Goal: Task Accomplishment & Management: Manage account settings

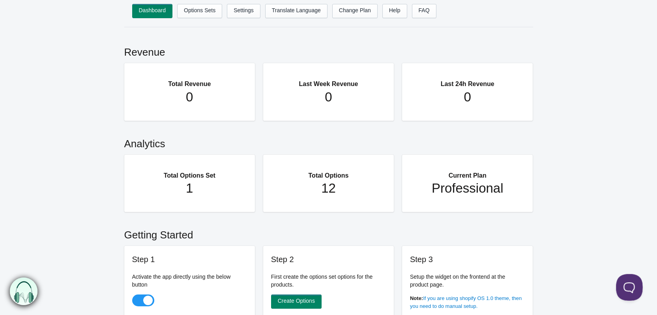
click at [629, 290] on button at bounding box center [628, 286] width 24 height 24
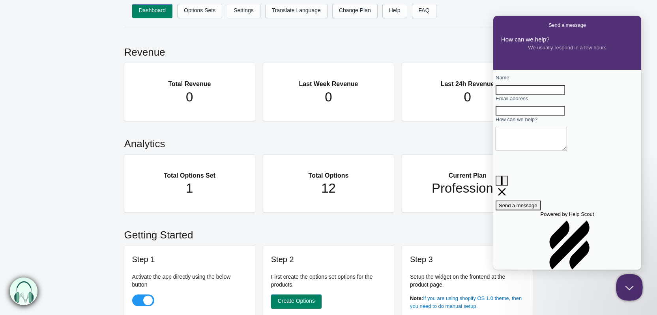
click at [631, 290] on button "Close Beacon popover" at bounding box center [628, 286] width 24 height 24
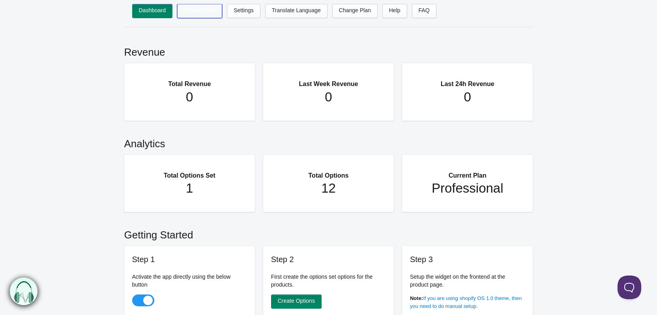
click at [198, 4] on link "Options Sets" at bounding box center [199, 11] width 45 height 14
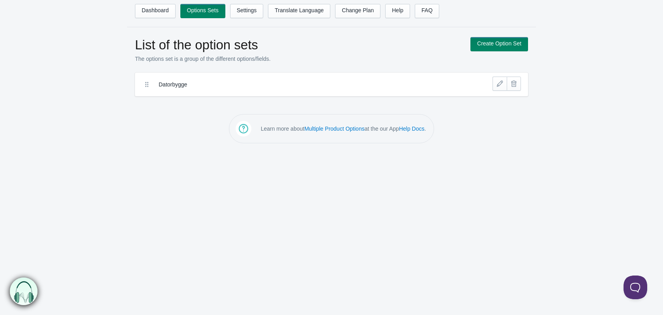
click at [170, 86] on label "Datorbygge" at bounding box center [303, 84] width 288 height 8
click at [148, 84] on icon at bounding box center [147, 84] width 8 height 8
click at [201, 87] on label "Datorbygge" at bounding box center [303, 84] width 288 height 8
click at [320, 73] on div "Datorbygge" at bounding box center [331, 85] width 393 height 24
click at [507, 85] on link at bounding box center [514, 84] width 14 height 14
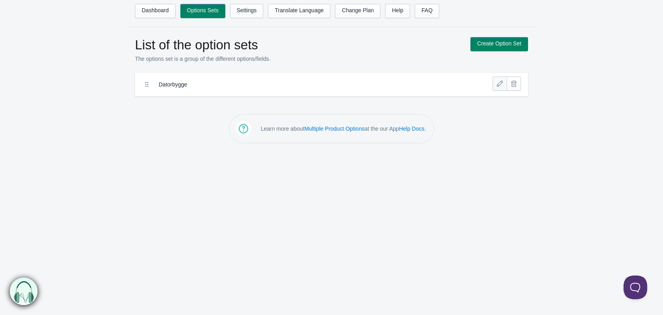
click at [498, 87] on link at bounding box center [499, 84] width 14 height 14
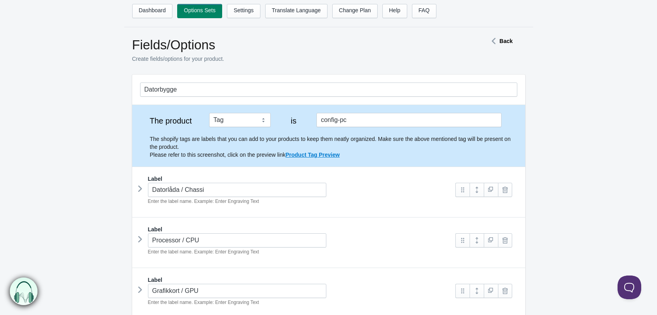
click at [140, 187] on icon at bounding box center [140, 189] width 0 height 12
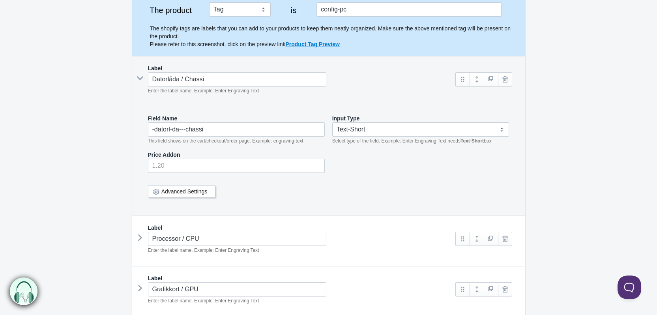
scroll to position [118, 0]
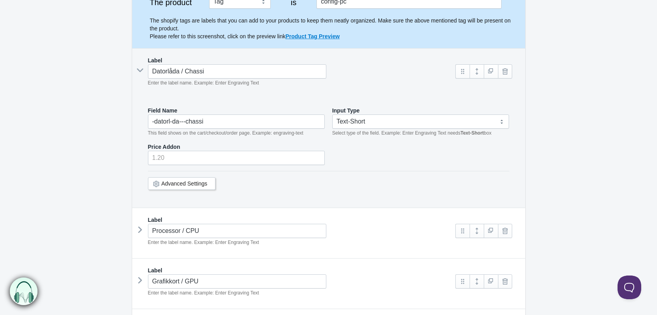
click at [139, 70] on icon at bounding box center [140, 70] width 12 height 0
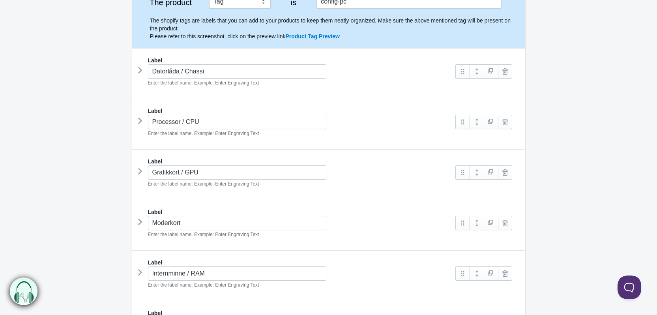
click at [140, 171] on icon at bounding box center [140, 171] width 0 height 12
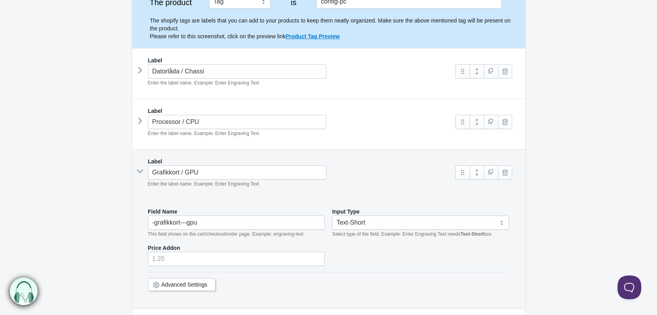
click at [143, 171] on icon at bounding box center [140, 171] width 12 height 0
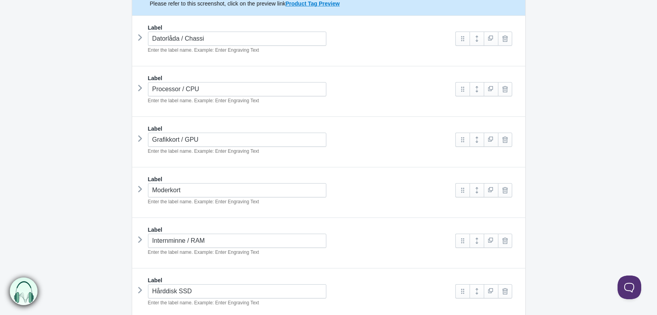
scroll to position [158, 0]
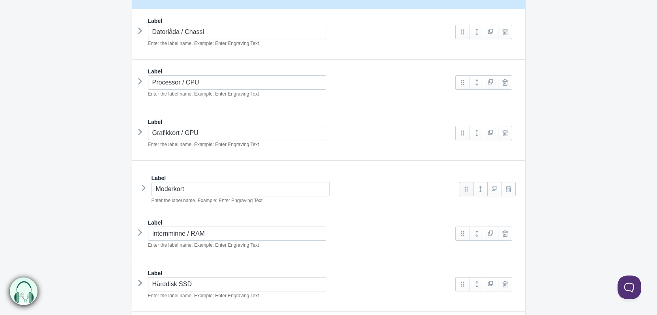
drag, startPoint x: 461, startPoint y: 183, endPoint x: 461, endPoint y: 187, distance: 4.4
click at [140, 180] on icon at bounding box center [140, 182] width 0 height 12
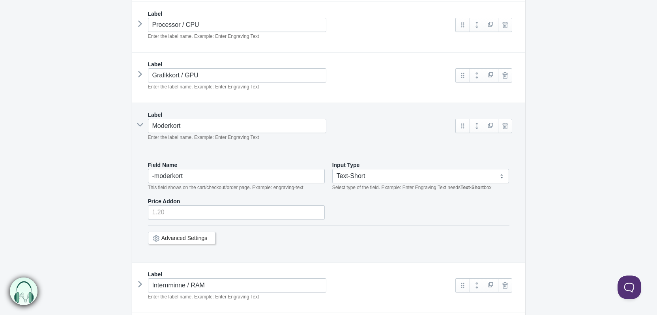
scroll to position [237, 0]
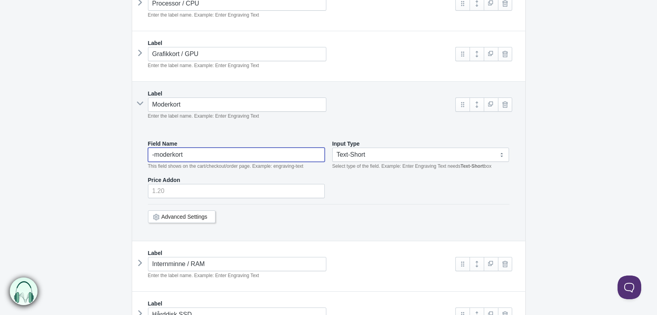
click at [176, 155] on input "-moderkort" at bounding box center [236, 155] width 177 height 14
click at [198, 155] on input "-moderkort" at bounding box center [236, 155] width 177 height 14
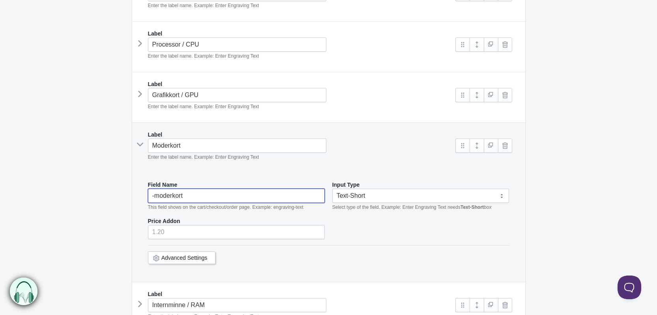
scroll to position [320, 0]
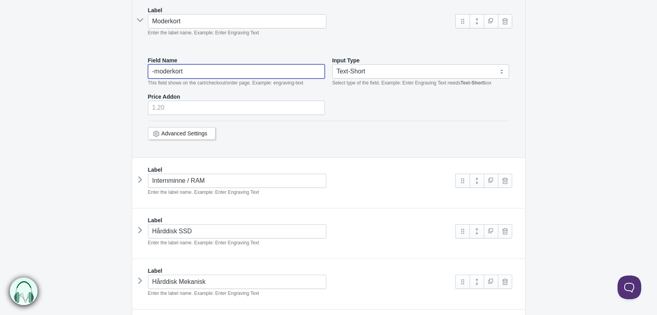
click at [177, 130] on link "Advanced Settings" at bounding box center [184, 133] width 46 height 6
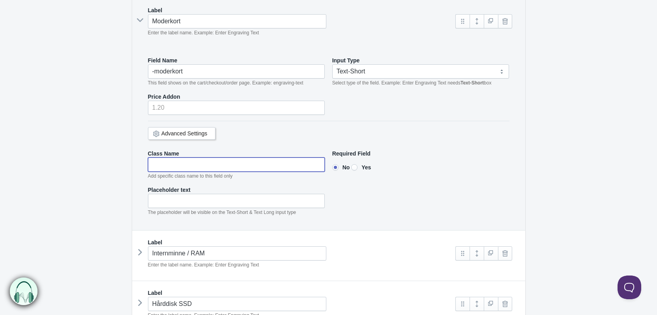
click at [192, 160] on input"] "text" at bounding box center [236, 164] width 177 height 14
click at [93, 150] on form "Datorbygge The product Tag Vendor Type URL Handle All Products is config-pc Lab…" at bounding box center [328, 225] width 657 height 940
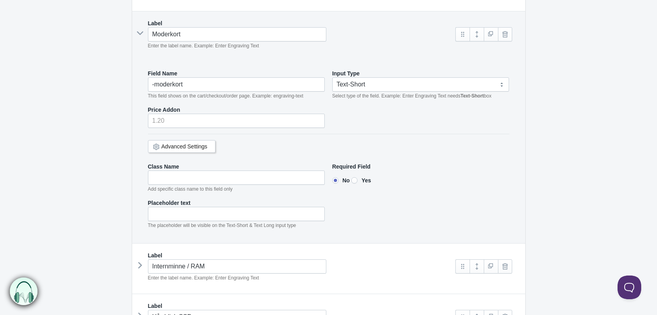
scroll to position [280, 0]
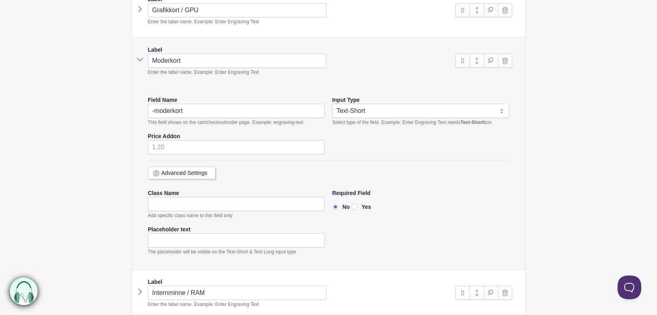
click at [204, 172] on link "Advanced Settings" at bounding box center [184, 173] width 46 height 6
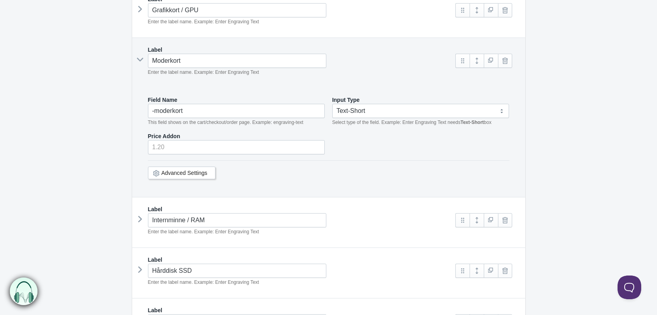
click at [202, 170] on link "Advanced Settings" at bounding box center [184, 173] width 46 height 6
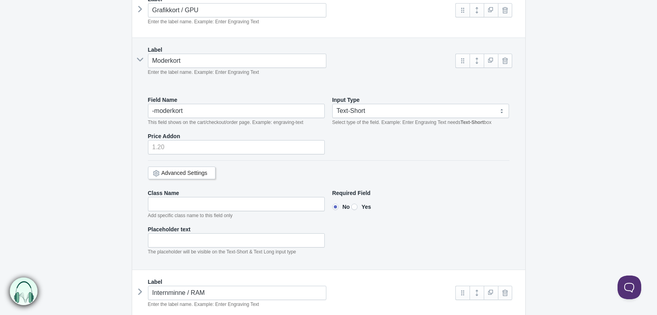
click at [357, 206] on input"] "Yes" at bounding box center [354, 207] width 6 height 6
radio input"] "true"
click at [337, 207] on input"] "No" at bounding box center [335, 207] width 6 height 6
radio input"] "true"
click at [359, 209] on div "Required Field No Yes" at bounding box center [420, 203] width 177 height 28
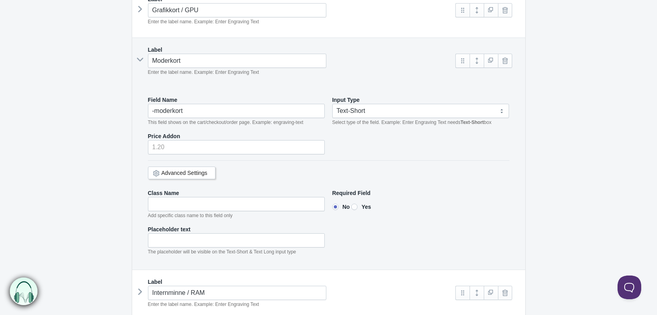
click at [199, 172] on link "Advanced Settings" at bounding box center [184, 173] width 46 height 6
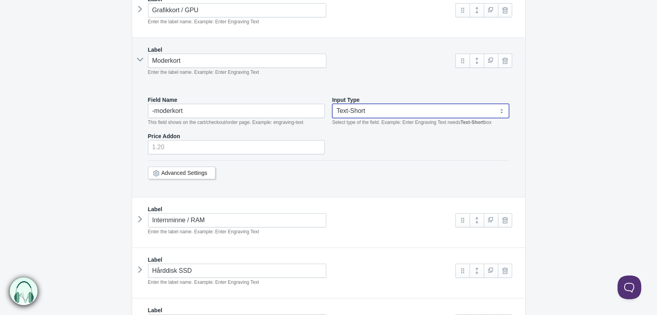
click at [373, 106] on select "Text-Short Text-Long Radio button Drop-down select Image Checkbox Datepicker" at bounding box center [420, 111] width 177 height 14
click at [372, 106] on select "Text-Short Text-Long Radio button Drop-down select Image Checkbox Datepicker" at bounding box center [420, 111] width 177 height 14
click at [211, 116] on input "-moderkort" at bounding box center [236, 111] width 177 height 14
click at [85, 108] on form "Datorbygge The product Tag Vendor Type URL Handle All Products is config-pc Lab…" at bounding box center [328, 227] width 657 height 867
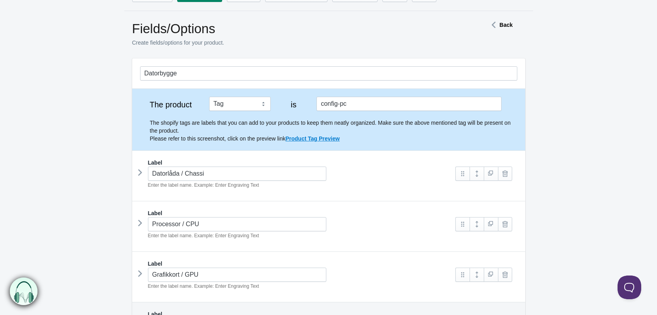
scroll to position [0, 0]
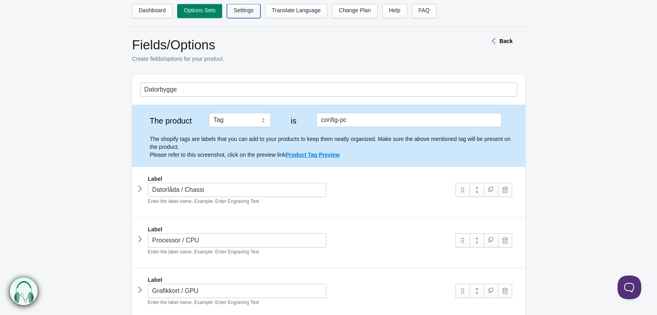
click at [247, 15] on link "Settings" at bounding box center [244, 11] width 34 height 14
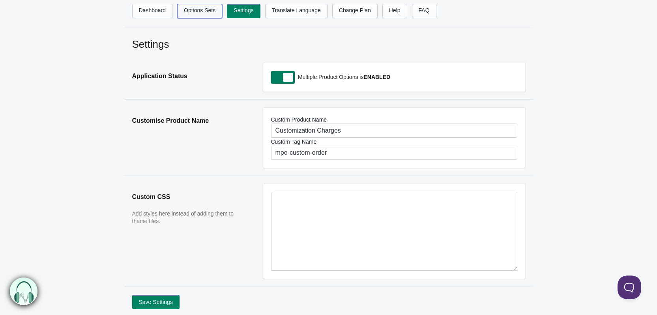
click at [200, 9] on link "Options Sets" at bounding box center [199, 11] width 45 height 14
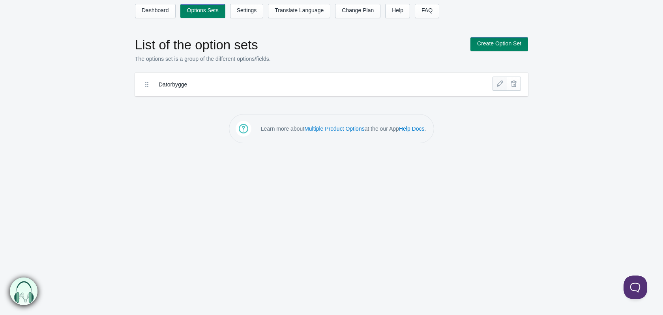
click at [499, 83] on link at bounding box center [499, 84] width 14 height 14
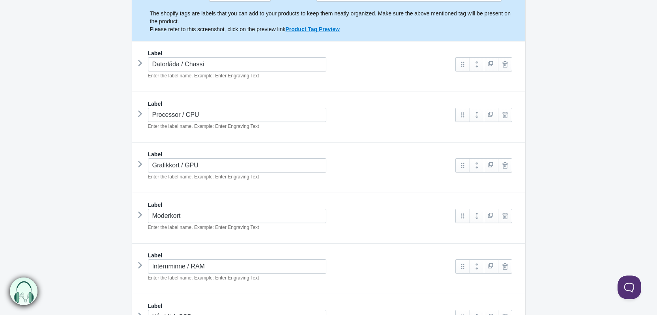
scroll to position [158, 0]
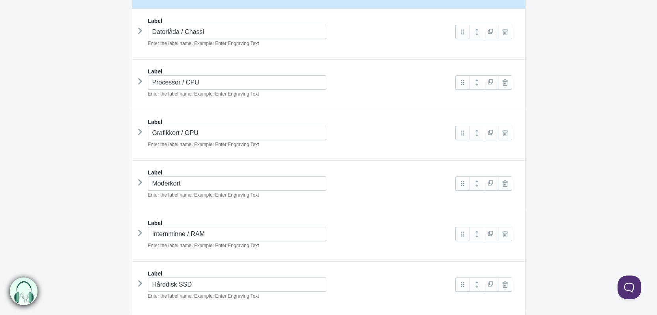
drag, startPoint x: 140, startPoint y: 182, endPoint x: 135, endPoint y: 181, distance: 4.8
click at [143, 181] on div "Moderkort Enter the label name. Example: Enter Engraving Text" at bounding box center [294, 187] width 308 height 22
click at [140, 181] on icon at bounding box center [140, 182] width 0 height 12
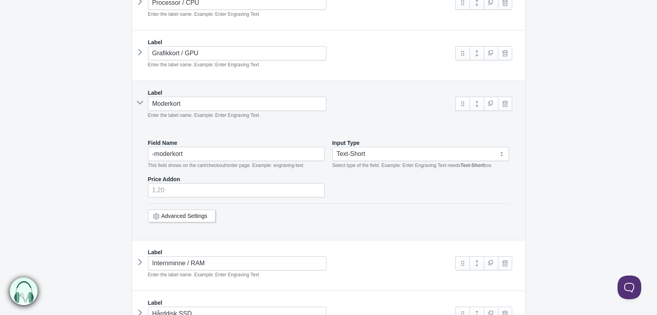
scroll to position [276, 0]
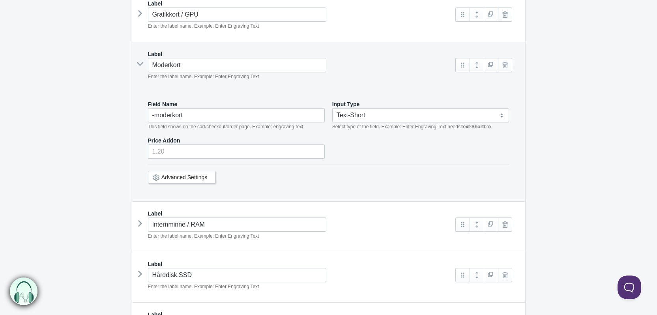
click at [229, 159] on div "Field Name -moderkort This field shows on the cart/checkout/order page. Example…" at bounding box center [328, 146] width 377 height 109
click at [218, 152] on input "number" at bounding box center [236, 151] width 177 height 14
click at [318, 153] on input "-0.01" at bounding box center [236, 151] width 177 height 14
click at [316, 144] on input "-0.01" at bounding box center [236, 151] width 177 height 14
type input "0"
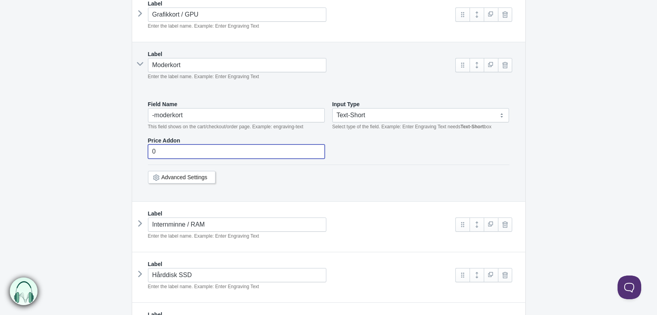
click at [318, 146] on input "0" at bounding box center [236, 151] width 177 height 14
click at [218, 145] on input "0" at bounding box center [236, 151] width 177 height 14
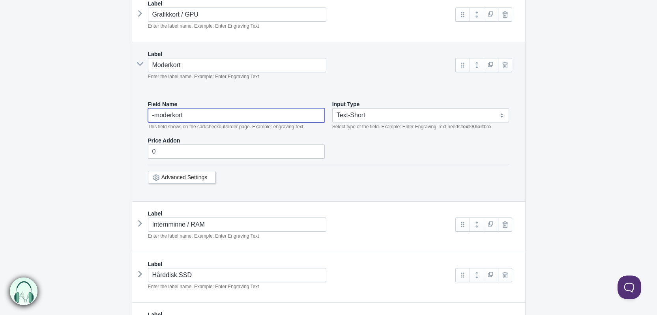
click at [206, 110] on input "-moderkort" at bounding box center [236, 115] width 177 height 14
click at [195, 117] on input "-moderkort" at bounding box center [236, 115] width 177 height 14
click at [477, 65] on link at bounding box center [476, 65] width 14 height 14
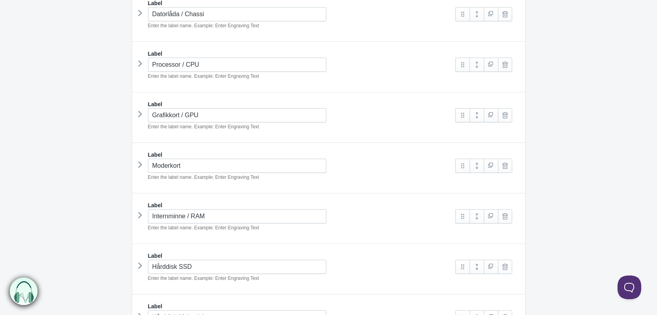
scroll to position [211, 0]
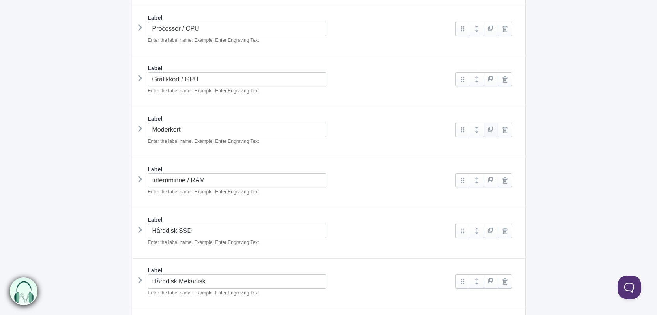
click at [490, 129] on link at bounding box center [491, 130] width 14 height 14
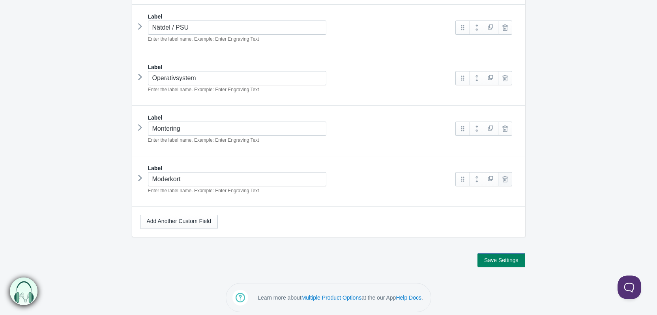
scroll to position [567, 0]
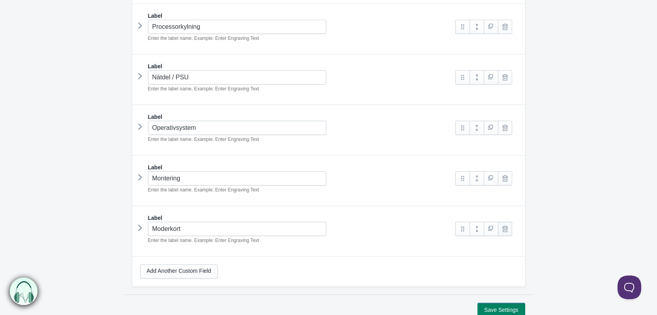
click at [508, 224] on link at bounding box center [505, 229] width 14 height 14
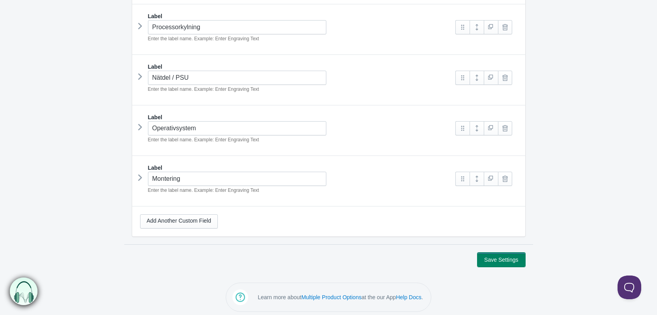
click at [503, 254] on button "Save Settings" at bounding box center [500, 259] width 47 height 14
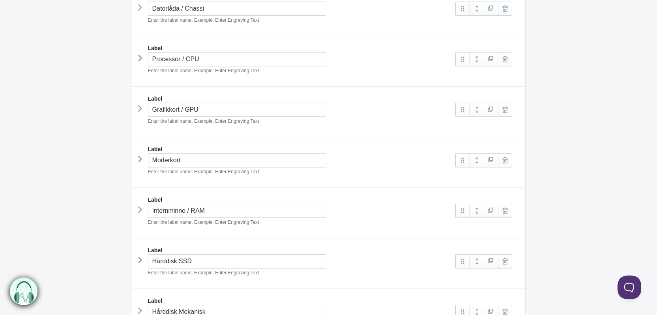
scroll to position [197, 0]
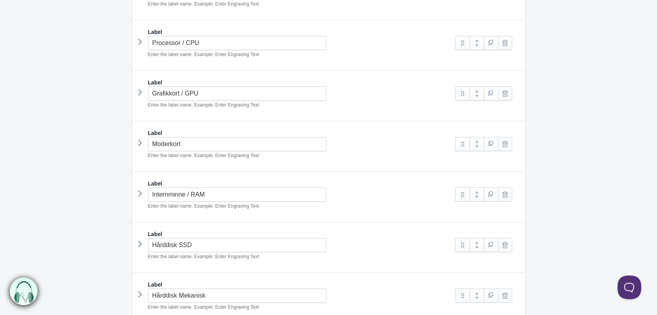
click at [140, 94] on icon at bounding box center [140, 92] width 0 height 12
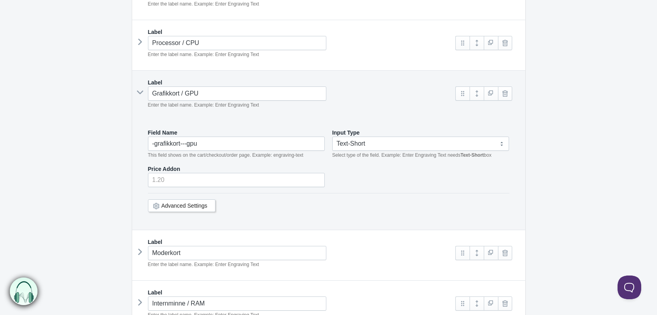
click at [210, 152] on em "This field shows on the cart/checkout/order page. Example: engraving-text" at bounding box center [225, 155] width 155 height 6
click at [206, 144] on input "-grafikkort---gpu" at bounding box center [236, 143] width 177 height 14
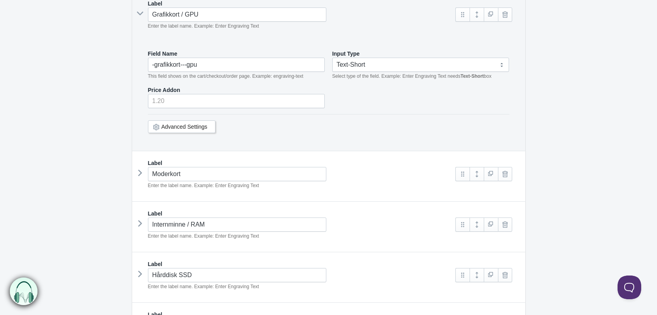
click at [182, 124] on link "Advanced Settings" at bounding box center [184, 126] width 46 height 6
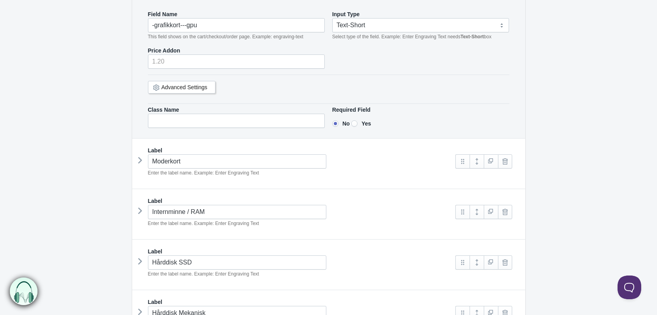
scroll to position [354, 0]
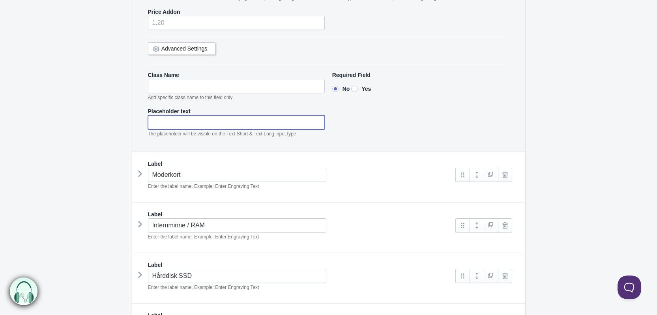
click at [172, 118] on input"] "text" at bounding box center [236, 122] width 177 height 14
click at [129, 112] on section "Datorbygge The product Tag Vendor Type URL Handle All Products is config-pc Pro…" at bounding box center [328, 182] width 409 height 924
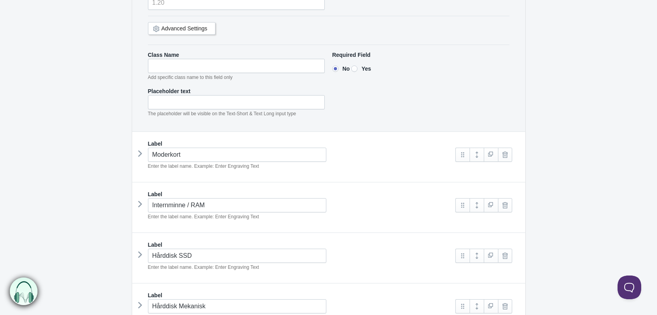
scroll to position [473, 0]
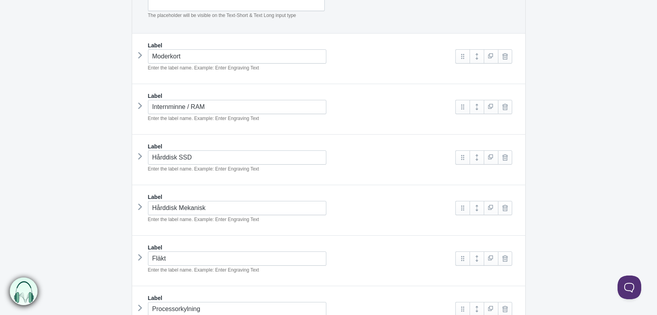
click at [140, 54] on icon at bounding box center [140, 55] width 0 height 12
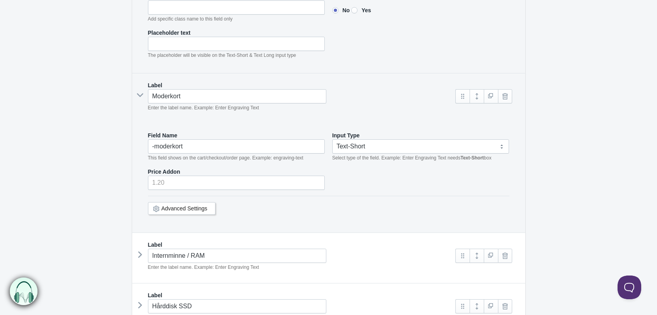
scroll to position [433, 0]
click at [195, 145] on input "-moderkort" at bounding box center [236, 146] width 177 height 14
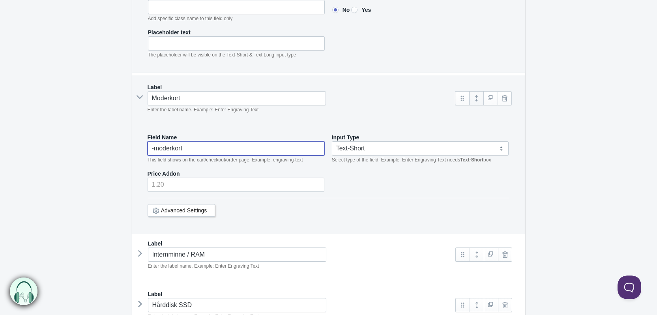
drag, startPoint x: 479, startPoint y: 92, endPoint x: 479, endPoint y: 96, distance: 4.8
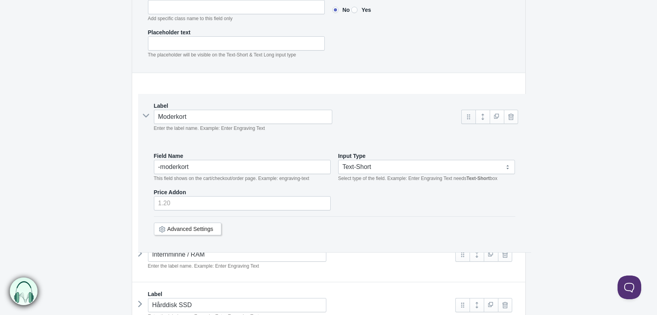
drag, startPoint x: 462, startPoint y: 92, endPoint x: 462, endPoint y: 97, distance: 5.1
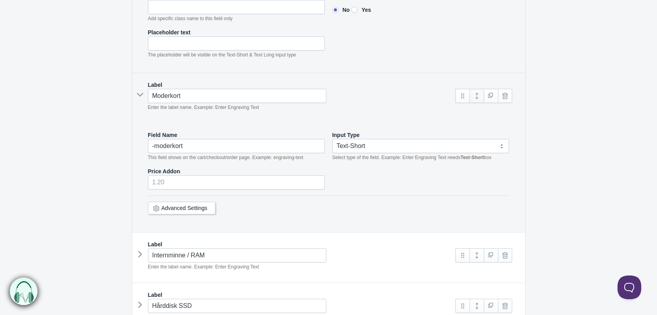
click at [480, 92] on link at bounding box center [476, 96] width 14 height 14
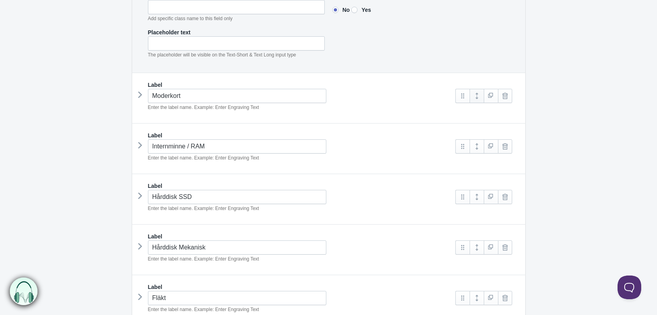
click at [480, 92] on link at bounding box center [476, 96] width 14 height 14
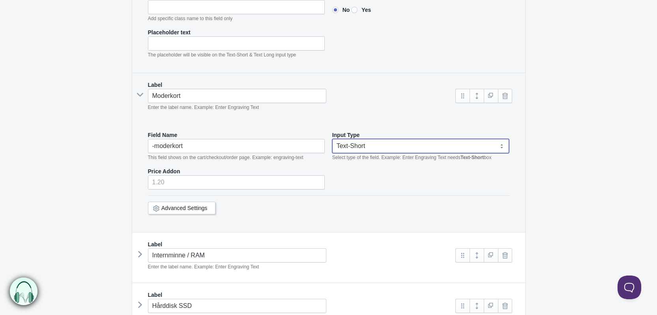
click at [382, 141] on select "Text-Short Text-Long Radio button Drop-down select Image Checkbox Datepicker" at bounding box center [420, 146] width 177 height 14
select select "4"
click at [332, 139] on select "Text-Short Text-Long Radio button Drop-down select Image Checkbox Datepicker" at bounding box center [420, 146] width 177 height 14
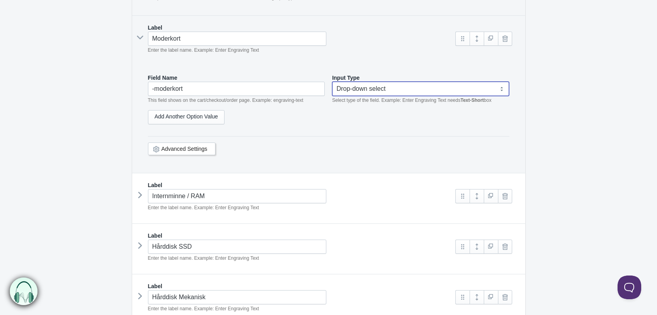
scroll to position [512, 0]
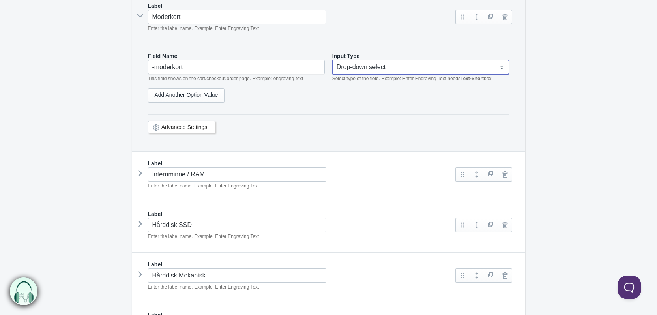
click at [140, 176] on icon at bounding box center [140, 173] width 0 height 12
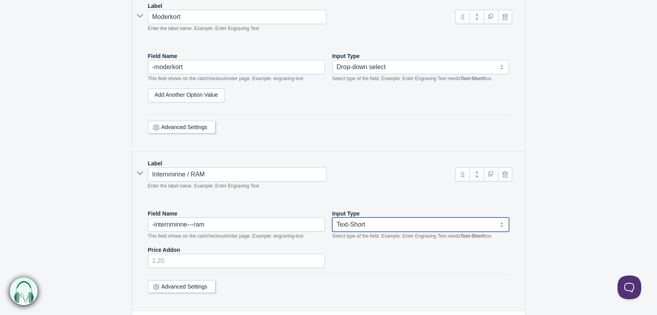
click at [343, 221] on select "Text-Short Text-Long Radio button Drop-down select Image Checkbox Datepicker" at bounding box center [420, 224] width 177 height 14
select select "4"
click at [332, 217] on select "Text-Short Text-Long Radio button Drop-down select Image Checkbox Datepicker" at bounding box center [420, 224] width 177 height 14
click at [380, 170] on div "Internminne / RAM Enter the label name. Example: Enter Engraving Text" at bounding box center [294, 178] width 308 height 22
click at [276, 103] on div "Add Another Option Value" at bounding box center [328, 98] width 361 height 20
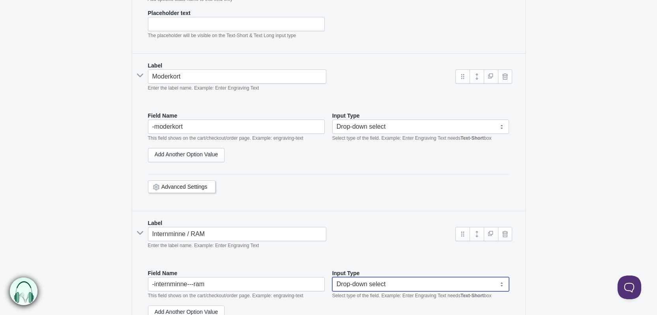
scroll to position [433, 0]
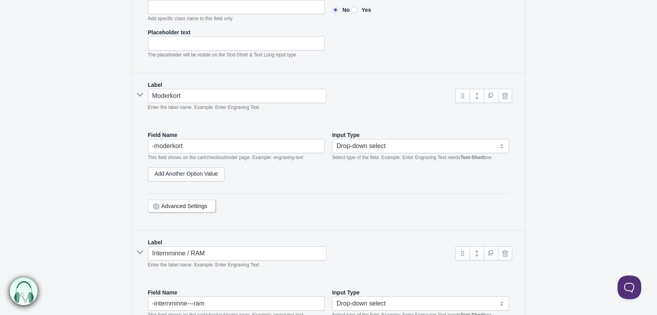
select select "4"
click at [216, 171] on link "Add Another Option Value" at bounding box center [186, 174] width 77 height 14
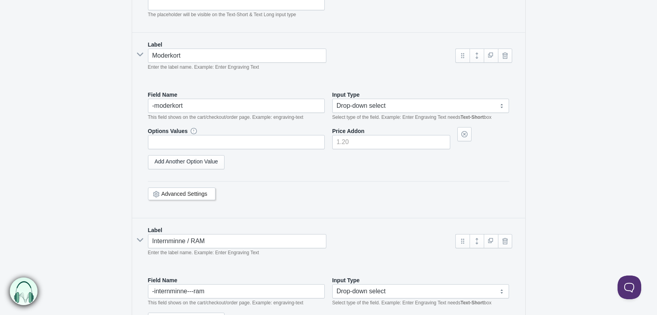
scroll to position [512, 0]
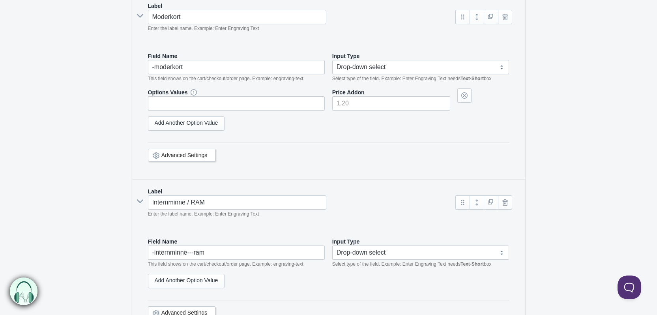
click at [141, 201] on icon at bounding box center [140, 201] width 12 height 0
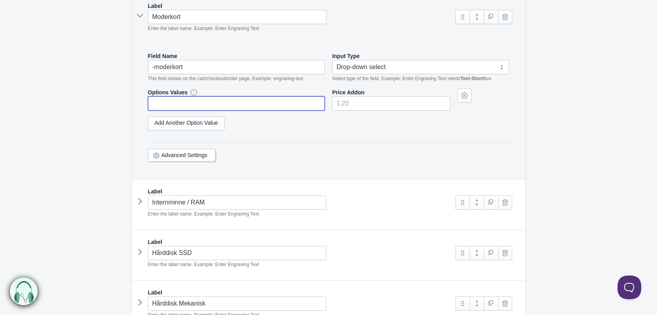
click at [179, 103] on input "text" at bounding box center [236, 103] width 177 height 14
click at [199, 96] on input "text" at bounding box center [236, 103] width 177 height 14
click at [232, 103] on input "text" at bounding box center [236, 103] width 177 height 14
paste input "GIGABYTE B850 AORUS ELITE WIFI7"
click at [269, 99] on input "GIGABYTE B850 AORUS ELITE WIFI7" at bounding box center [236, 103] width 177 height 14
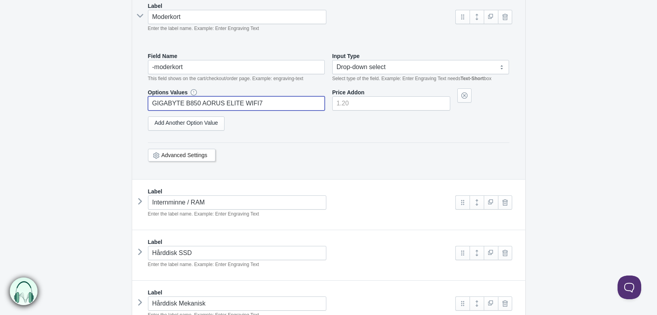
type input "GIGABYTE B850 AORUS ELITE WIFI7"
click at [357, 97] on input"] "number" at bounding box center [391, 103] width 118 height 14
click at [359, 98] on input"] "number" at bounding box center [391, 103] width 118 height 14
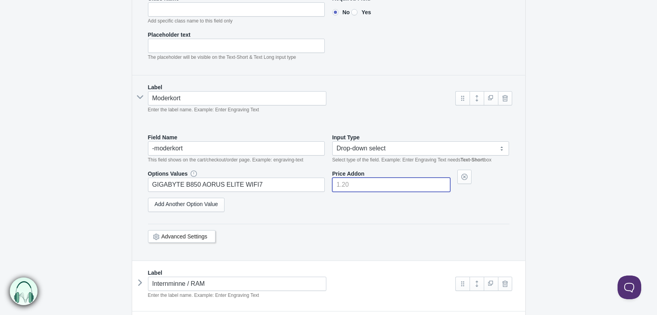
scroll to position [433, 0]
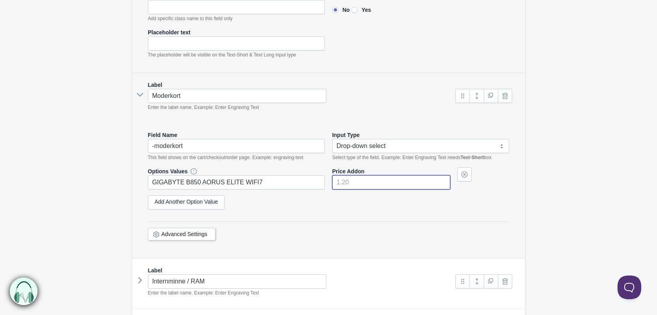
click at [367, 177] on input"] "number" at bounding box center [391, 182] width 118 height 14
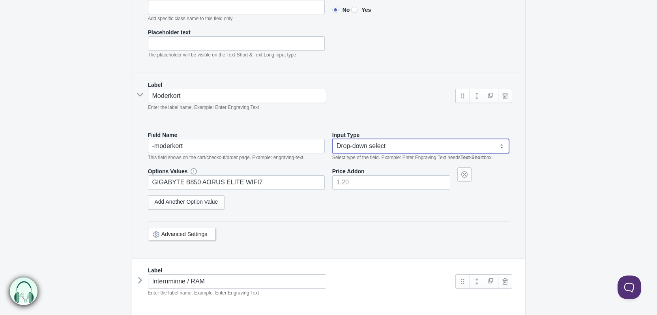
click at [388, 144] on select "Text-Short Text-Long Radio button Drop-down select Image Checkbox Datepicker" at bounding box center [420, 146] width 177 height 14
click at [332, 139] on select "Text-Short Text-Long Radio button Drop-down select Image Checkbox Datepicker" at bounding box center [420, 146] width 177 height 14
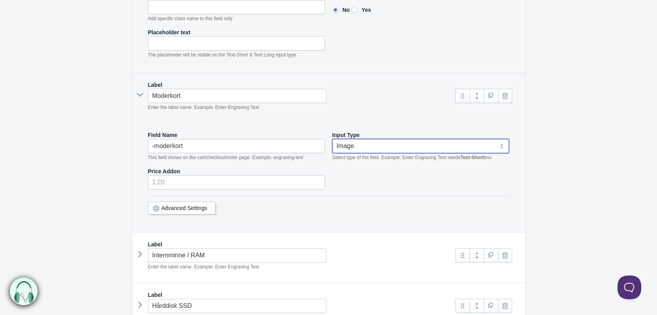
click at [368, 139] on select "Text-Short Text-Long Radio button Drop-down select Image Checkbox Datepicker" at bounding box center [420, 146] width 177 height 14
select select "3"
click at [332, 139] on select "Text-Short Text-Long Radio button Drop-down select Image Checkbox Datepicker" at bounding box center [420, 146] width 177 height 14
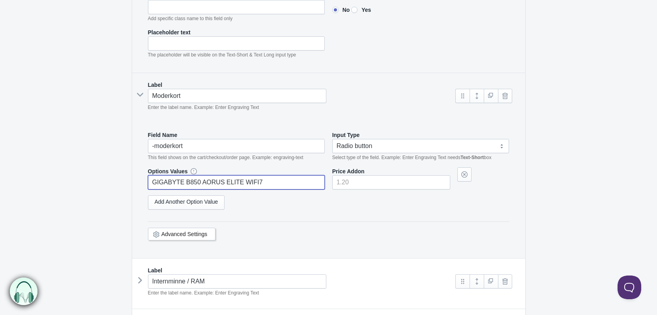
click at [255, 179] on input "GIGABYTE B850 AORUS ELITE WIFI7" at bounding box center [236, 182] width 177 height 14
click at [269, 180] on input "GIGABYTE B850 AORUS ELITE WIFI7 DDR5" at bounding box center [236, 182] width 177 height 14
click at [200, 200] on link "Add Another Option Value" at bounding box center [186, 202] width 77 height 14
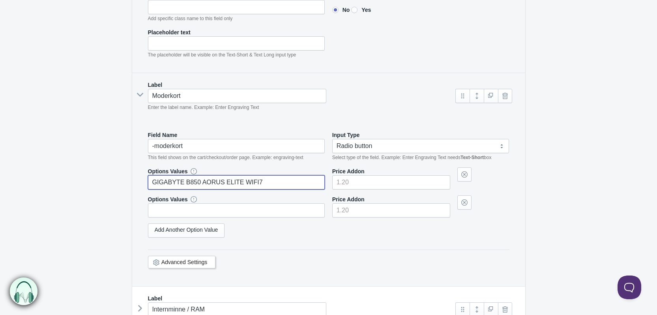
click at [276, 181] on input "GIGABYTE B850 AORUS ELITE WIFI7" at bounding box center [236, 182] width 177 height 14
paste input "Chipset: AMD B850, Formfaktor: ATX, Minnestyp: DDR5"
click at [316, 182] on input "GIGABYTE B850 AORUS ELITE WIFI7 Chipset: AMD B850, Formfaktor: ATX, Minnestyp: …" at bounding box center [236, 182] width 177 height 14
click at [322, 181] on input "GIGABYTE B850 AORUS ELITE WIFI7 Chipset: AMD B850, Formfaktor: ATX, Minnestyp: …" at bounding box center [236, 182] width 177 height 14
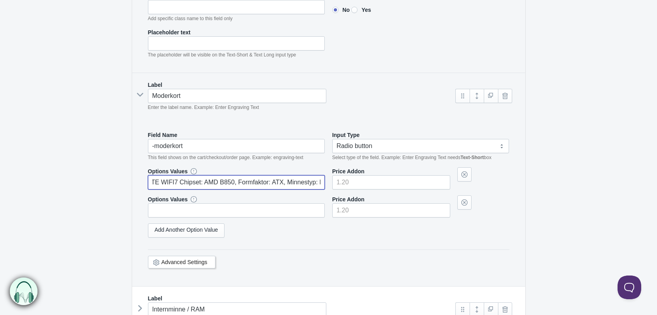
type input "GIGABYTE B850 AORUS ELITE WIFI7 Chipset: AMD B850, Formfaktor: ATX, Minnestyp: …"
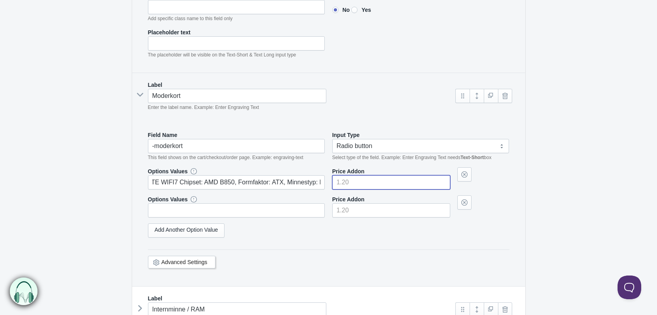
scroll to position [0, 0]
click at [354, 181] on input"] "number" at bounding box center [391, 182] width 118 height 14
click at [345, 176] on input"] "number" at bounding box center [391, 182] width 118 height 14
type input"] "2749"
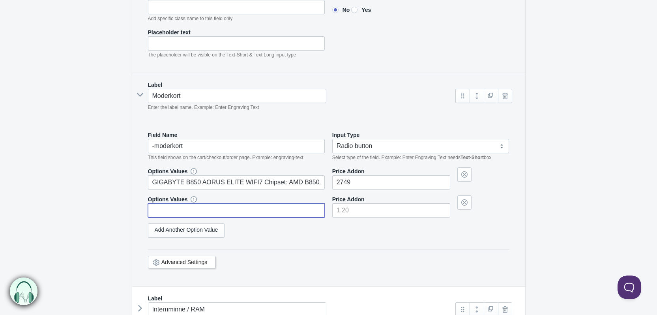
click at [219, 208] on input "text" at bounding box center [236, 210] width 177 height 14
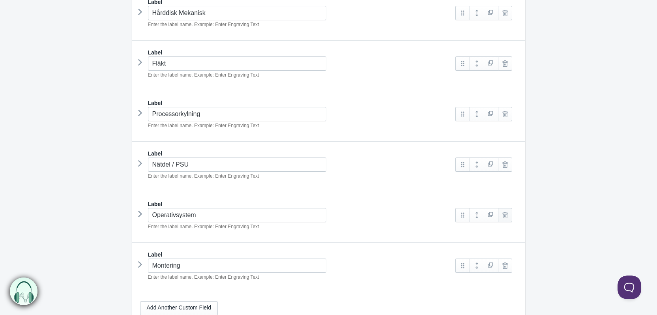
scroll to position [916, 0]
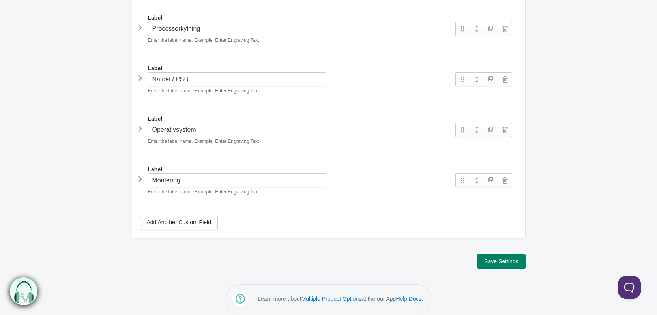
click at [501, 256] on button "Save Settings" at bounding box center [500, 261] width 47 height 14
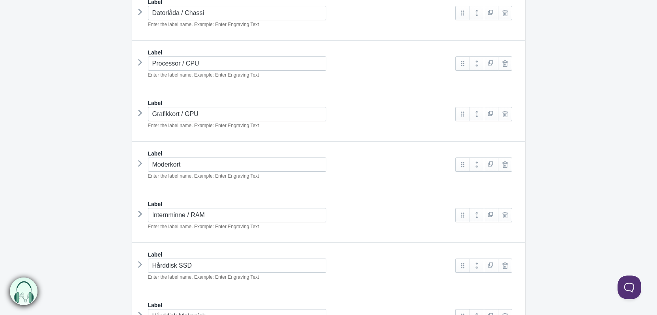
scroll to position [197, 0]
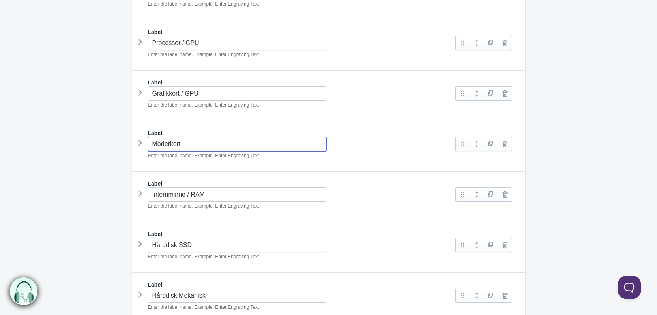
click at [169, 143] on input "Moderkort" at bounding box center [237, 144] width 179 height 14
click at [135, 144] on div "Label Moderkort Enter the label name. Example: Enter Engraving Text Image 0" at bounding box center [328, 146] width 393 height 50
click at [140, 144] on icon at bounding box center [140, 143] width 0 height 12
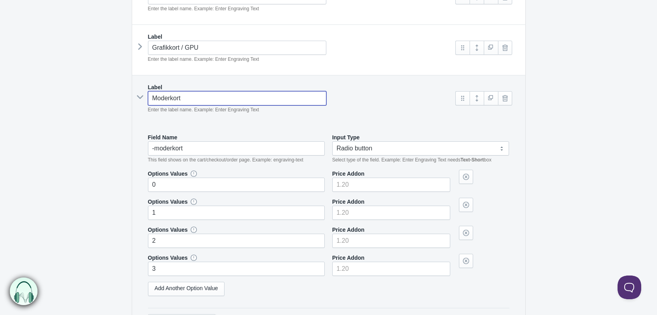
scroll to position [276, 0]
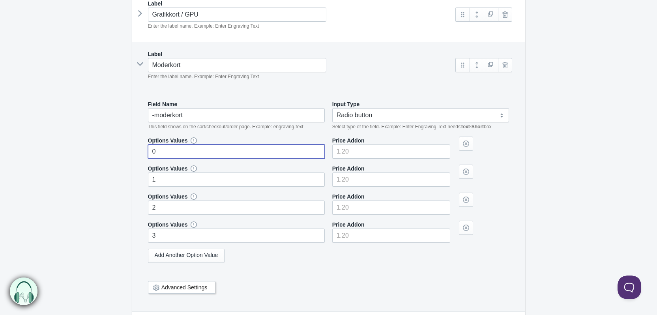
click at [185, 153] on input "0" at bounding box center [236, 151] width 177 height 14
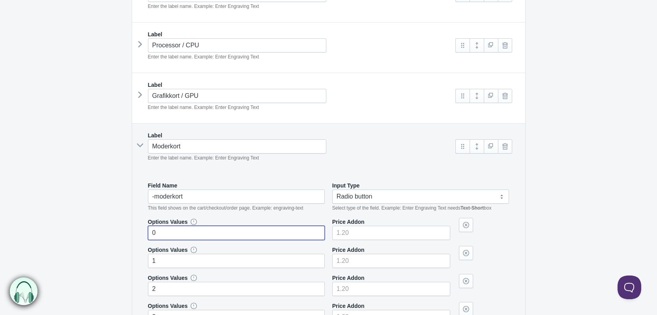
scroll to position [197, 0]
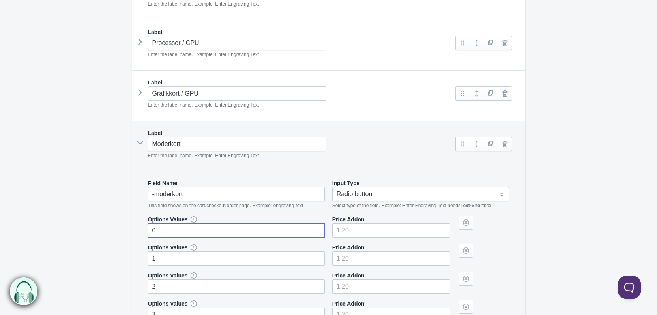
click at [140, 143] on icon at bounding box center [140, 143] width 12 height 0
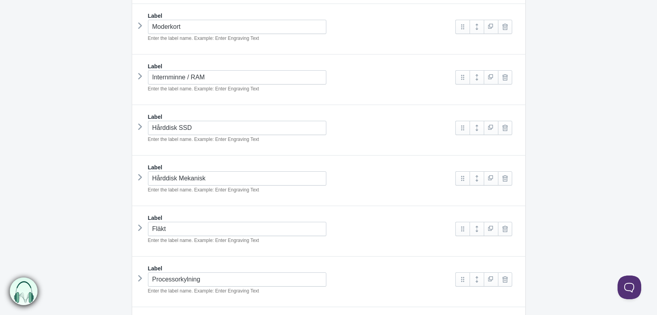
scroll to position [316, 0]
click at [140, 69] on icon at bounding box center [140, 75] width 0 height 12
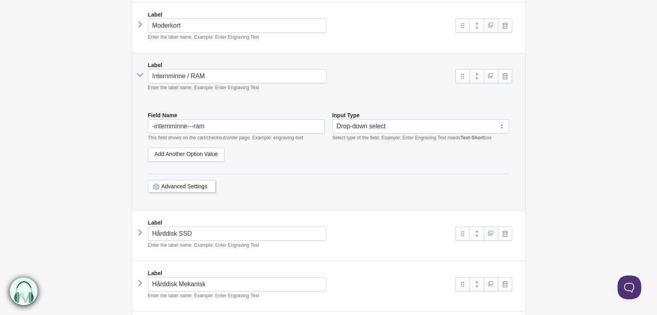
click at [138, 69] on div "Label Internminne / RAM Enter the label name. Example: Enter Engraving Text" at bounding box center [328, 131] width 393 height 157
click at [143, 26] on div "Moderkort Enter the label name. Example: Enter Engraving Text" at bounding box center [294, 30] width 308 height 22
click at [140, 25] on icon at bounding box center [140, 25] width 0 height 12
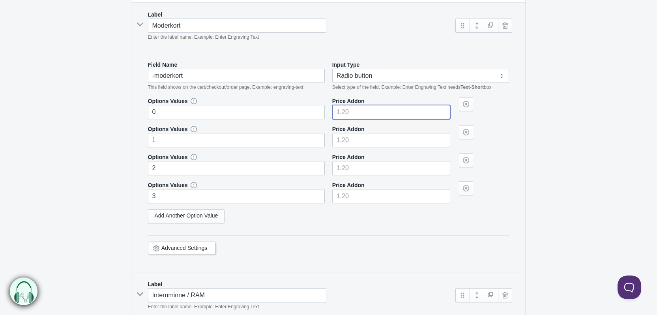
click at [406, 109] on input"] "number" at bounding box center [391, 112] width 118 height 14
click at [173, 103] on label "Options Values" at bounding box center [168, 101] width 40 height 8
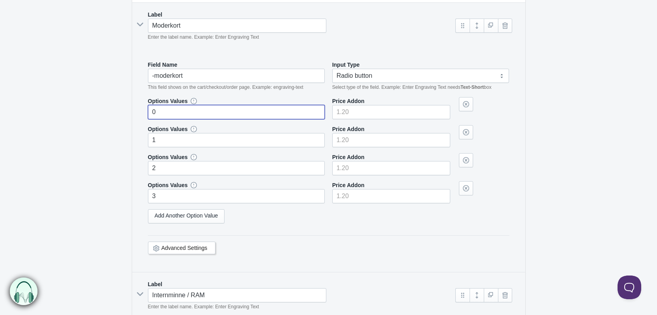
click at [171, 111] on input "0" at bounding box center [236, 112] width 177 height 14
click at [163, 115] on input "0" at bounding box center [236, 112] width 177 height 14
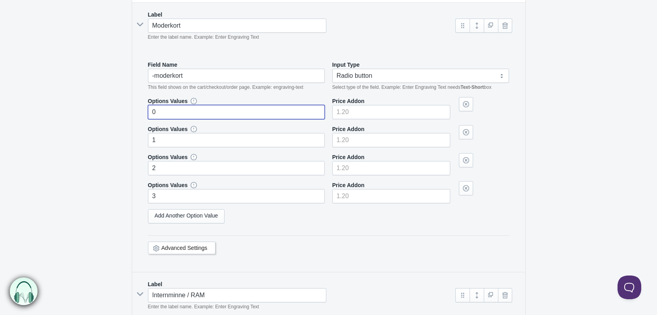
paste input "Gigabyte B850 Aorus Elite WIFI7"
click at [318, 113] on input "GIGABYTE B850 AORUS ELITE WIFI7 Chipset: AMD B850, Formfaktor: ATX, Minnestyp: …" at bounding box center [236, 112] width 177 height 14
click at [323, 112] on input "GIGABYTE B850 AORUS ELITE WIFI7 Chipset: AMD B850,: ATX, Minnestyp: DDR5" at bounding box center [236, 112] width 177 height 14
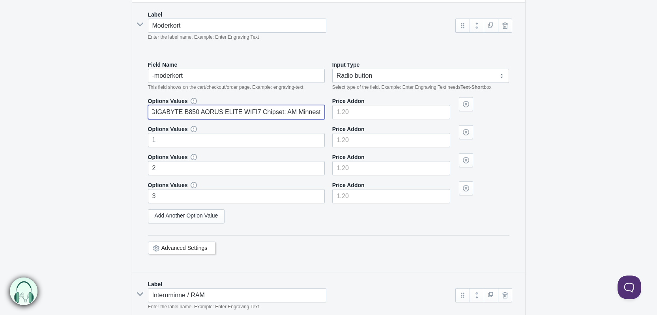
click at [322, 112] on input "GIGABYTE B850 AORUS ELITE WIFI7 Chipset: AM Minnestyp: DDR5" at bounding box center [236, 112] width 177 height 14
click at [317, 112] on input "GIGABYTE B850 AORUS ELITE WIFI7 ChiDR" at bounding box center [236, 112] width 177 height 14
type input "GIGABYTE B850 AORUS ELITE WIFI7"
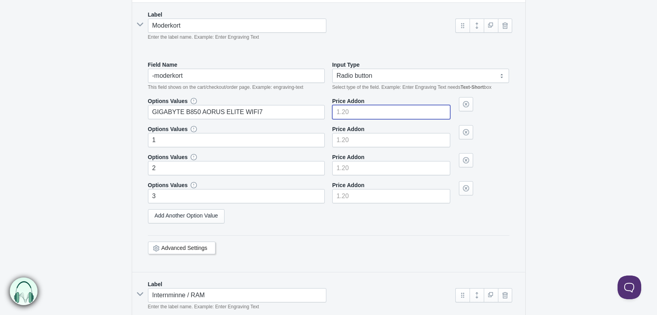
click at [375, 115] on input"] "number" at bounding box center [391, 112] width 118 height 14
type input"] "2749"
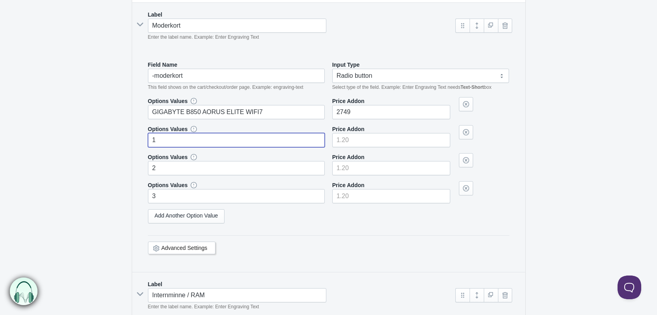
click at [197, 140] on input "1" at bounding box center [236, 140] width 177 height 14
click at [192, 138] on input "1" at bounding box center [236, 140] width 177 height 14
click at [190, 142] on input "text" at bounding box center [236, 140] width 177 height 14
paste input "ASUS TUF Gaming B650-E WIFI"
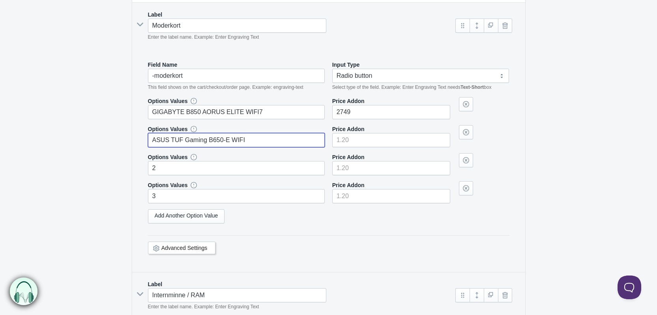
type input "ASUS TUF Gaming B650-E WIFI"
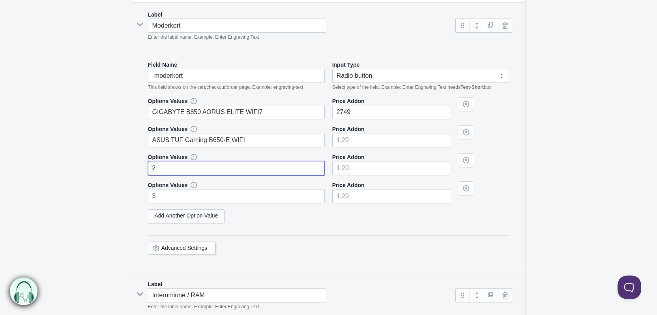
click at [201, 164] on input "2" at bounding box center [236, 168] width 177 height 14
click at [200, 164] on input "2" at bounding box center [236, 168] width 177 height 14
paste input "ASUS TUF Gaming B850-Plus WIFI"
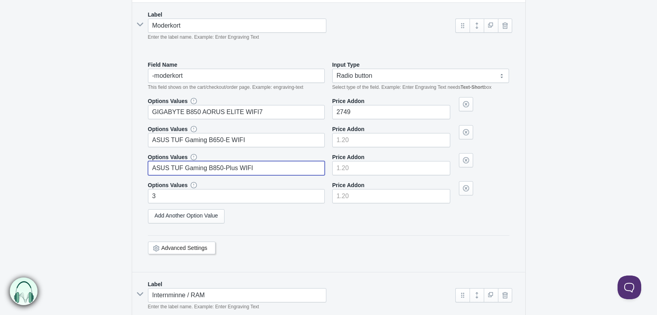
type input "ASUS TUF Gaming B850-Plus WIFI"
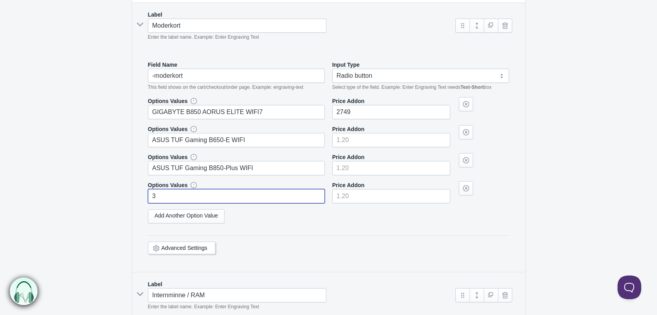
click at [200, 190] on input "3" at bounding box center [236, 196] width 177 height 14
paste input "ASUS B850 Max Gaming WIFI White"
type input "ASUS B850 Max Gaming WIFI White"
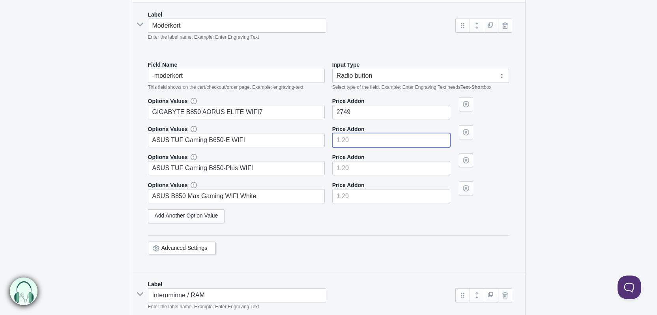
click at [356, 140] on input"] "number" at bounding box center [391, 140] width 118 height 14
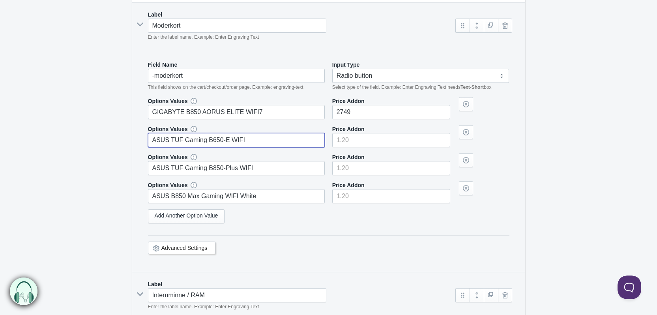
click at [273, 143] on input "ASUS TUF Gaming B650-E WIFI" at bounding box center [236, 140] width 177 height 14
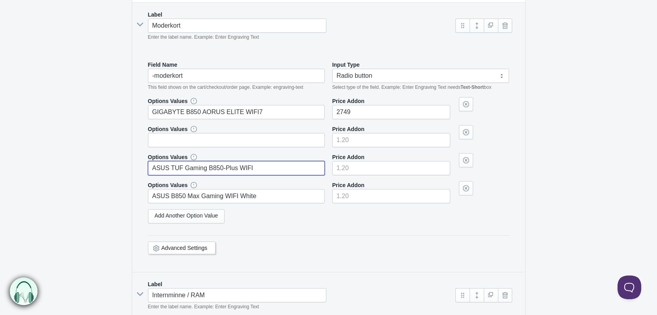
click at [275, 170] on input "ASUS TUF Gaming B850-Plus WIFI" at bounding box center [236, 168] width 177 height 14
click at [277, 171] on input "ASUS TUF Gaming B850-Plus WIF" at bounding box center [236, 168] width 177 height 14
click at [276, 171] on input "ASUS TUF Gaming B850-Plus WIF" at bounding box center [236, 168] width 177 height 14
click at [275, 171] on input "ASUS TUF Gaming B850-Plus WIF" at bounding box center [236, 168] width 177 height 14
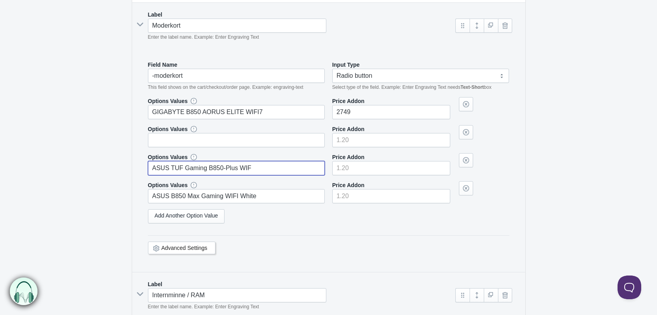
click at [275, 171] on input "ASUS TUF Gaming B850-Plus WIF" at bounding box center [236, 168] width 177 height 14
type input "ASUS TUF Gaming B850-Plus WIF"
click at [271, 165] on input "ASUS TUF Gaming B850-Plus WIF" at bounding box center [236, 168] width 177 height 14
drag, startPoint x: 279, startPoint y: 166, endPoint x: 94, endPoint y: 175, distance: 184.8
click at [106, 175] on form "Datorbygge The product Tag Vendor Type URL Handle All Products is config-pc Lab…" at bounding box center [328, 301] width 657 height 1084
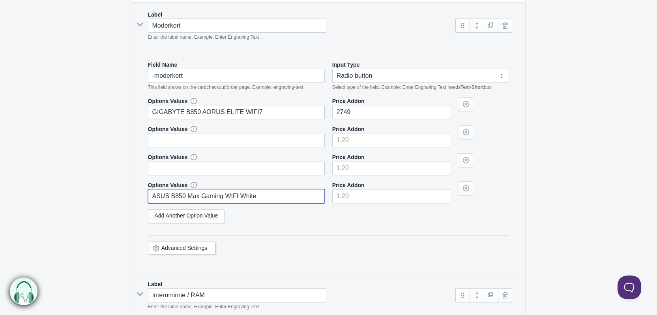
click at [261, 194] on input "ASUS B850 Max Gaming WIFI White" at bounding box center [236, 196] width 177 height 14
click at [267, 196] on input "ASUS B850 Max Gaming WIFI White" at bounding box center [236, 196] width 177 height 14
click at [292, 196] on input "ASUS B850 Max Gaming WIFI White" at bounding box center [236, 196] width 177 height 14
type input "ASUS B850 Max Gaming WIFI Whi"
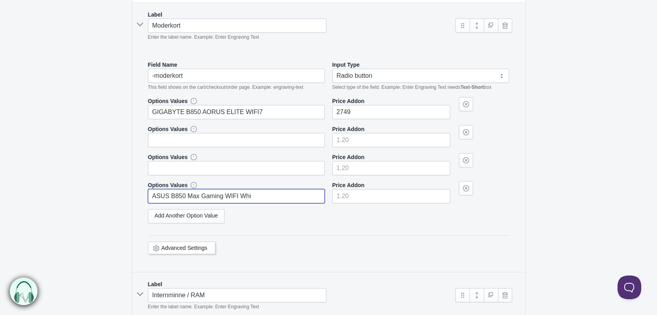
drag, startPoint x: 294, startPoint y: 194, endPoint x: 68, endPoint y: 196, distance: 225.6
click at [69, 195] on form "Datorbygge The product Tag Vendor Type URL Handle All Products is config-pc Lab…" at bounding box center [328, 301] width 657 height 1084
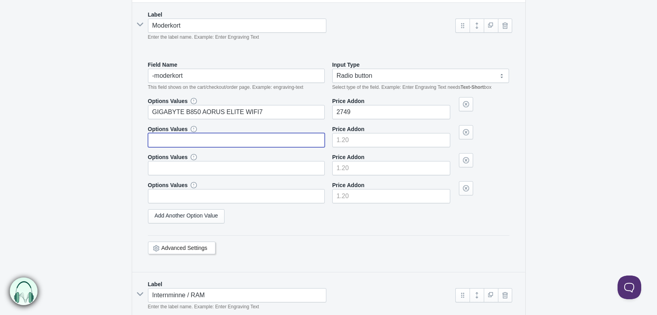
click at [197, 138] on input "text" at bounding box center [236, 140] width 177 height 14
paste input "Gigabyte B650 UD AX"
type input "Gigabyte B650 UD AX"
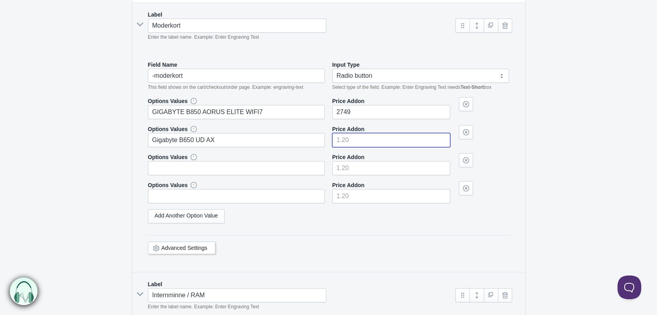
click at [367, 138] on input"] "number" at bounding box center [391, 140] width 118 height 14
type input"] "1699"
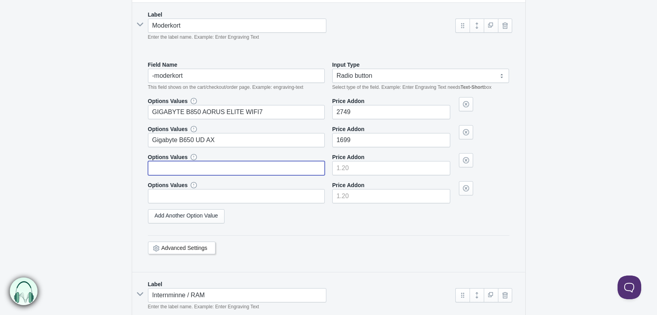
click at [210, 168] on input "text" at bounding box center [236, 168] width 177 height 14
paste input "Gigabyte B550M Aorus Elite"
type input "Gigabyte B550M Aorus Elite"
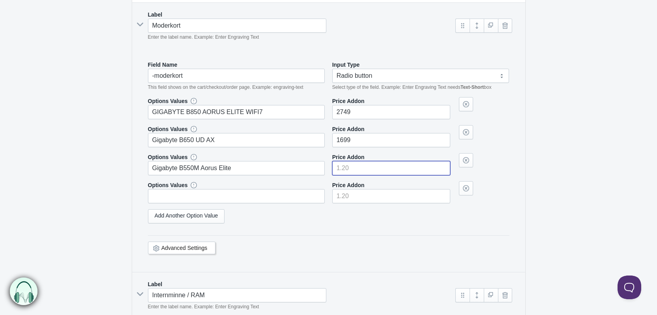
drag, startPoint x: 365, startPoint y: 166, endPoint x: 374, endPoint y: 169, distance: 8.6
click at [366, 167] on input"] "number" at bounding box center [391, 168] width 118 height 14
type input"] "1049"
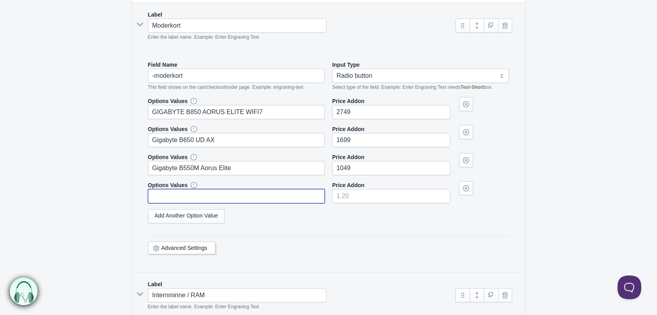
click at [188, 189] on input "text" at bounding box center [236, 196] width 177 height 14
paste input "MSI MAG B650 Tomahawk WIFI"
type input "MSI MAG B650 Tomahawk WIFI"
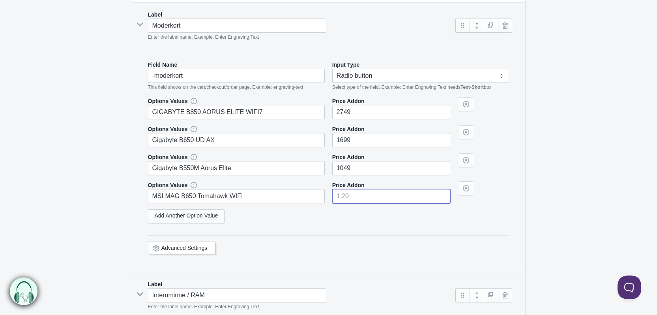
click at [369, 197] on input"] "number" at bounding box center [391, 196] width 118 height 14
type input"] "2099"
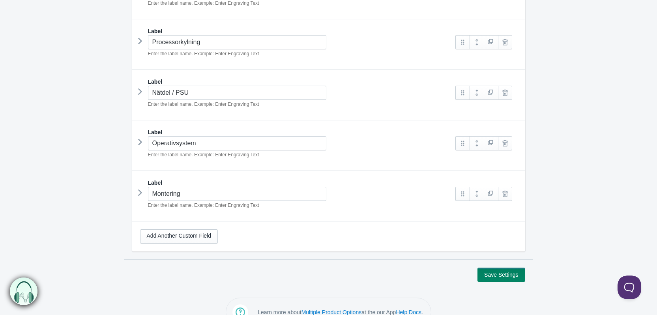
scroll to position [892, 0]
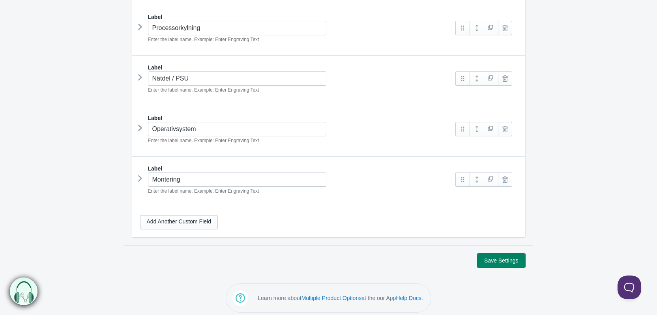
click at [498, 253] on button "Save Settings" at bounding box center [500, 260] width 47 height 14
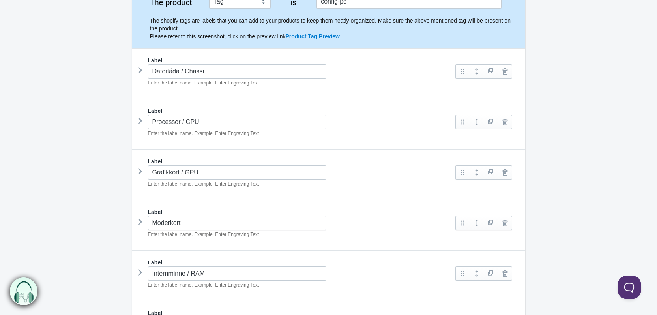
scroll to position [237, 0]
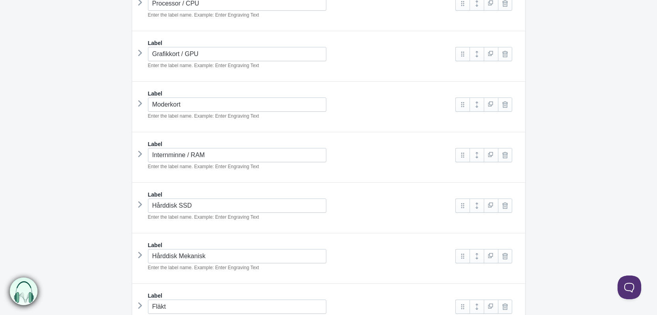
click at [144, 101] on div "Moderkort Enter the label name. Example: Enter Engraving Text" at bounding box center [294, 108] width 308 height 22
click at [140, 103] on icon at bounding box center [140, 103] width 0 height 12
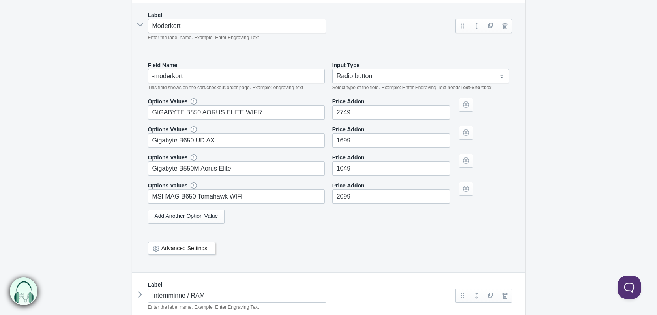
scroll to position [316, 0]
click at [207, 214] on link "Add Another Option Value" at bounding box center [186, 216] width 77 height 14
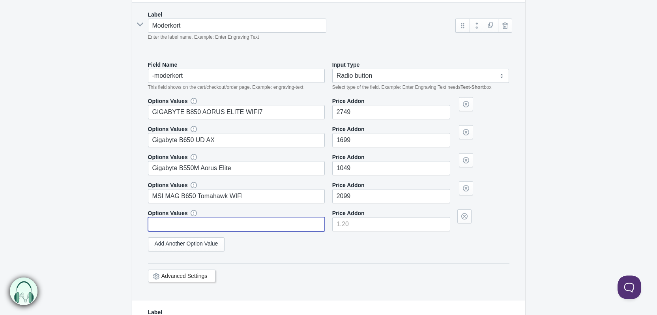
click at [183, 222] on input "text" at bounding box center [236, 224] width 177 height 14
paste input "ASUS TUF Gaming B650-Plus WIFI"
type input "ASUS TUF Gaming B650-Plus WIFI"
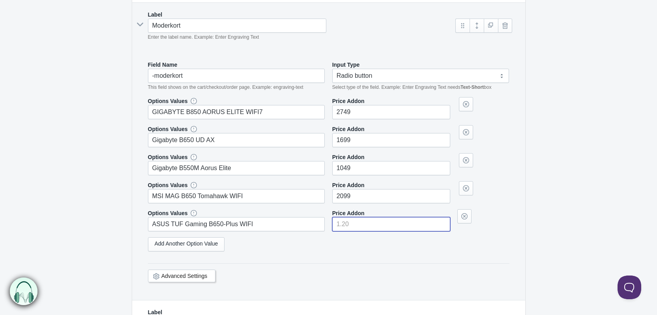
click at [368, 227] on input"] "number" at bounding box center [391, 224] width 118 height 14
click at [179, 248] on link "Add Another Option Value" at bounding box center [186, 244] width 77 height 14
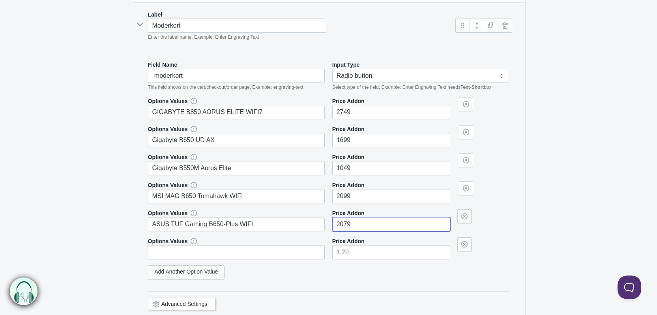
type input"] "2079"
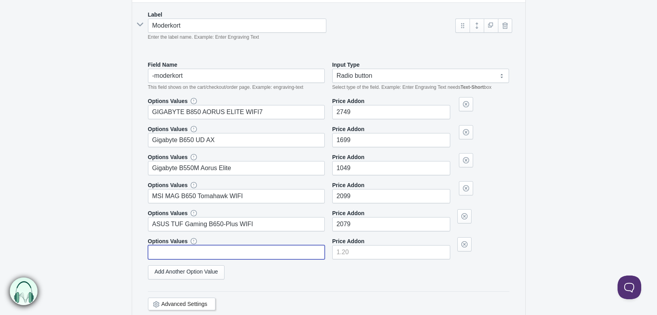
click at [226, 247] on input "text" at bounding box center [236, 252] width 177 height 14
paste input "Gigabyte B760 Gaming X"
type input "Gigabyte B760 Gaming X"
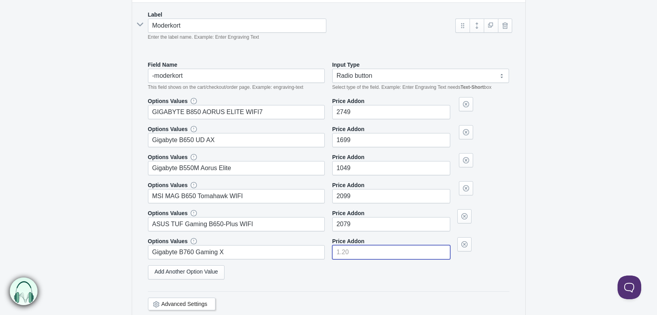
click at [357, 249] on input"] "number" at bounding box center [391, 252] width 118 height 14
type input"] "1639"
click at [531, 294] on section "Datorbygge The product Tag Vendor Type URL Handle All Products is config-pc Pro…" at bounding box center [328, 264] width 409 height 1011
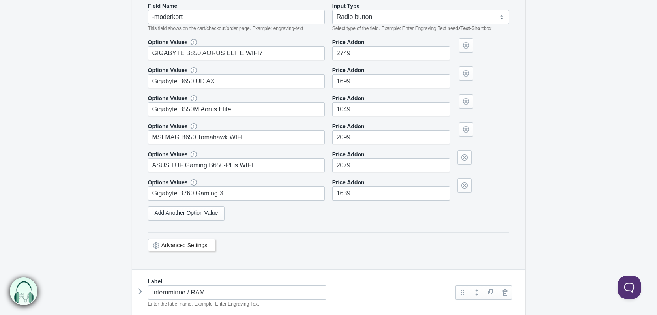
scroll to position [394, 0]
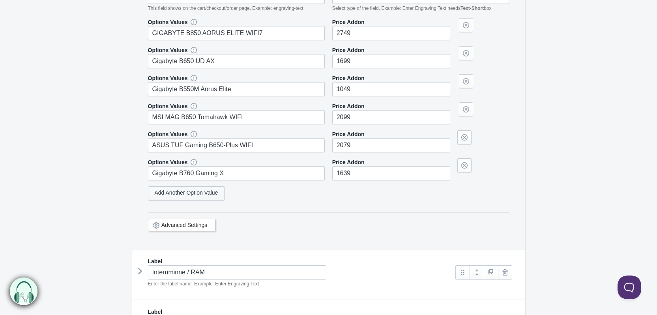
click at [203, 193] on link "Add Another Option Value" at bounding box center [186, 193] width 77 height 14
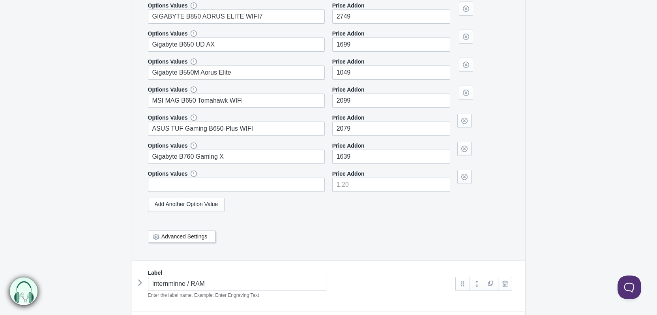
scroll to position [383, 0]
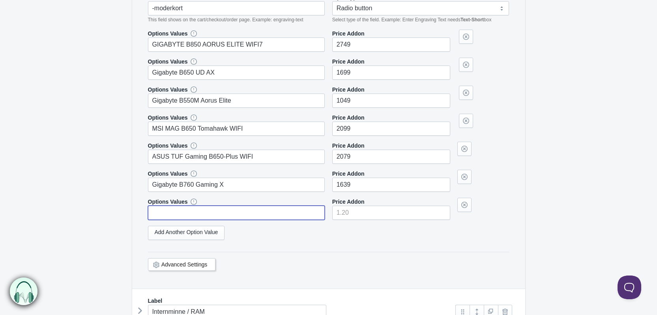
click at [235, 213] on input "text" at bounding box center [236, 213] width 177 height 14
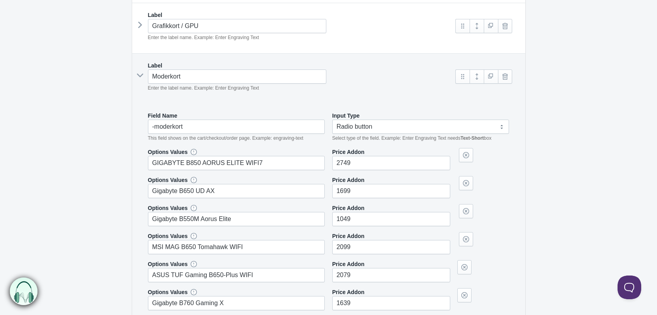
scroll to position [304, 0]
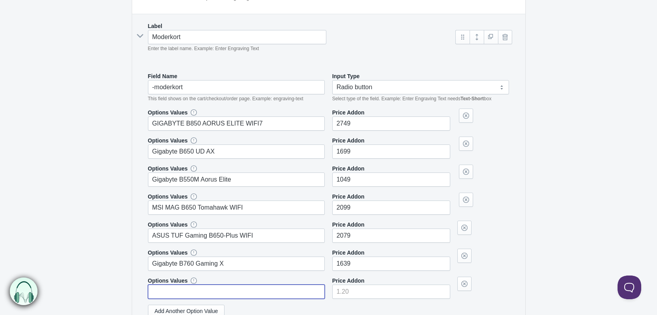
paste input "ASUS B760-PLUS TUF GAMING WIFI (V2) Moderkort"
type input "ASUS B760-PLUS TUF GAMING WIFI (V2) Moderkort"
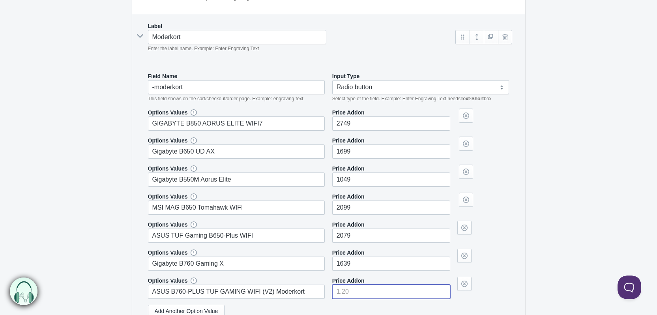
click at [353, 288] on input"] "number" at bounding box center [391, 291] width 118 height 14
drag, startPoint x: 346, startPoint y: 287, endPoint x: 353, endPoint y: 294, distance: 9.5
click at [346, 287] on input"] "number" at bounding box center [391, 291] width 118 height 14
type input"] "1799"
drag, startPoint x: 573, startPoint y: 173, endPoint x: 575, endPoint y: 181, distance: 8.4
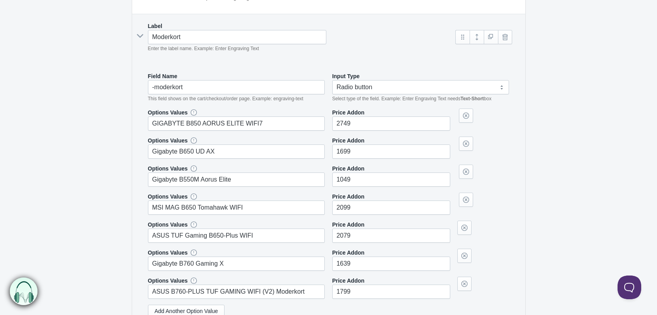
click at [576, 174] on form "Datorbygge The product Tag Vendor Type URL Handle All Products is config-pc Lab…" at bounding box center [328, 301] width 657 height 1062
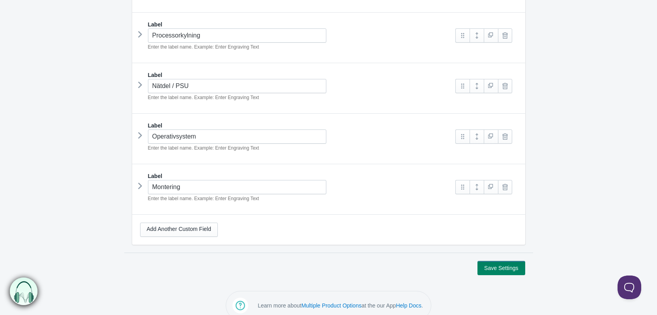
scroll to position [869, 0]
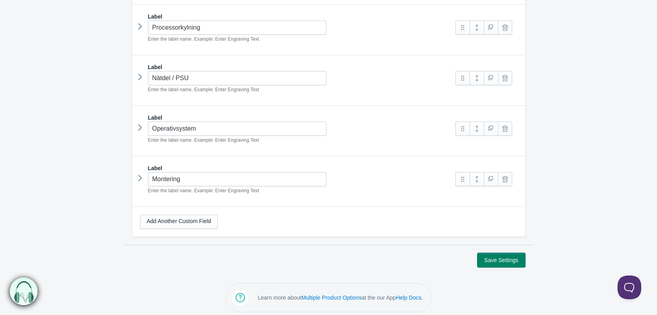
click at [506, 256] on button "Save Settings" at bounding box center [500, 260] width 47 height 14
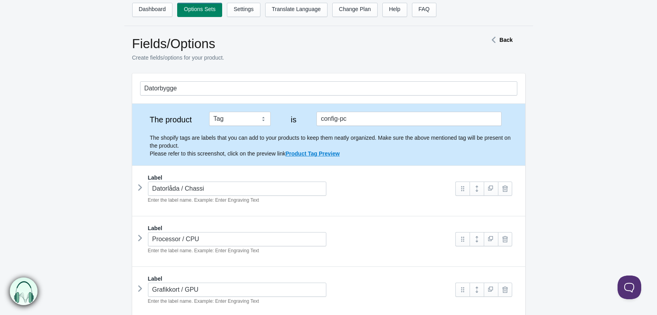
scroll to position [158, 0]
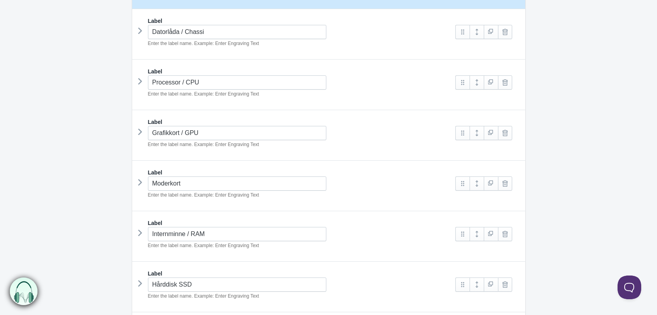
click at [140, 183] on icon at bounding box center [140, 182] width 0 height 12
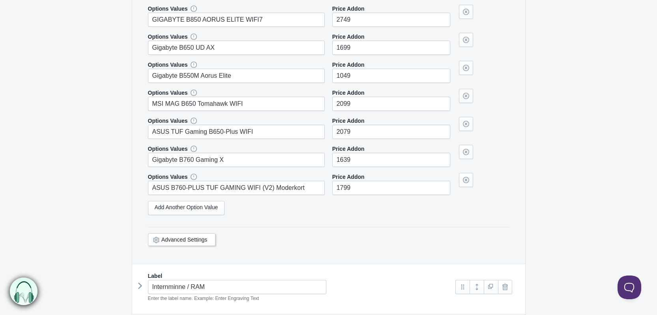
scroll to position [434, 0]
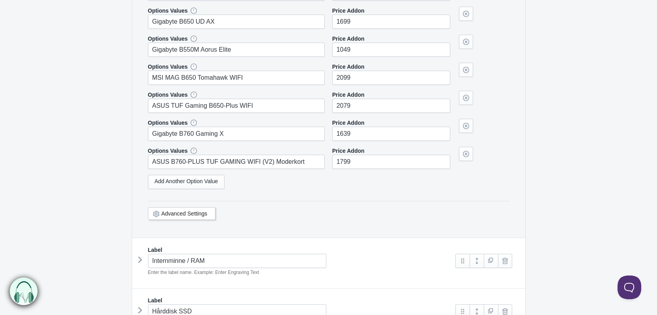
click at [191, 211] on link "Advanced Settings" at bounding box center [184, 213] width 46 height 6
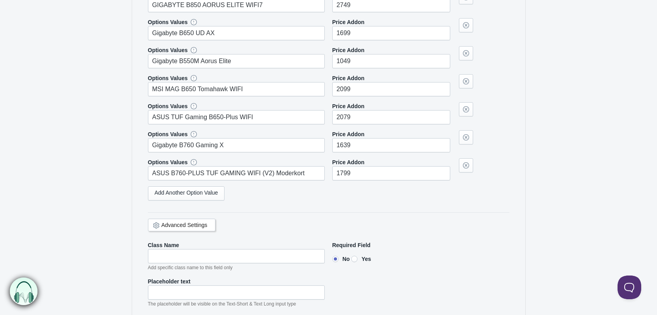
scroll to position [355, 0]
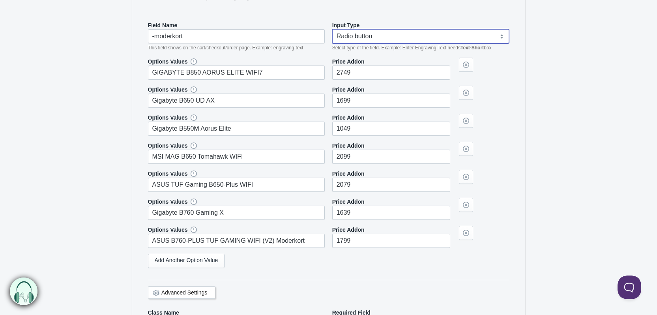
click at [372, 36] on select "Text-Short Text-Long Radio button Drop-down select Image Checkbox Datepicker" at bounding box center [420, 36] width 177 height 14
click at [82, 174] on form "Datorbygge The product Tag Vendor Type URL Handle All Products is config-pc Lab…" at bounding box center [328, 287] width 657 height 1134
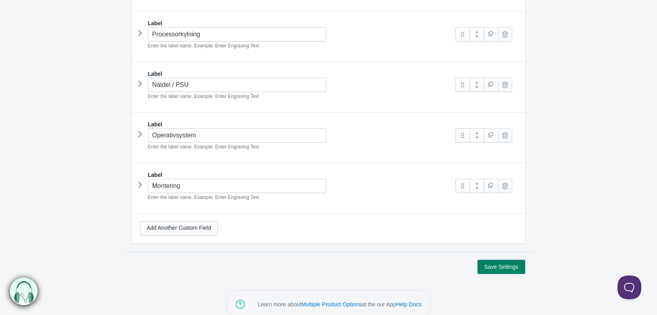
scroll to position [941, 0]
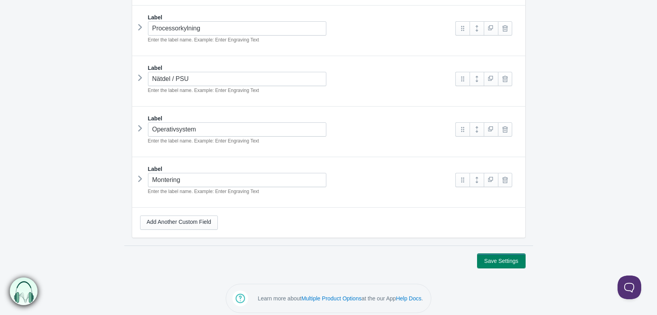
click at [502, 255] on button "Save Settings" at bounding box center [500, 261] width 47 height 14
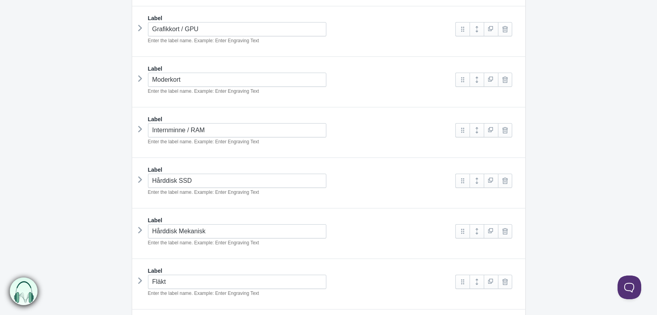
scroll to position [237, 0]
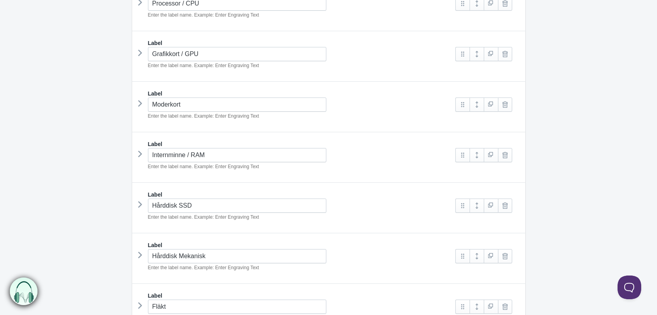
click at [140, 101] on icon at bounding box center [140, 103] width 0 height 12
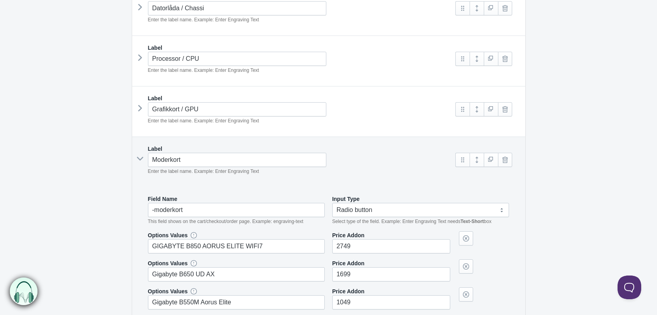
scroll to position [158, 0]
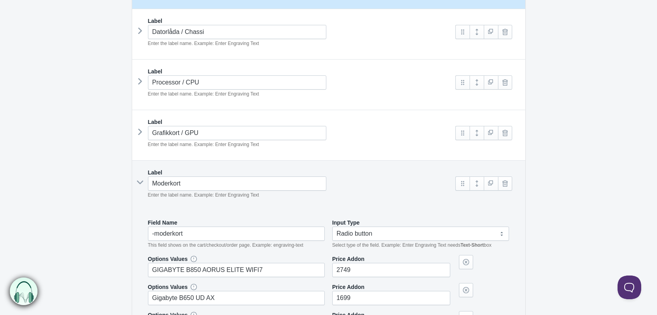
click at [140, 82] on icon at bounding box center [140, 81] width 0 height 12
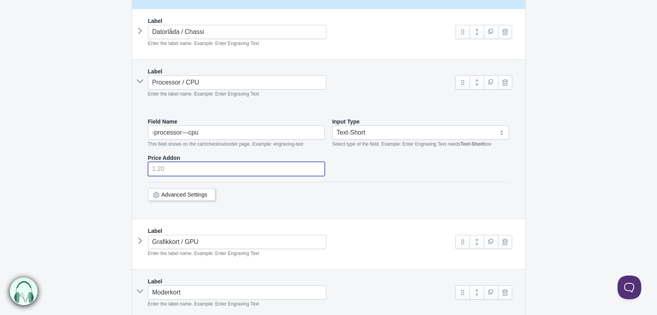
click at [178, 166] on input "number" at bounding box center [236, 169] width 177 height 14
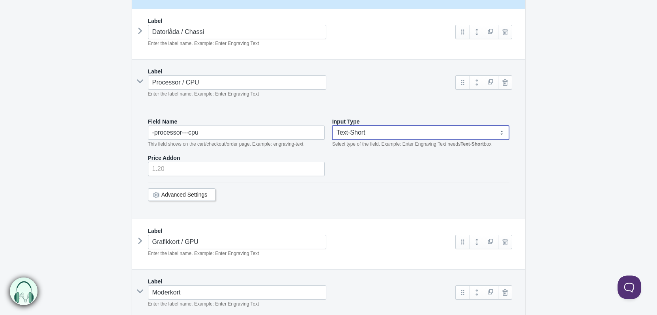
click at [360, 137] on select "Text-Short Text-Long Radio button Drop-down select Image Checkbox Datepicker" at bounding box center [420, 132] width 177 height 14
select select "3"
click at [332, 125] on select "Text-Short Text-Long Radio button Drop-down select Image Checkbox Datepicker" at bounding box center [420, 132] width 177 height 14
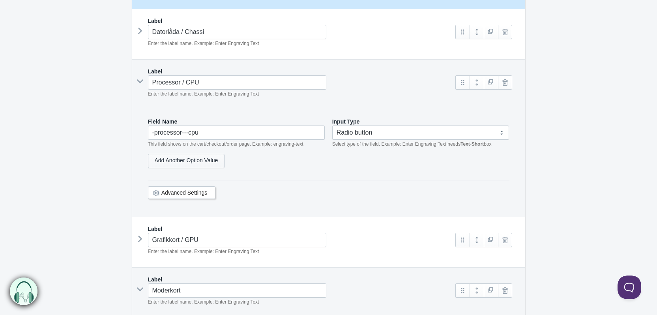
select select "3"
click at [196, 161] on link "Add Another Option Value" at bounding box center [186, 161] width 77 height 14
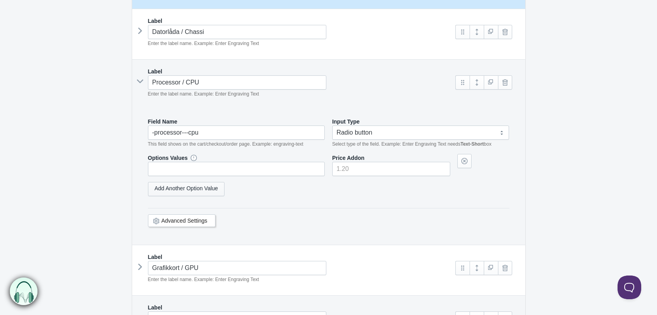
click at [193, 186] on link "Add Another Option Value" at bounding box center [186, 189] width 77 height 14
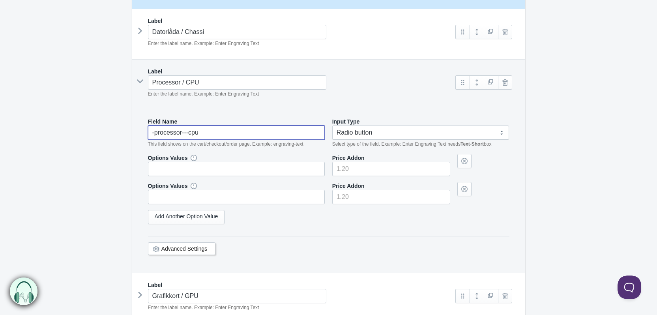
click at [204, 136] on input "-processor---cpu" at bounding box center [236, 132] width 177 height 14
click at [181, 131] on input "-processor---cpu" at bounding box center [236, 132] width 177 height 14
click at [189, 134] on input "-processor---cpu" at bounding box center [236, 132] width 177 height 14
click at [154, 135] on input "-processor cpu" at bounding box center [236, 132] width 177 height 14
click at [157, 133] on input "processor cpu" at bounding box center [236, 132] width 177 height 14
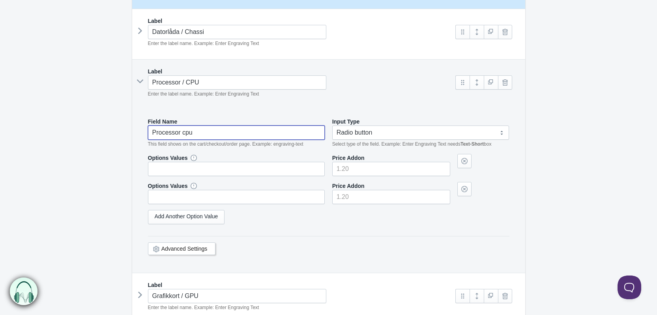
click at [179, 136] on input "Processor cpu" at bounding box center [236, 132] width 177 height 14
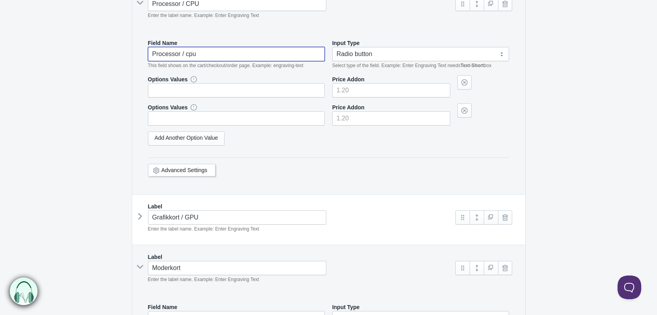
scroll to position [237, 0]
click at [136, 215] on div "Label Grafikkort / GPU Enter the label name. Example: Enter Engraving Text" at bounding box center [328, 219] width 393 height 50
click at [140, 217] on icon at bounding box center [140, 216] width 0 height 12
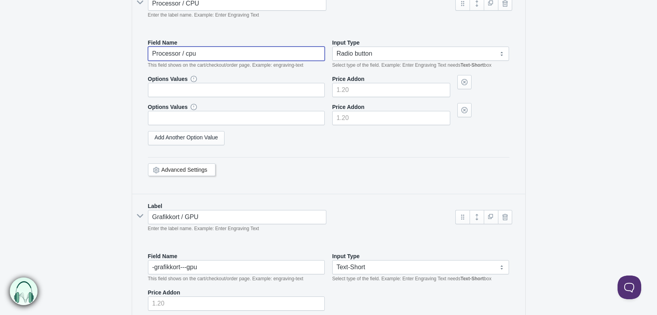
click at [139, 216] on icon at bounding box center [140, 216] width 12 height 0
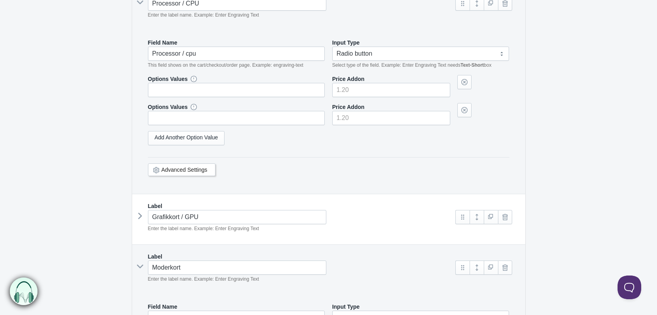
click at [183, 52] on input "Processor / cpu" at bounding box center [236, 54] width 177 height 14
type input "-processor--cpu"
click at [222, 90] on input "text" at bounding box center [236, 90] width 177 height 14
paste input "AMD Ryzen 7 9800X3D 4.7 GHz 104MB"
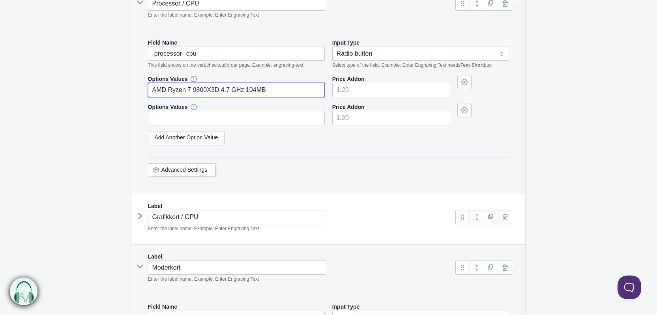
type input "AMD Ryzen 7 9800X3D 4.7 GHz 104MB"
click at [338, 89] on input"] "number" at bounding box center [391, 90] width 118 height 14
click at [216, 108] on div "Options Values" at bounding box center [236, 114] width 177 height 22
type input"] "5399"
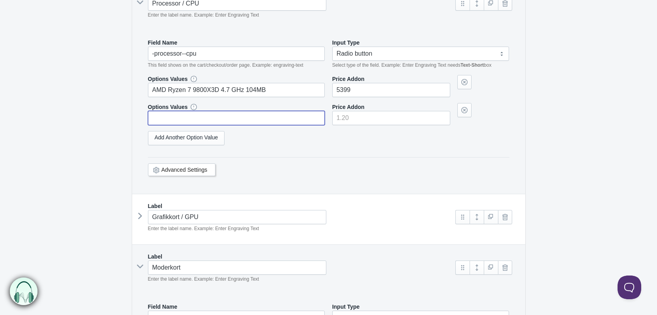
click at [217, 121] on input "text" at bounding box center [236, 118] width 177 height 14
click at [167, 118] on input "text" at bounding box center [236, 118] width 177 height 14
paste input "AMD Ryzen 7 7800X3D 4.2GHz 104MB"
type input "AMD Ryzen 7 7800X3D 4.2GHz 104MB"
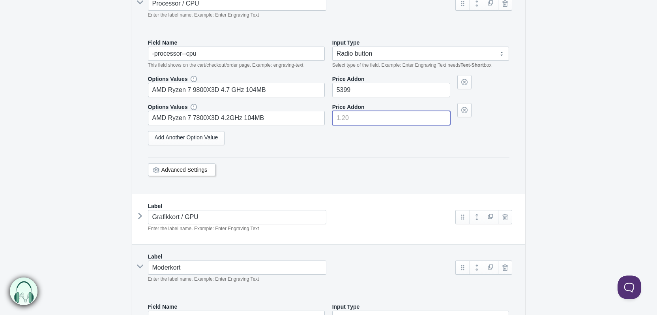
click at [366, 116] on input"] "number" at bounding box center [391, 118] width 118 height 14
click at [211, 143] on link "Add Another Option Value" at bounding box center [186, 138] width 77 height 14
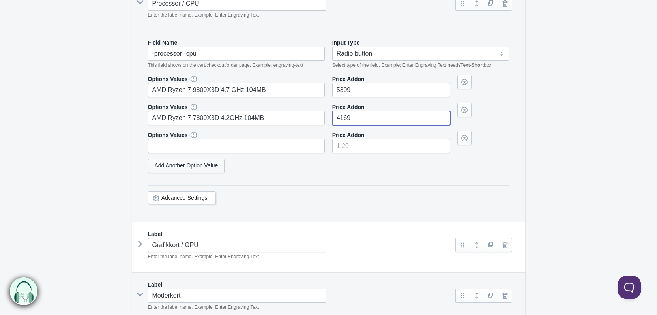
drag, startPoint x: 196, startPoint y: 166, endPoint x: 197, endPoint y: 160, distance: 6.4
type input"] "4169"
select select "3"
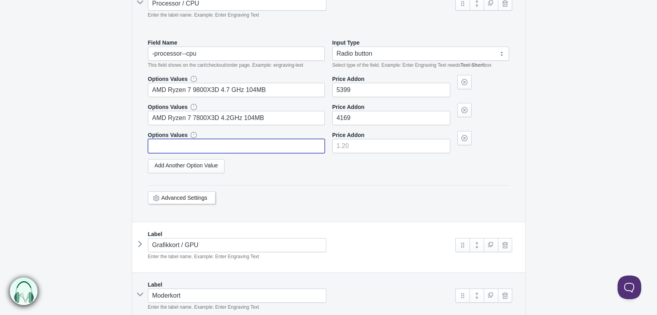
click at [196, 148] on input "text" at bounding box center [236, 146] width 177 height 14
paste input "AMD Ryzen 5 9600X 3.9 GHz 38MB"
type input "AMD Ryzen 5 9600X 3.9 GHz 38MB"
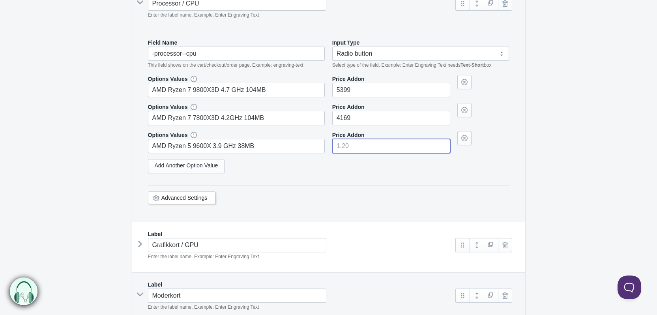
click at [360, 146] on input"] "number" at bounding box center [391, 146] width 118 height 14
click at [353, 148] on input"] "number" at bounding box center [391, 146] width 118 height 14
click at [197, 166] on link "Add Another Option Value" at bounding box center [186, 166] width 77 height 14
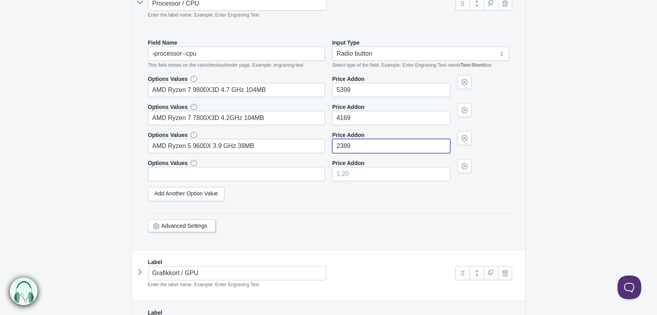
type input"] "2389"
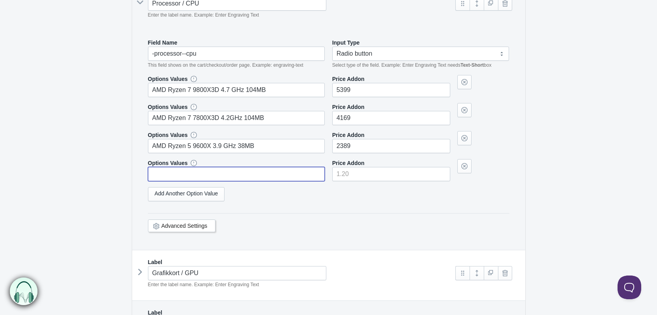
click at [190, 173] on input "text" at bounding box center [236, 174] width 177 height 14
paste input "Intel Core i7 14700K 3.4 GHz 61MB"
type input "Intel Core i7 14700K 3.4 GHz 61MB"
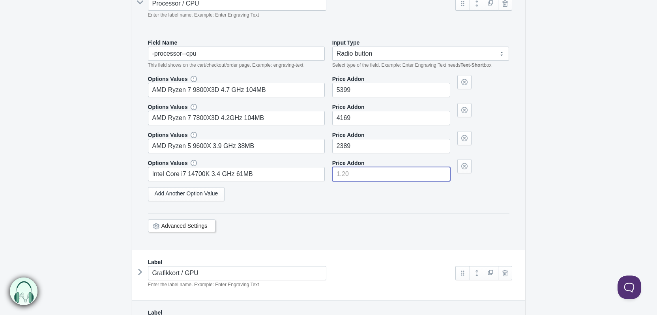
drag, startPoint x: 344, startPoint y: 166, endPoint x: 348, endPoint y: 171, distance: 6.6
click at [344, 167] on input"] "number" at bounding box center [391, 174] width 118 height 14
click at [357, 178] on input"] "number" at bounding box center [391, 174] width 118 height 14
click at [190, 193] on link "Add Another Option Value" at bounding box center [186, 194] width 77 height 14
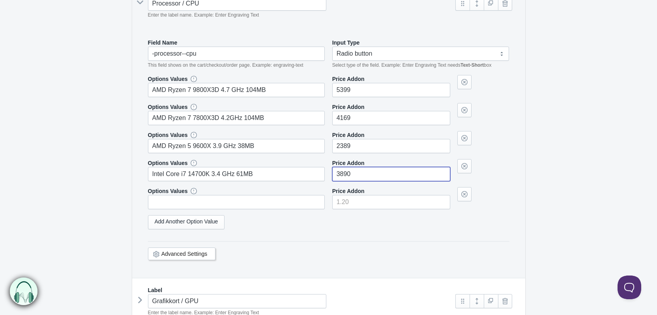
type input"] "3890"
select select "3"
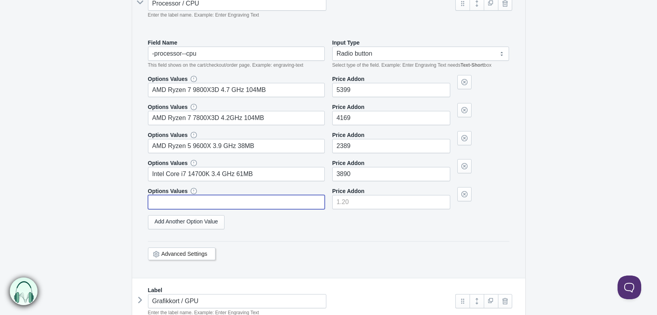
click at [224, 197] on input "text" at bounding box center [236, 202] width 177 height 14
paste input "Intel Core i5 14600K 3.5 GHz 44MB"
type input "Intel Core i5 14600K 3.5 GHz 44MB"
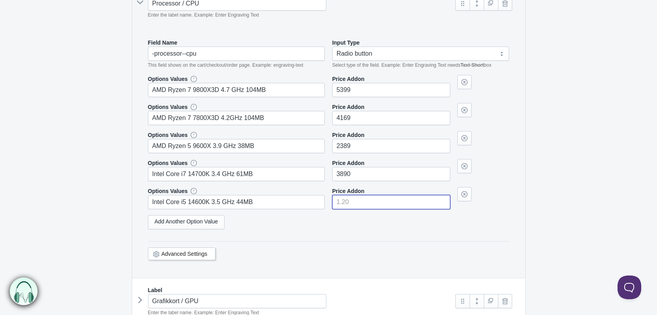
click at [388, 198] on input"] "number" at bounding box center [391, 202] width 118 height 14
click at [196, 223] on link "Add Another Option Value" at bounding box center [186, 222] width 77 height 14
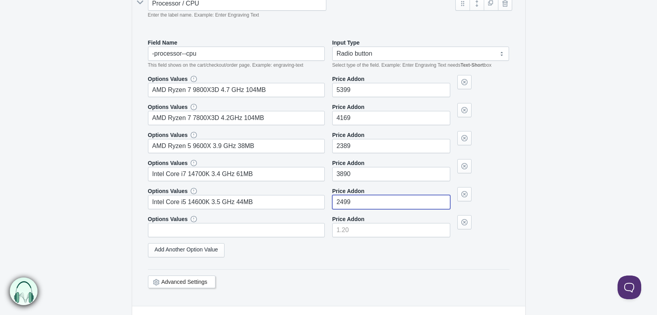
type input"] "2499"
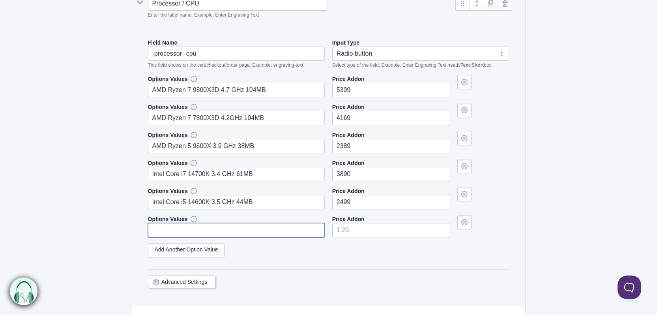
click at [207, 226] on input "text" at bounding box center [236, 230] width 177 height 14
paste input "AMD Ryzen 5 5600X 3.7 GHz 35MB"
type input "AMD Ryzen 5 5600X 3.7 GHz 35MB"
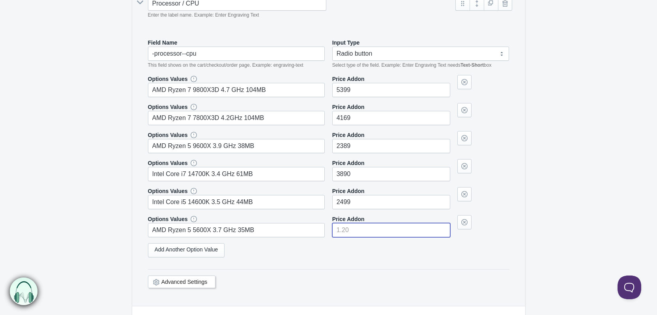
click at [375, 229] on input"] "number" at bounding box center [391, 230] width 118 height 14
click at [351, 229] on input"] "number" at bounding box center [391, 230] width 118 height 14
click at [208, 254] on link "Add Another Option Value" at bounding box center [186, 250] width 77 height 14
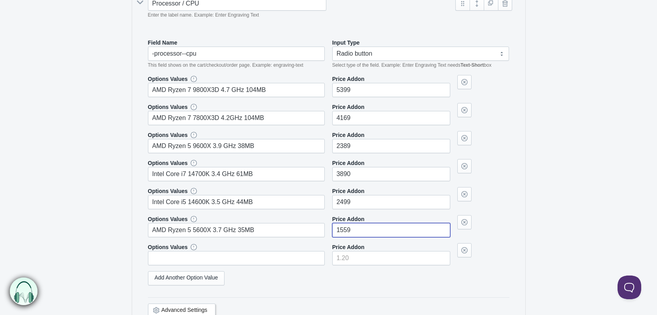
type input"] "1559"
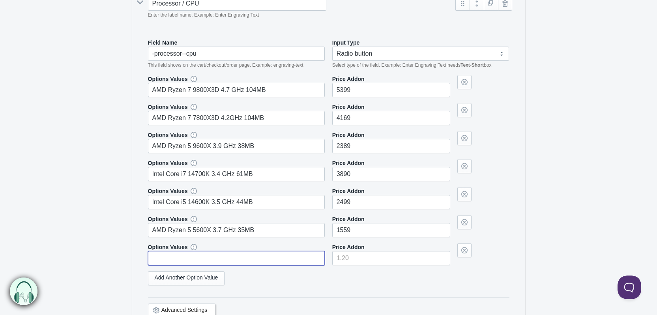
click at [216, 259] on input "text" at bounding box center [236, 258] width 177 height 14
paste input "Intel Core i5 14400F 2.5 GHz 29.5MB"
type input "Intel Core i5 14400F 2.5 GHz 29.5MB"
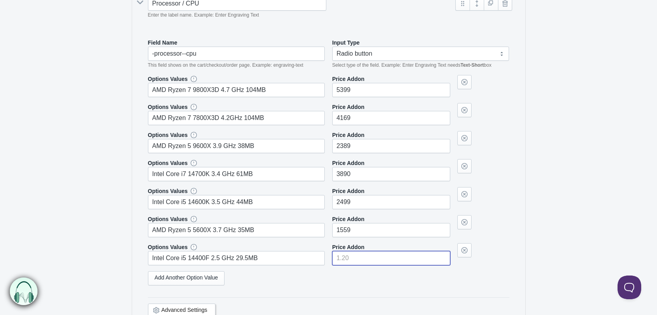
click at [362, 258] on input"] "number" at bounding box center [391, 258] width 118 height 14
type input"] "1523"
click at [514, 189] on div "Field Name -processor--cpu This field shows on the cart/checkout/order page. Ex…" at bounding box center [328, 182] width 377 height 303
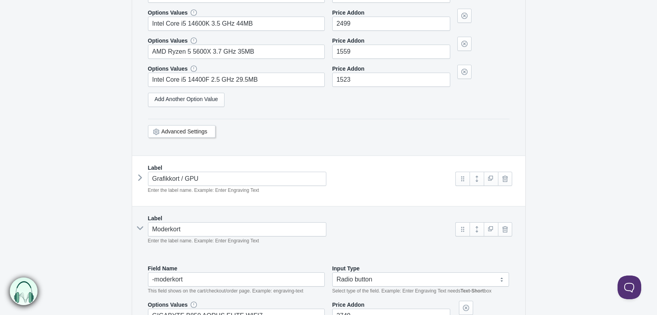
scroll to position [1172, 0]
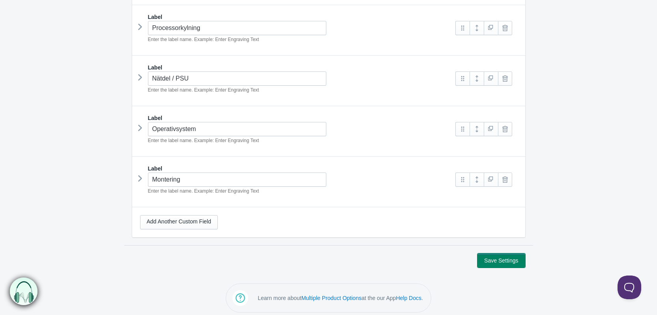
click at [505, 254] on button "Save Settings" at bounding box center [500, 260] width 47 height 14
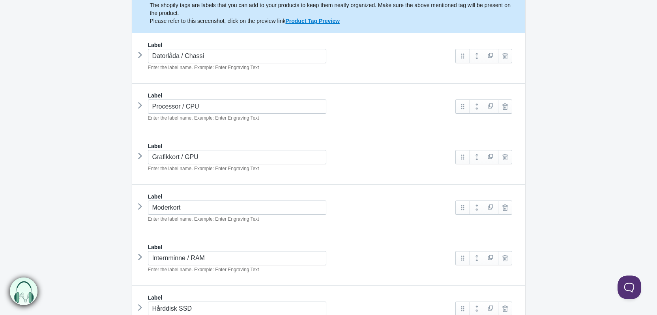
scroll to position [158, 0]
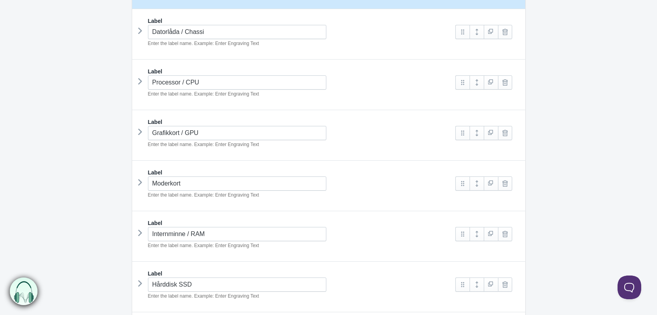
click at [140, 85] on icon at bounding box center [140, 81] width 0 height 12
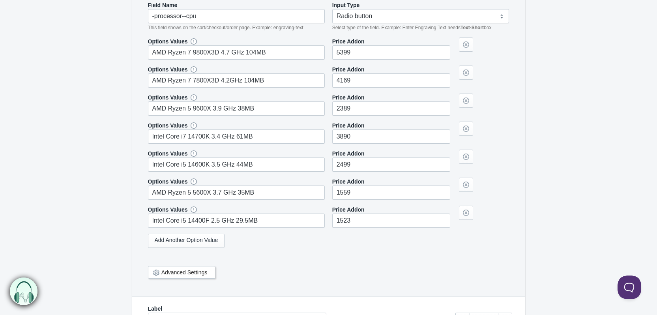
scroll to position [276, 0]
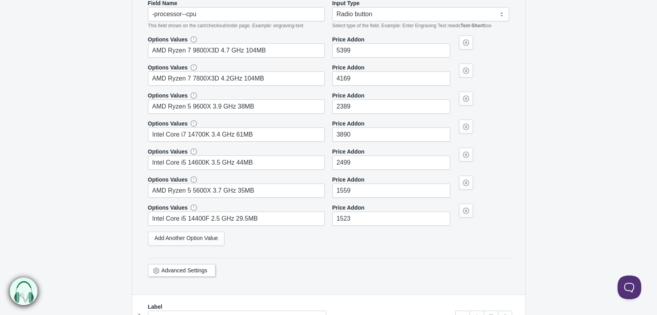
click at [183, 268] on link "Advanced Settings" at bounding box center [184, 270] width 46 height 6
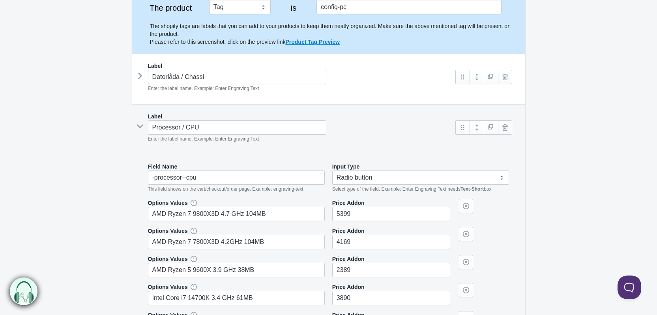
scroll to position [111, 0]
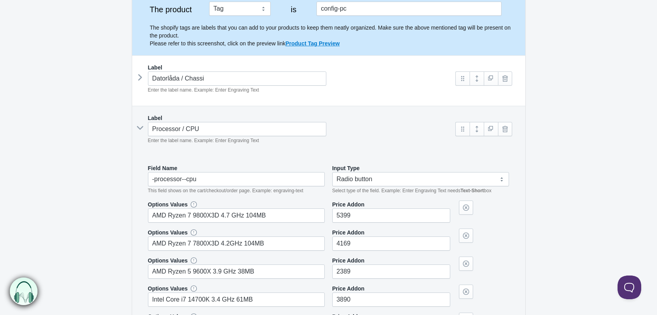
click at [140, 128] on icon at bounding box center [140, 128] width 12 height 0
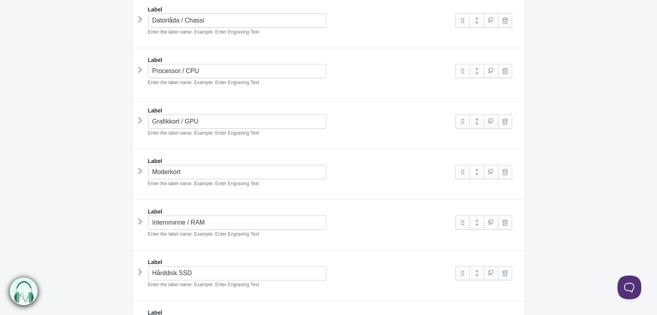
scroll to position [190, 0]
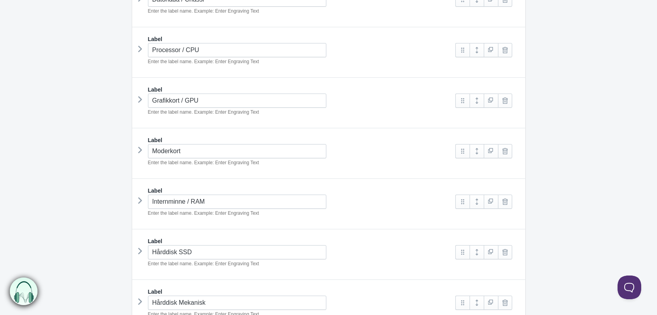
click at [140, 97] on icon at bounding box center [140, 99] width 0 height 12
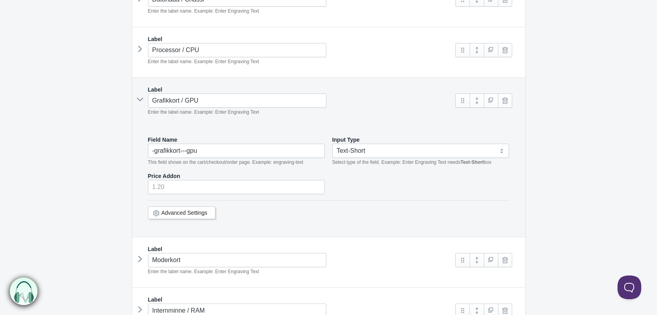
click at [183, 211] on link "Advanced Settings" at bounding box center [184, 212] width 46 height 6
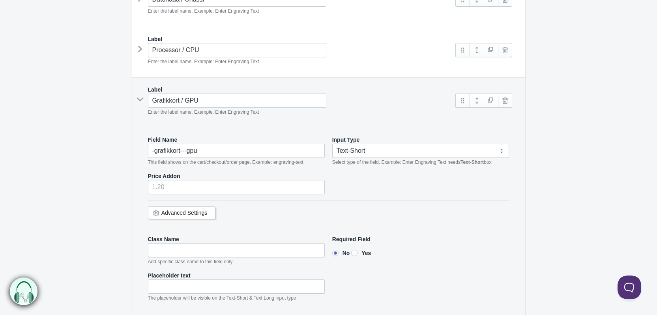
click at [181, 210] on link "Advanced Settings" at bounding box center [184, 212] width 46 height 6
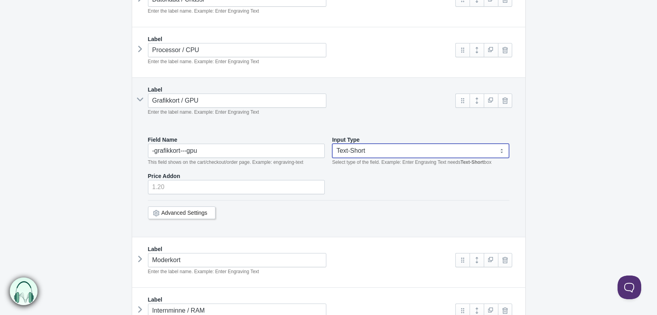
drag, startPoint x: 374, startPoint y: 150, endPoint x: 381, endPoint y: 156, distance: 8.7
click at [374, 150] on select "Text-Short Text-Long Radio button Drop-down select Image Checkbox Datepicker" at bounding box center [420, 151] width 177 height 14
select select "3"
click at [332, 144] on select "Text-Short Text-Long Radio button Drop-down select Image Checkbox Datepicker" at bounding box center [420, 151] width 177 height 14
click at [196, 179] on link "Add Another Option Value" at bounding box center [186, 179] width 77 height 14
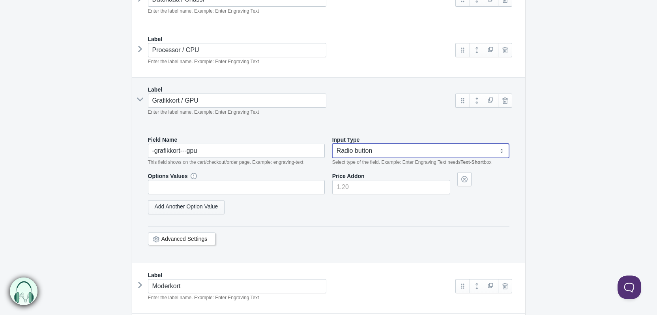
click at [196, 208] on link "Add Another Option Value" at bounding box center [186, 207] width 77 height 14
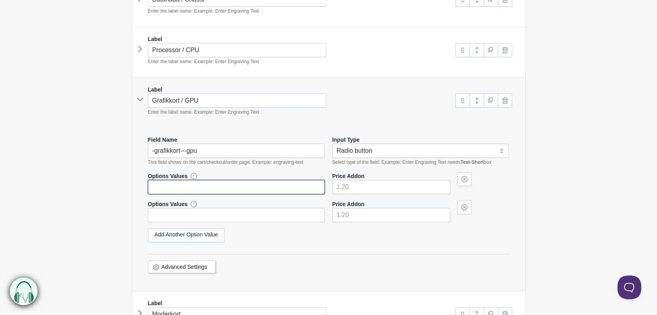
click at [183, 188] on input "text" at bounding box center [236, 187] width 177 height 14
paste input "PowerColor Radeon RX 9060 XT 16GB Reaper"
type input "PowerColor Radeon RX 9060 XT 16GB Reaper"
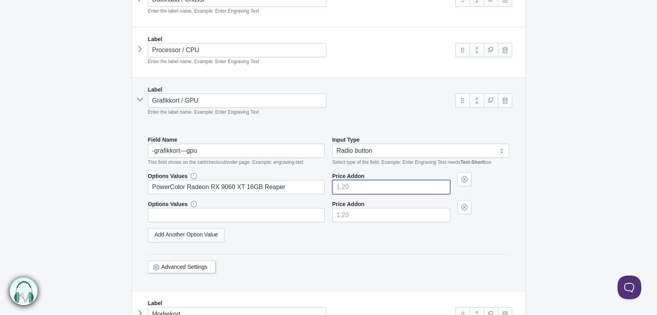
click at [375, 187] on input"] "number" at bounding box center [391, 187] width 118 height 14
click at [357, 187] on input"] "number" at bounding box center [391, 187] width 118 height 14
type input"] "4389"
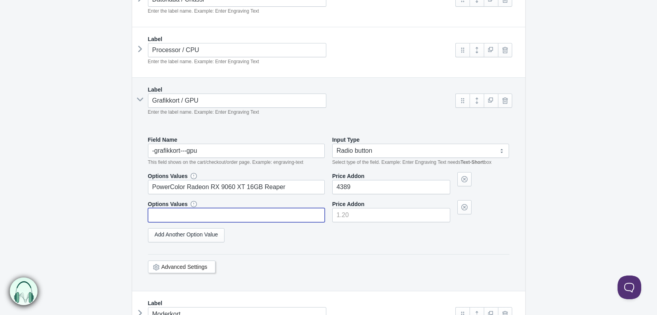
click at [264, 213] on input "text" at bounding box center [236, 215] width 177 height 14
paste input "ASUS GeForce RTX 5070 12GB Dual OC"
click at [202, 230] on link "Add Another Option Value" at bounding box center [186, 235] width 77 height 14
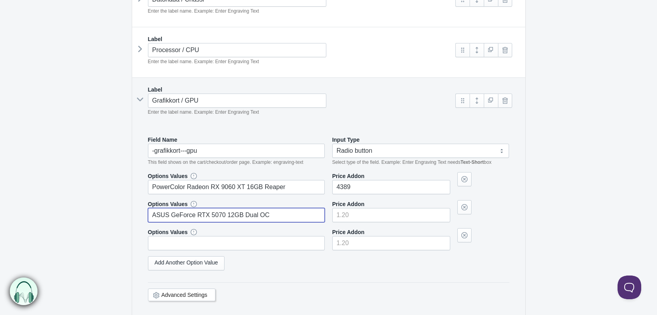
type input "ASUS GeForce RTX 5070 12GB Dual OC"
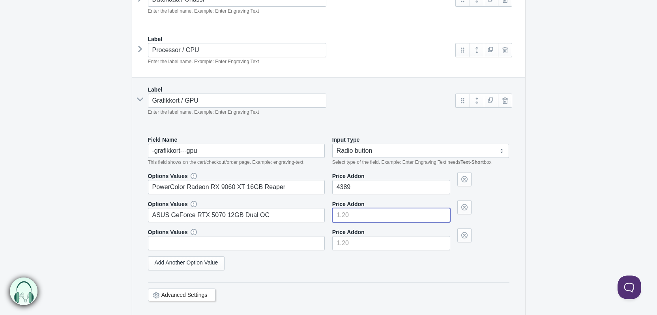
click at [357, 215] on input"] "number" at bounding box center [391, 215] width 118 height 14
type input"] "6490"
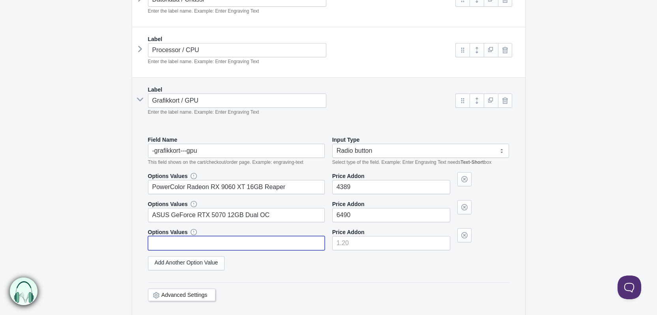
click at [185, 248] on input "text" at bounding box center [236, 243] width 177 height 14
click at [188, 261] on link "Add Another Option Value" at bounding box center [186, 263] width 77 height 14
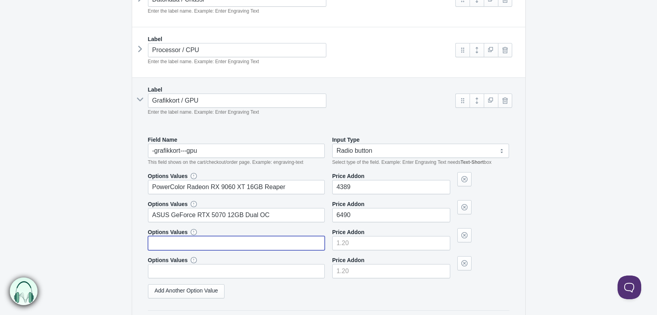
click at [210, 244] on input "text" at bounding box center [236, 243] width 177 height 14
paste input "Intel Arc B580 12GB Limited Edition"
type input "Intel Arc B580 12GB Limited Edition"
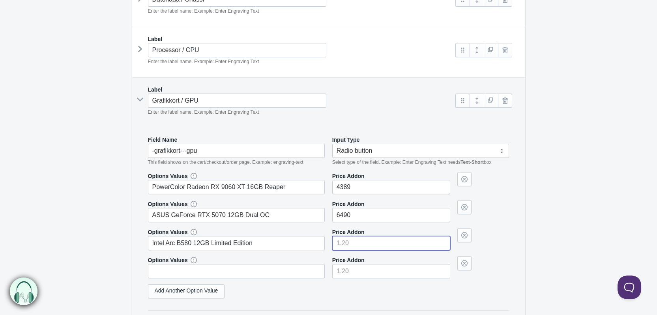
drag, startPoint x: 354, startPoint y: 239, endPoint x: 359, endPoint y: 240, distance: 4.8
click at [354, 239] on input"] "number" at bounding box center [391, 243] width 118 height 14
type input"] "2990"
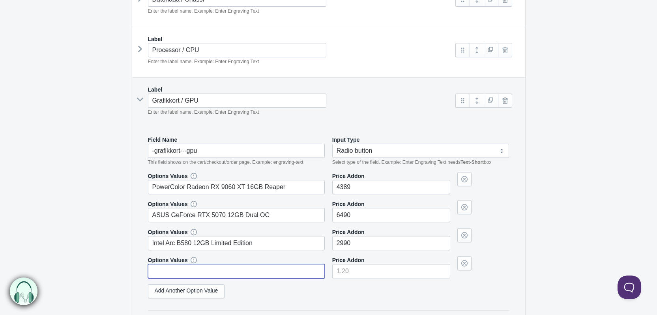
click at [247, 271] on input "text" at bounding box center [236, 271] width 177 height 14
click at [217, 270] on input "text" at bounding box center [236, 271] width 177 height 14
paste input "ASUS GeForce RTX 5060 Ti 16GB Prime OC"
type input "ASUS GeForce RTX 5060 Ti 16GB Prime OC"
select select "3"
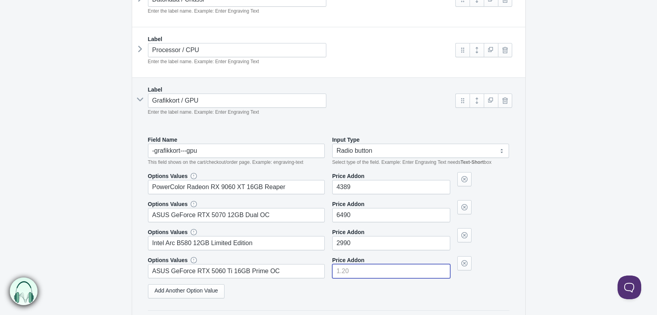
click at [355, 265] on input"] "number" at bounding box center [391, 271] width 118 height 14
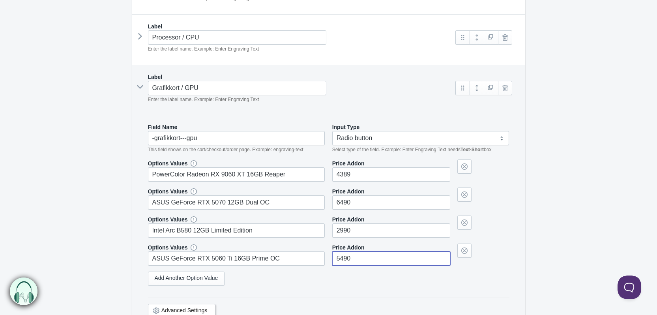
scroll to position [269, 0]
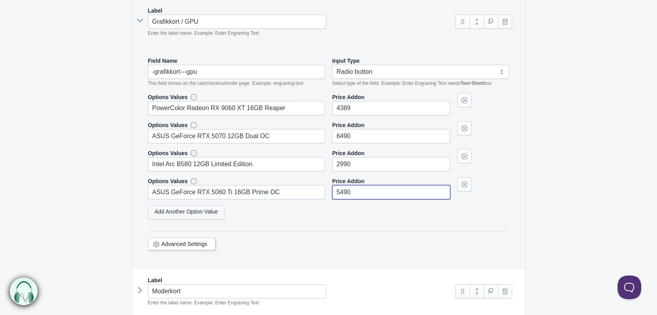
type input"] "5490"
select select "3"
click at [195, 209] on link "Add Another Option Value" at bounding box center [186, 212] width 77 height 14
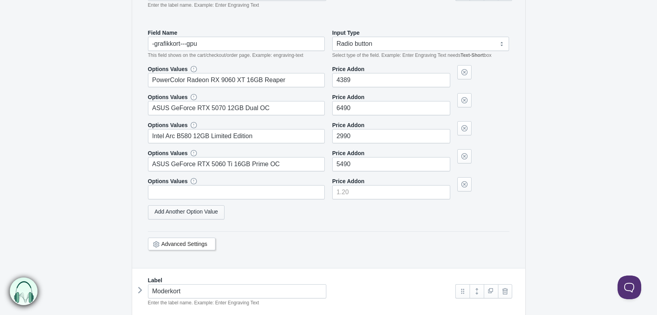
click at [175, 208] on link "Add Another Option Value" at bounding box center [186, 212] width 77 height 14
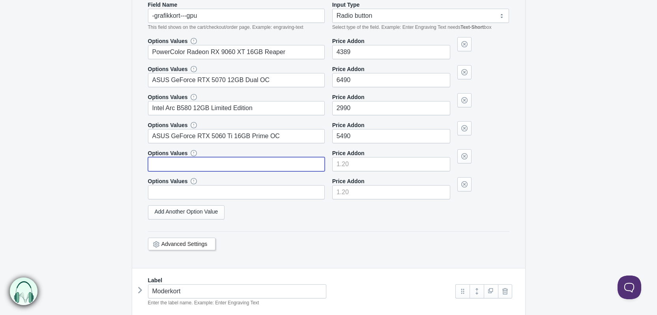
click at [181, 160] on input "text" at bounding box center [236, 164] width 177 height 14
paste input "MSI GeForce RTX 5060 8GB Ventus 2X OC"
type input "MSI GeForce RTX 5060 8GB Ventus 2X OC"
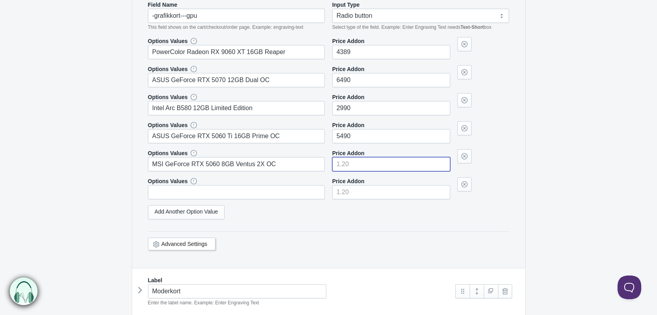
click at [355, 163] on input"] "number" at bounding box center [391, 164] width 118 height 14
type input"] "3479"
drag, startPoint x: 204, startPoint y: 199, endPoint x: 200, endPoint y: 195, distance: 5.6
select select "3"
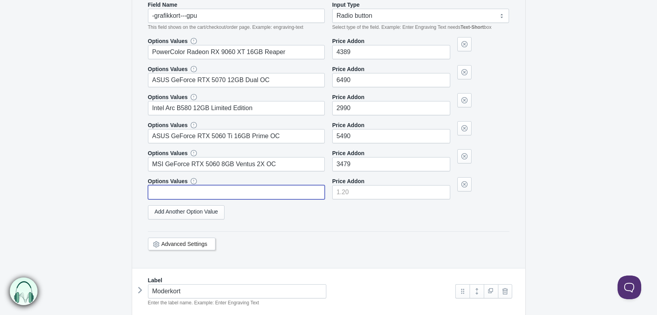
click at [200, 190] on input "text" at bounding box center [236, 192] width 177 height 14
paste input "Sapphire Radeon RX 9060 XT 8GB Pulse"
type input "Sapphire Radeon RX 9060 XT 8GB Pulse"
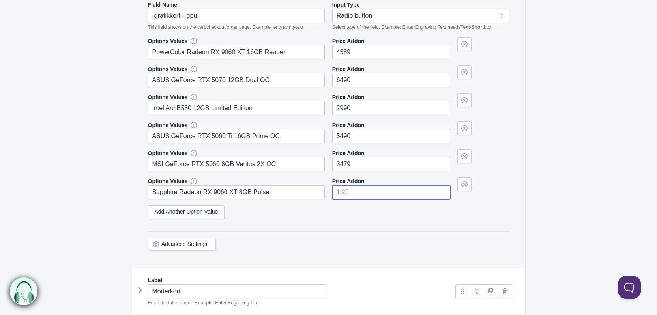
click at [355, 194] on input"] "number" at bounding box center [391, 192] width 118 height 14
type input"] "3655"
select select "3"
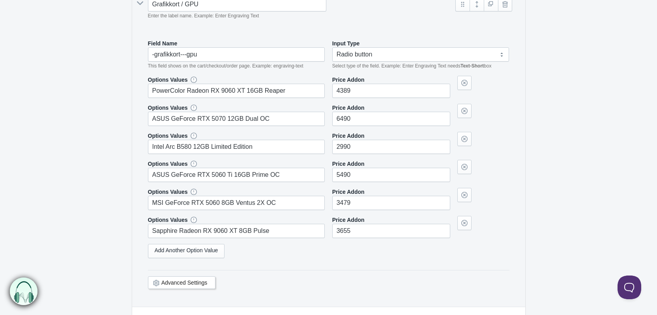
scroll to position [841, 0]
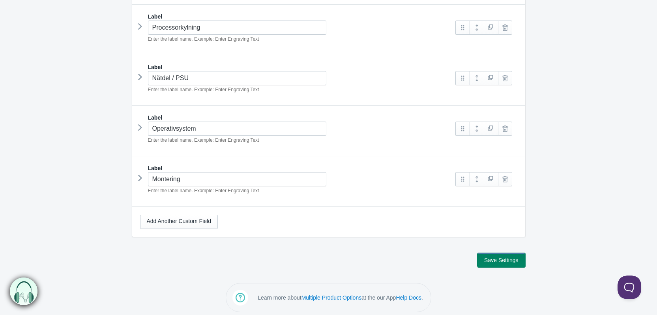
click at [511, 255] on button "Save Settings" at bounding box center [500, 260] width 47 height 14
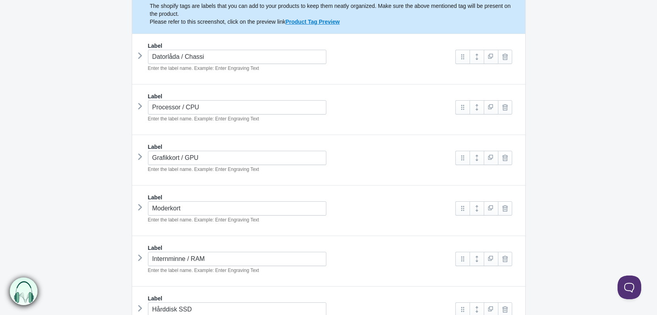
scroll to position [158, 0]
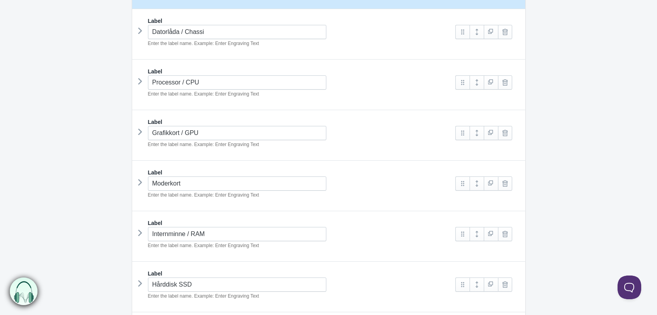
click at [140, 136] on icon at bounding box center [140, 132] width 0 height 12
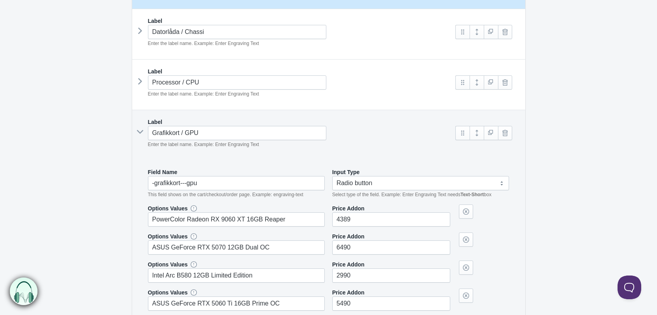
click at [137, 136] on div "Label Grafikkort / GPU Enter the label name. Example: Enter Engraving Text" at bounding box center [328, 272] width 393 height 325
click at [140, 135] on div "Grafikkort / GPU Enter the label name. Example: Enter Engraving Text" at bounding box center [294, 137] width 308 height 22
click at [142, 132] on icon at bounding box center [140, 132] width 12 height 0
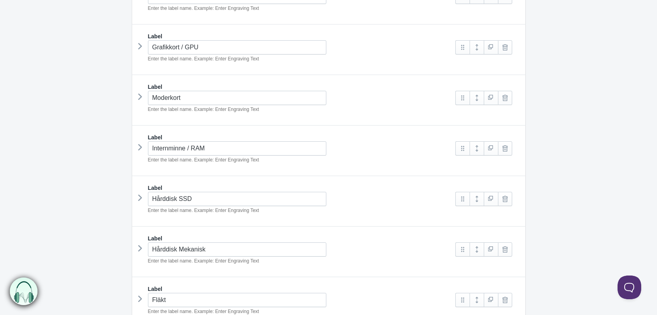
scroll to position [316, 0]
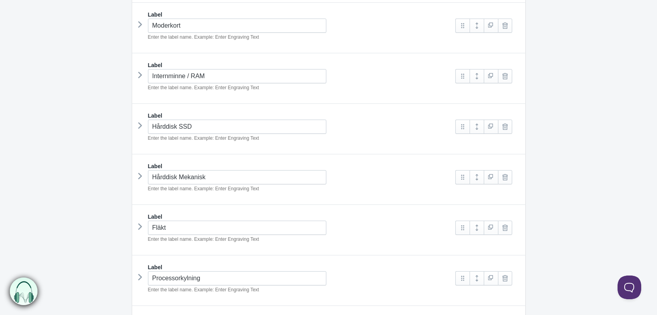
click at [140, 75] on icon at bounding box center [140, 75] width 0 height 12
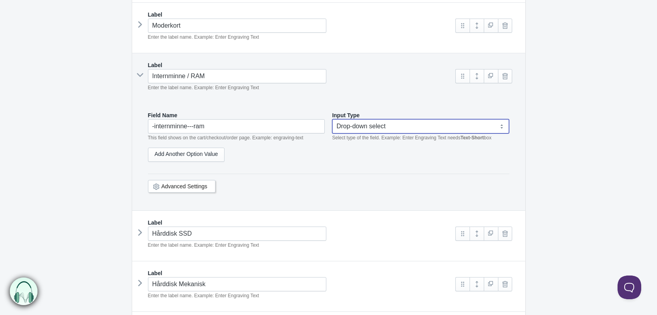
click at [386, 121] on select "Text-Short Text-Long Radio button Drop-down select Image Checkbox Datepicker" at bounding box center [420, 126] width 177 height 14
select select "3"
click at [332, 119] on select "Text-Short Text-Long Radio button Drop-down select Image Checkbox Datepicker" at bounding box center [420, 126] width 177 height 14
select select "3"
click at [420, 161] on div "Add Another Option Value" at bounding box center [328, 158] width 361 height 20
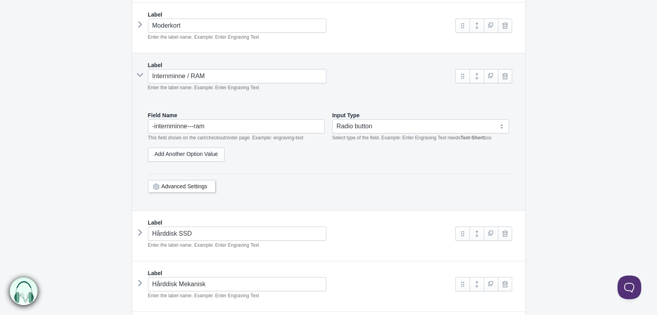
click at [339, 167] on div "Field Name -internminne---ram This field shows on the cart/checkout/order page.…" at bounding box center [328, 156] width 377 height 107
click at [220, 157] on link "Add Another Option Value" at bounding box center [186, 155] width 77 height 14
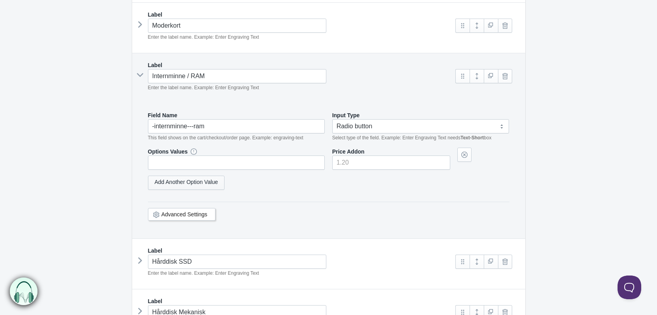
click at [204, 181] on link "Add Another Option Value" at bounding box center [186, 183] width 77 height 14
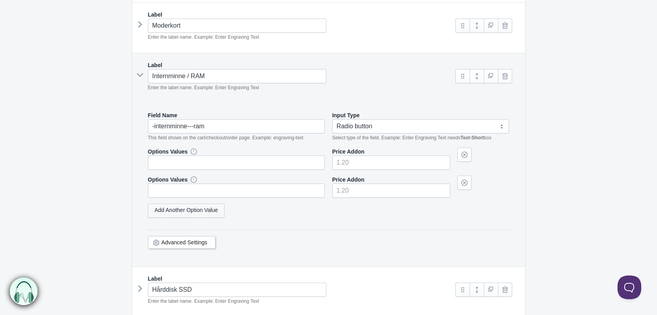
click at [209, 208] on link "Add Another Option Value" at bounding box center [186, 211] width 77 height 14
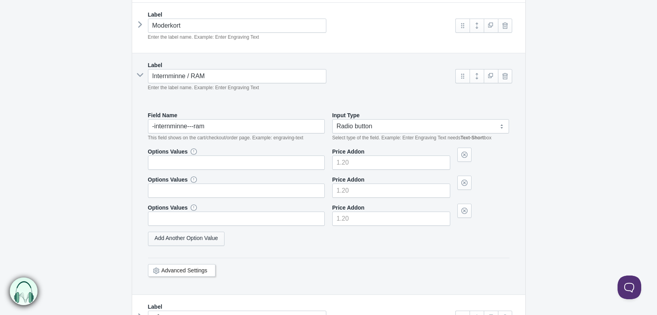
click at [207, 232] on link "Add Another Option Value" at bounding box center [186, 239] width 77 height 14
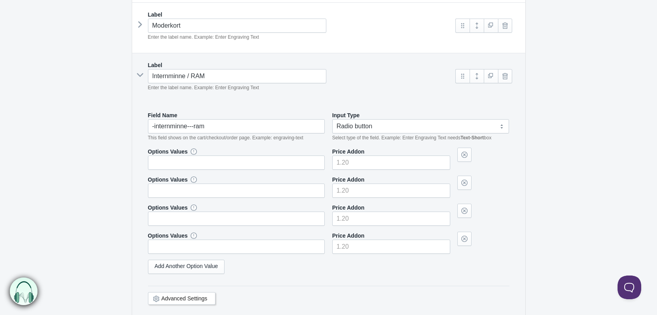
click at [107, 187] on form "Datorbygge The product Tag Vendor Type URL Handle All Products is config-pc Lab…" at bounding box center [328, 248] width 657 height 978
drag, startPoint x: 125, startPoint y: 170, endPoint x: 101, endPoint y: 158, distance: 27.5
click at [102, 159] on form "Datorbygge The product Tag Vendor Type URL Handle All Products is config-pc Lab…" at bounding box center [328, 248] width 657 height 978
click at [172, 164] on input "text" at bounding box center [236, 162] width 177 height 14
click at [167, 160] on input "text" at bounding box center [236, 162] width 177 height 14
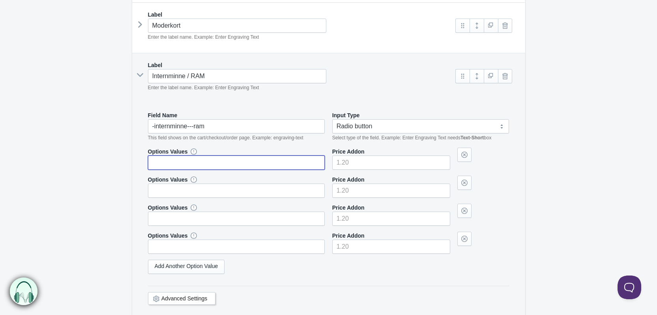
click at [166, 157] on input "text" at bounding box center [236, 162] width 177 height 14
click at [215, 155] on input "text" at bounding box center [236, 162] width 177 height 14
paste input "Kingston 32GB (2x16GB) DDR5 6000MHz CL30 FURY Beast Svart AMD EXPO/XMP 3.0"
type input "Kingston 32GB (2x16GB) DDR5 6000MHz CL30 FURY Beast Svart AMD EXPO/XMP 3.0"
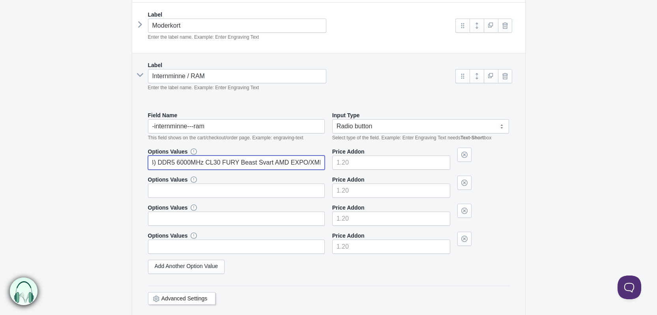
scroll to position [0, 0]
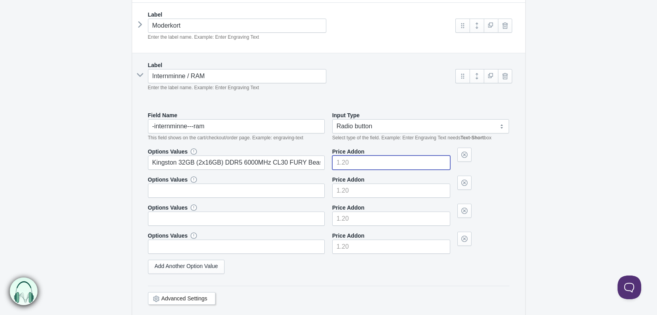
click at [361, 160] on input"] "number" at bounding box center [391, 162] width 118 height 14
type input"] "1549"
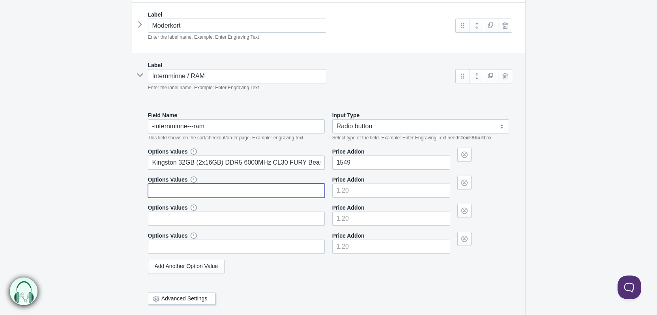
click at [278, 184] on input "text" at bounding box center [236, 190] width 177 height 14
click at [198, 189] on input "text" at bounding box center [236, 190] width 177 height 14
paste input "Kingston 32GB (2x16GB) DDR5 6000MHz CL30 FURY Beast RGB Svart AMD EXPO/XMP 3.0"
type input "Kingston 32GB (2x16GB) DDR5 6000MHz CL30 FURY Beast RGB Svart AMD EXPO/XMP 3.0"
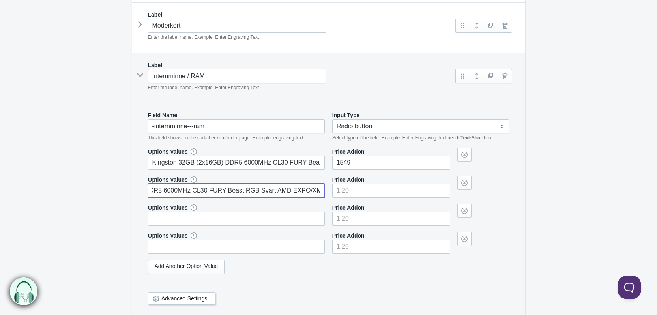
scroll to position [0, 0]
drag, startPoint x: 368, startPoint y: 193, endPoint x: 364, endPoint y: 187, distance: 7.1
click at [367, 193] on input"] "number" at bounding box center [391, 190] width 118 height 14
type input"] "1599"
click at [222, 221] on input "text" at bounding box center [236, 218] width 177 height 14
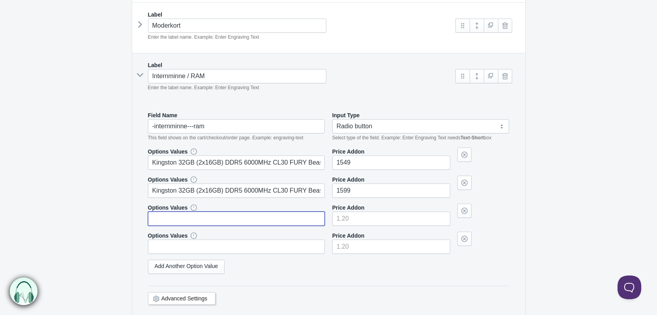
paste input "Kingston 32GB (2x16GB) DDR5 5200MHz CL36 FURY Beast AMD EXPO/Intel XMP 3.0"
type input "Kingston 32GB (2x16GB) DDR5 5200MHz CL36 FURY Beast AMD EXPO/Intel XMP 3.0"
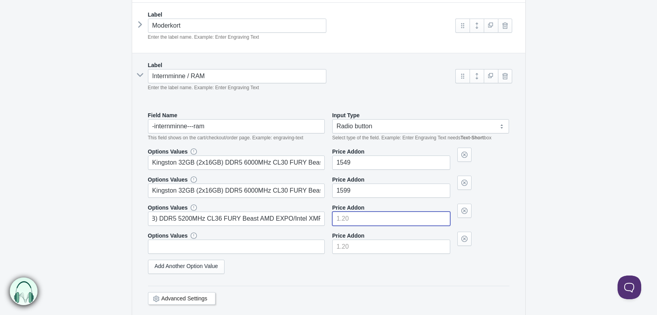
scroll to position [0, 0]
click at [359, 215] on input"] "number" at bounding box center [391, 218] width 118 height 14
click at [375, 211] on input"] "number" at bounding box center [391, 218] width 118 height 14
type input"] "1149"
click at [45, 128] on form "Datorbygge The product Tag Vendor Type URL Handle All Products is config-pc Lab…" at bounding box center [328, 248] width 657 height 978
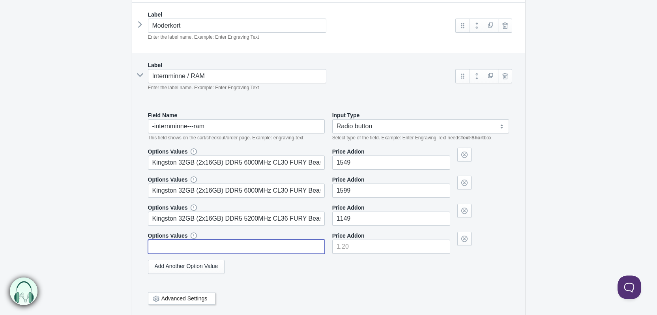
click at [235, 250] on input "text" at bounding box center [236, 246] width 177 height 14
paste input "Corsair 32GB (2x16GB) DDR5 6000MHz CL30 Vengeance RGB AMD EXPO/Intel XMP 3.0"
type input "Corsair 32GB (2x16GB) DDR5 6000MHz CL30 Vengeance RGB AMD EXPO/Intel XMP 3.0"
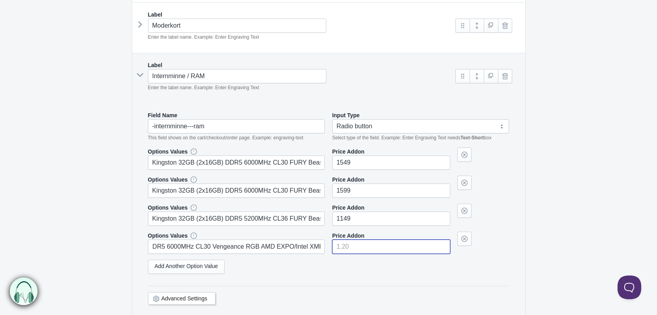
scroll to position [0, 0]
click at [367, 243] on input"] "number" at bounding box center [391, 246] width 118 height 14
drag, startPoint x: 360, startPoint y: 249, endPoint x: 351, endPoint y: 244, distance: 10.4
click at [357, 249] on input"] "number" at bounding box center [391, 246] width 118 height 14
type input"] "1479"
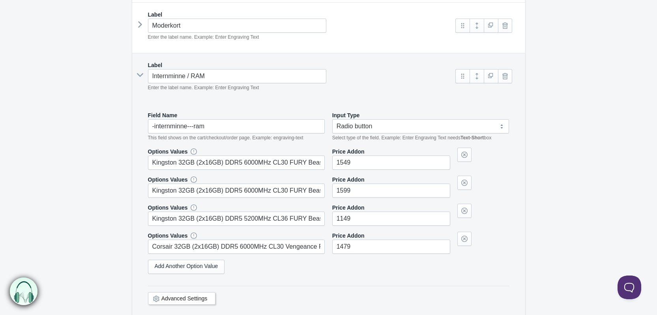
drag, startPoint x: 540, startPoint y: 208, endPoint x: 545, endPoint y: 210, distance: 4.6
click at [544, 209] on form "Datorbygge The product Tag Vendor Type URL Handle All Products is config-pc Lab…" at bounding box center [328, 248] width 657 height 978
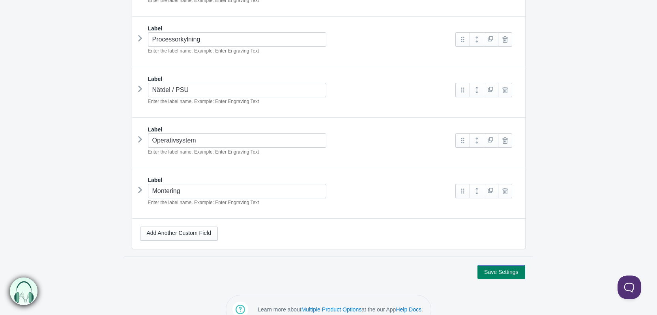
scroll to position [785, 0]
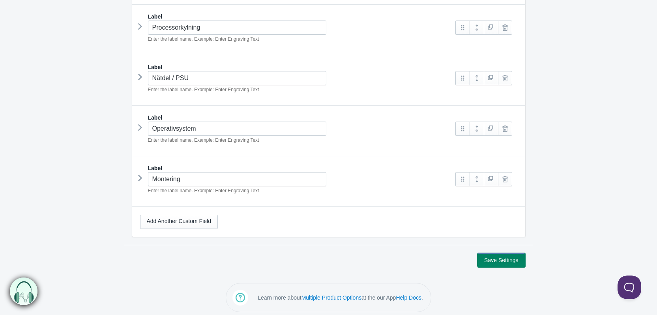
click at [499, 256] on button "Save Settings" at bounding box center [500, 260] width 47 height 14
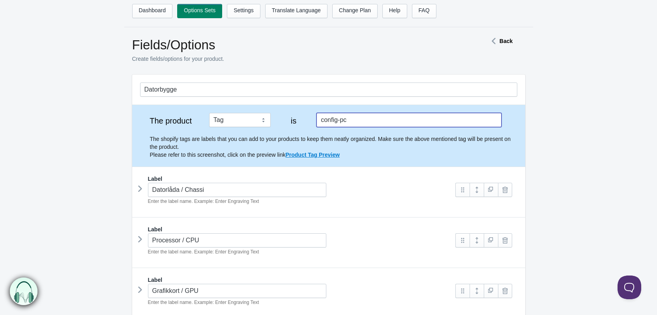
click at [333, 117] on input "config-pc" at bounding box center [408, 120] width 185 height 14
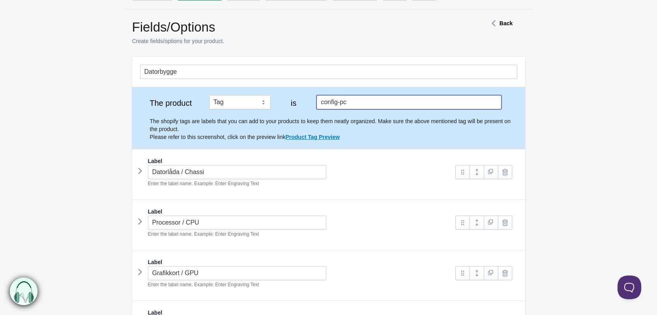
scroll to position [79, 0]
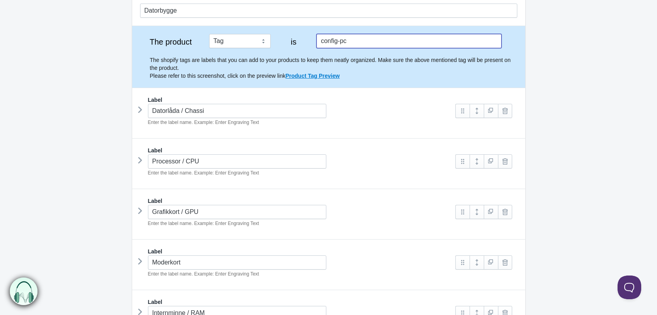
drag, startPoint x: 137, startPoint y: 164, endPoint x: 130, endPoint y: 160, distance: 7.6
click at [140, 156] on icon at bounding box center [140, 160] width 0 height 12
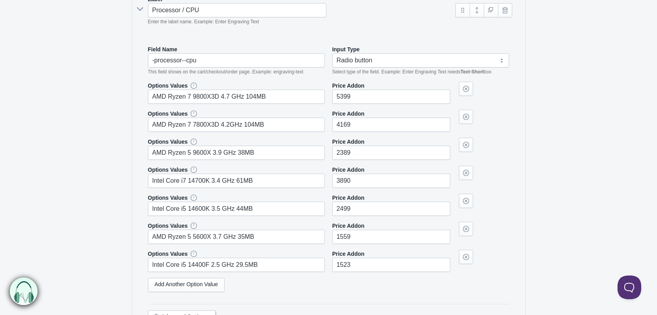
scroll to position [237, 0]
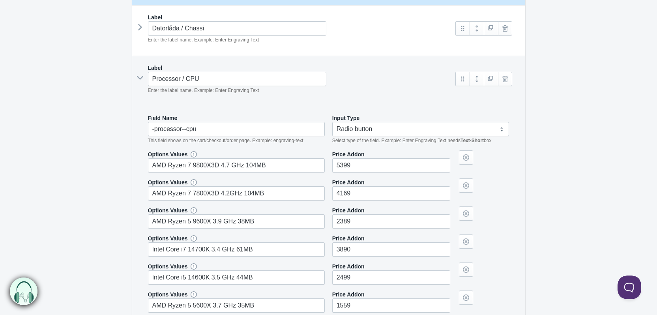
scroll to position [110, 0]
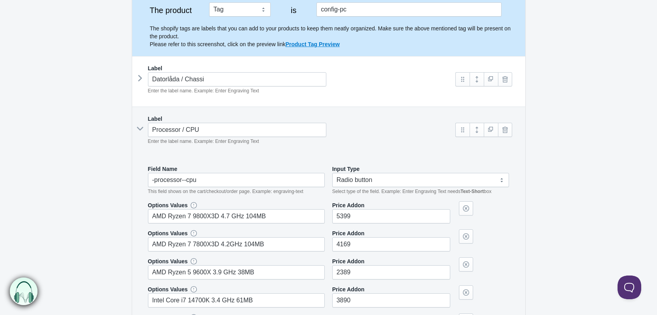
click at [140, 129] on icon at bounding box center [140, 129] width 12 height 0
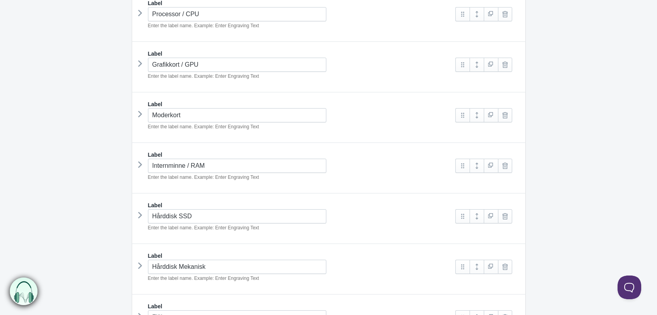
scroll to position [229, 0]
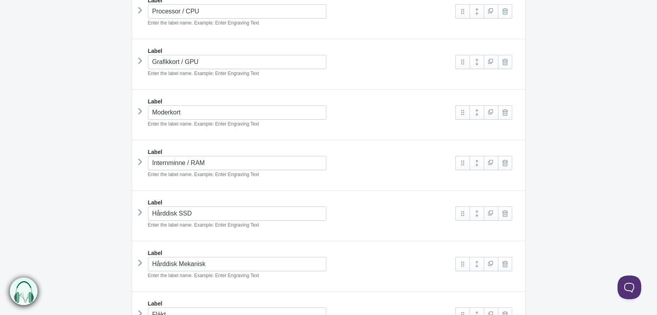
click at [140, 57] on icon at bounding box center [140, 61] width 0 height 12
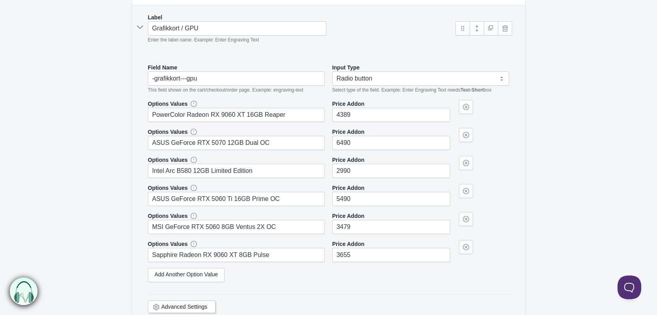
scroll to position [268, 0]
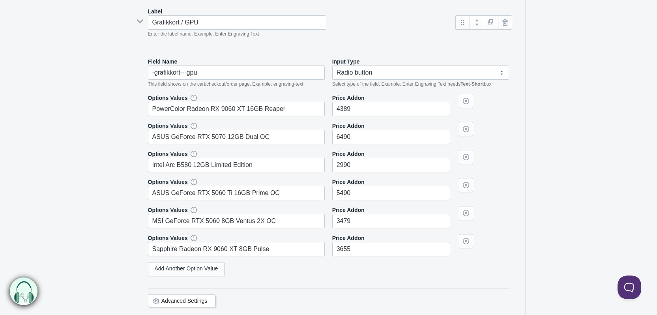
click at [139, 21] on icon at bounding box center [140, 21] width 12 height 0
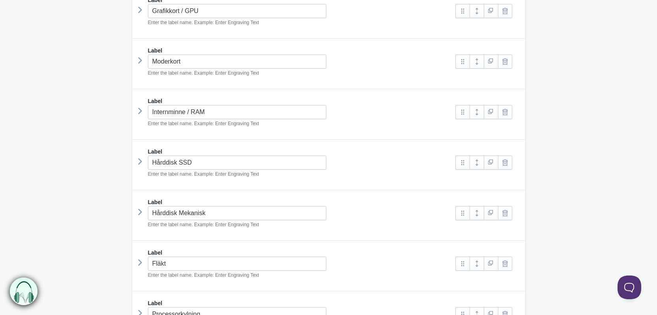
scroll to position [308, 0]
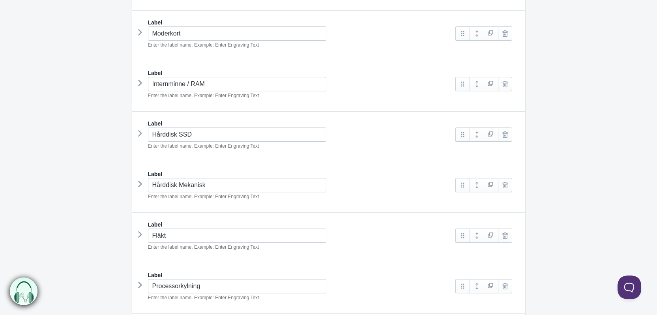
click at [140, 27] on icon at bounding box center [140, 32] width 0 height 12
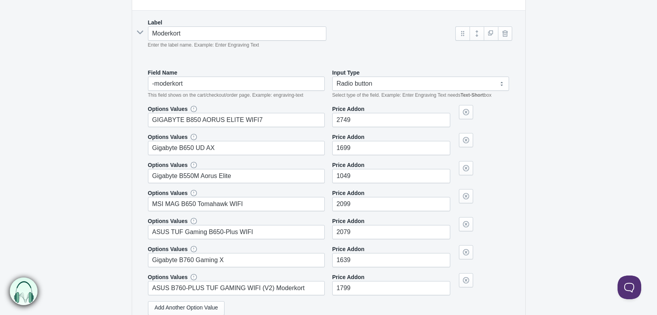
click at [142, 32] on icon at bounding box center [140, 32] width 12 height 0
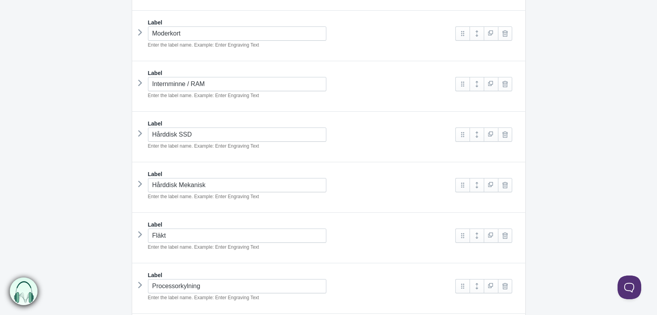
click at [140, 85] on icon at bounding box center [140, 83] width 0 height 12
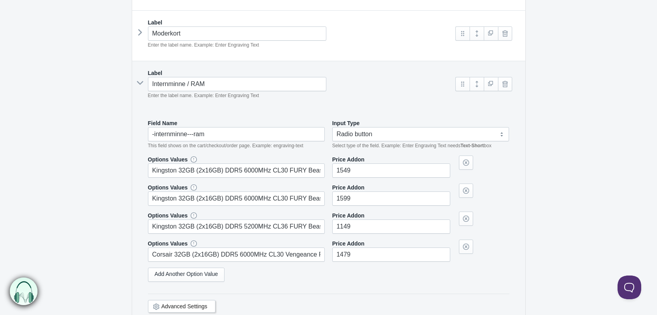
scroll to position [347, 0]
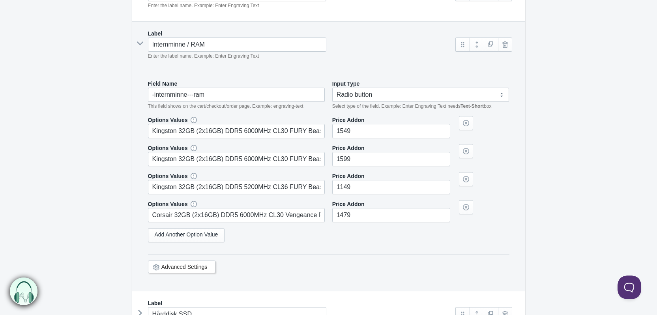
click at [138, 43] on icon at bounding box center [140, 43] width 12 height 0
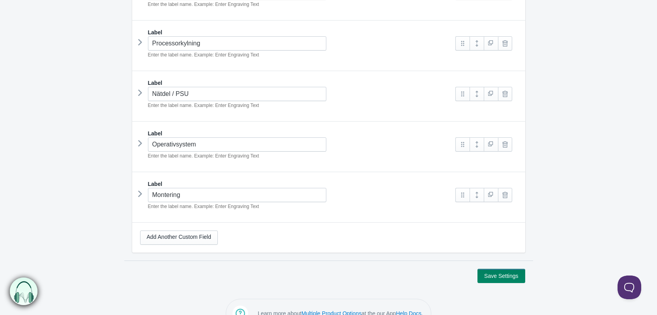
scroll to position [566, 0]
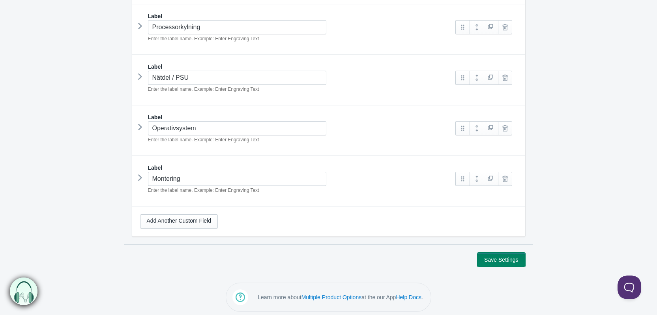
click at [497, 252] on button "Save Settings" at bounding box center [500, 259] width 47 height 14
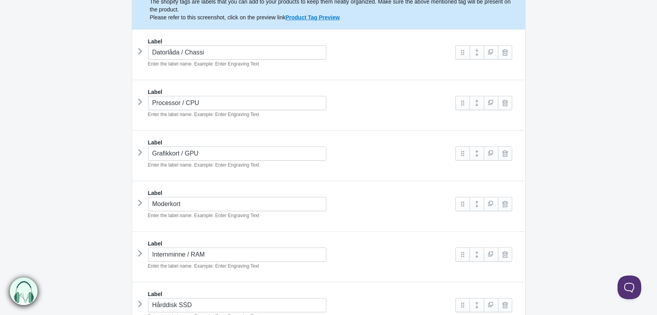
scroll to position [158, 0]
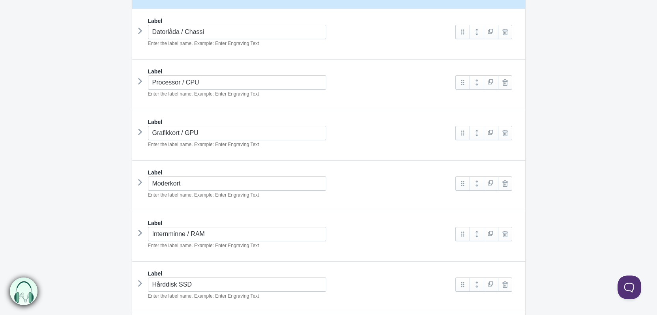
click at [140, 82] on icon at bounding box center [140, 81] width 0 height 12
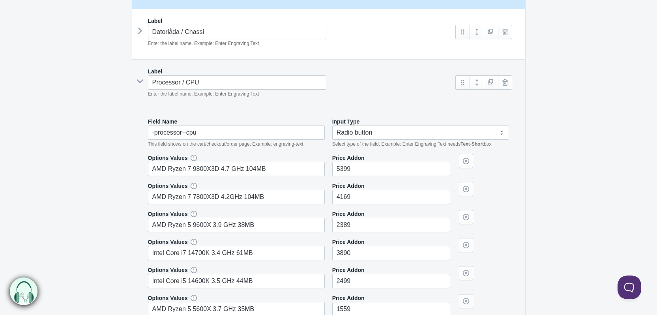
click at [138, 81] on icon at bounding box center [140, 81] width 12 height 0
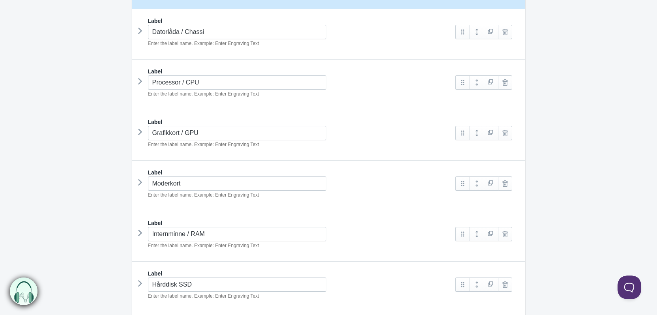
click at [140, 136] on icon at bounding box center [140, 132] width 0 height 12
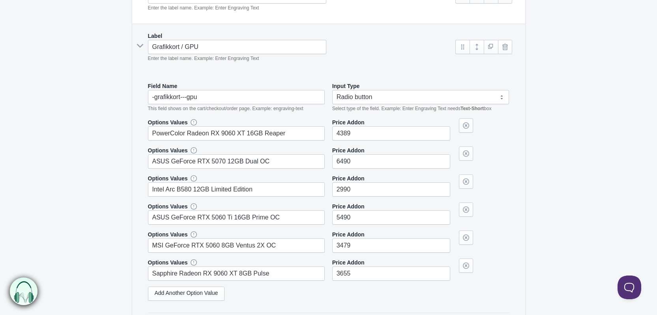
scroll to position [237, 0]
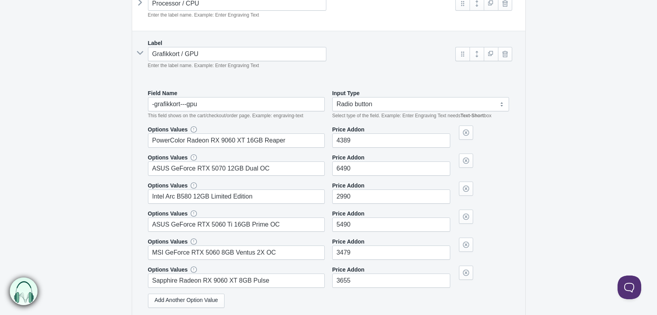
click at [142, 53] on icon at bounding box center [140, 53] width 12 height 0
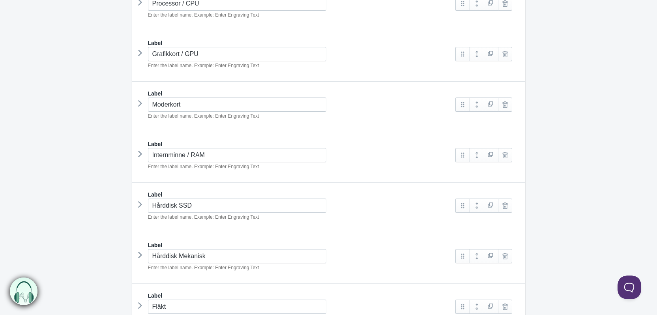
click at [140, 106] on icon at bounding box center [140, 103] width 0 height 12
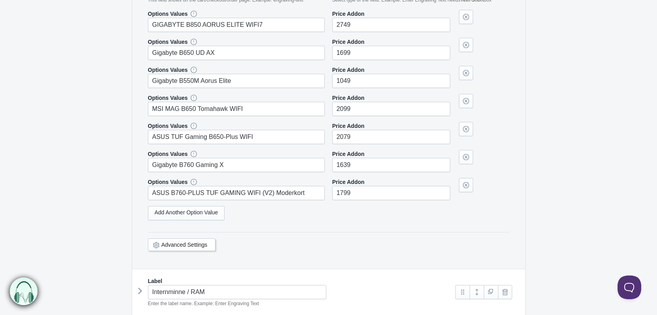
scroll to position [276, 0]
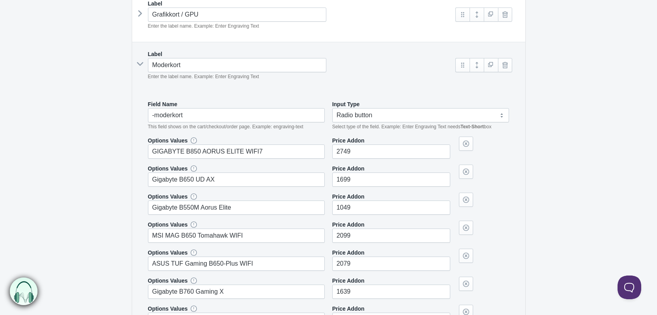
click at [141, 64] on icon at bounding box center [140, 64] width 12 height 0
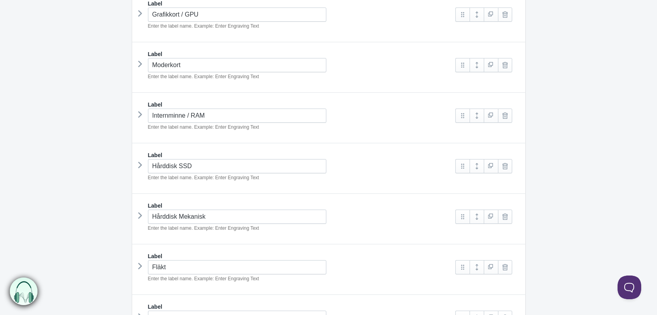
click at [140, 114] on icon at bounding box center [140, 114] width 0 height 12
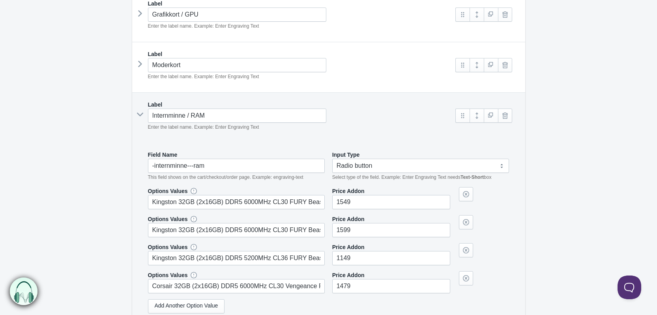
click at [140, 114] on icon at bounding box center [140, 114] width 12 height 0
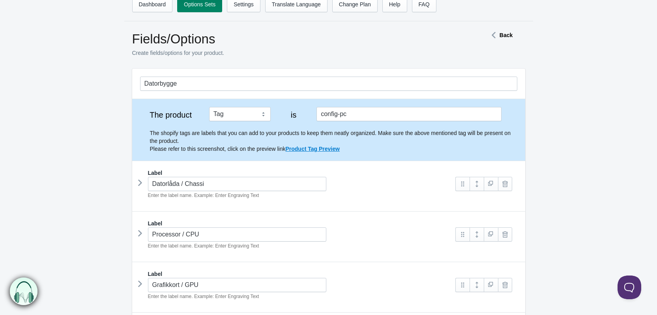
scroll to position [0, 0]
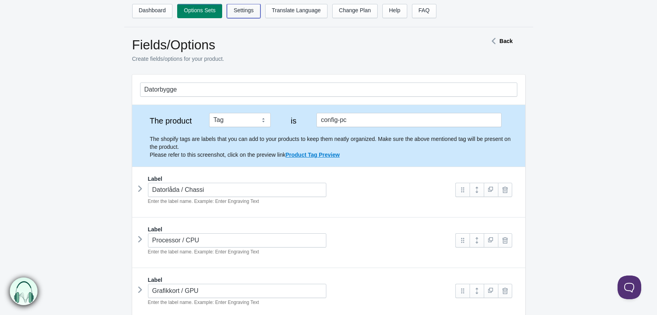
click at [235, 11] on link "Settings" at bounding box center [244, 11] width 34 height 14
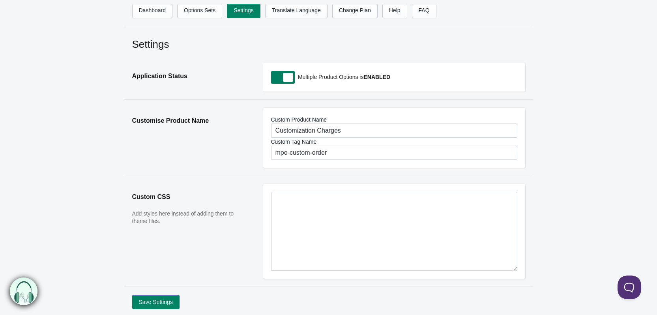
click at [228, 157] on aside "Customise Product Name" at bounding box center [189, 142] width 131 height 68
click at [217, 12] on link "Options Sets" at bounding box center [199, 11] width 45 height 14
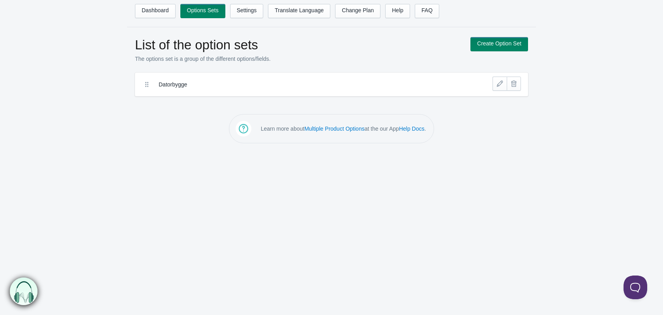
click at [172, 86] on label "Datorbygge" at bounding box center [303, 84] width 288 height 8
click at [497, 84] on link at bounding box center [499, 84] width 14 height 14
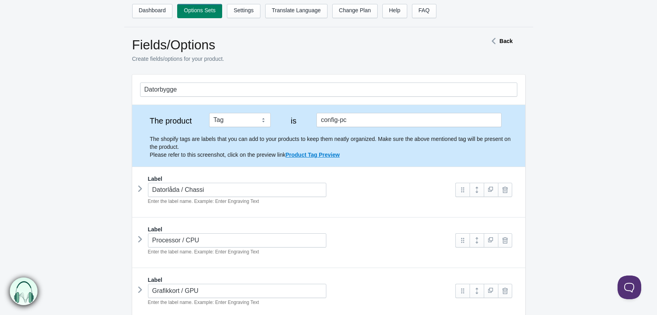
click at [351, 10] on link "Change Plan" at bounding box center [354, 11] width 45 height 14
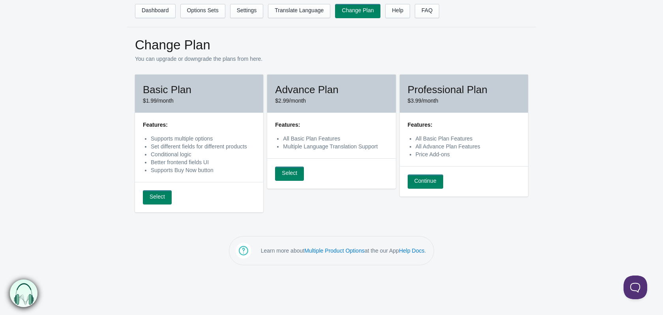
click at [299, 217] on div "Basic Plan $1.99/month Features: Supports multiple options Set different fields…" at bounding box center [331, 148] width 393 height 146
click at [80, 117] on main "Change Plan You can upgrade or downgrade the plans from here. Basic Plan $1.99/…" at bounding box center [331, 127] width 663 height 185
click at [198, 15] on link "Options Sets" at bounding box center [202, 11] width 45 height 14
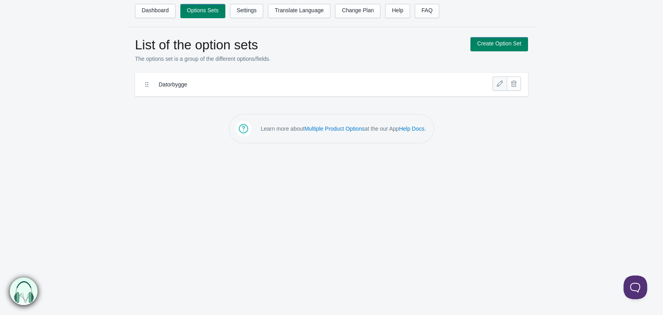
click at [501, 79] on link at bounding box center [499, 84] width 14 height 14
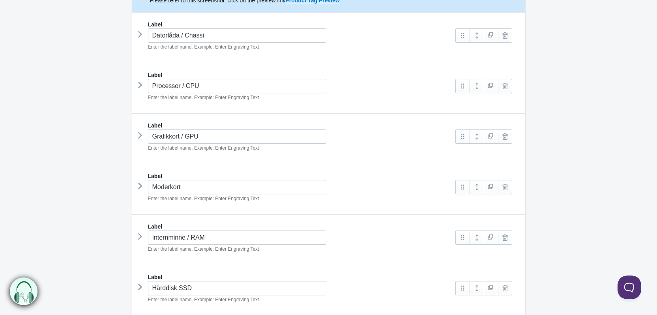
scroll to position [158, 0]
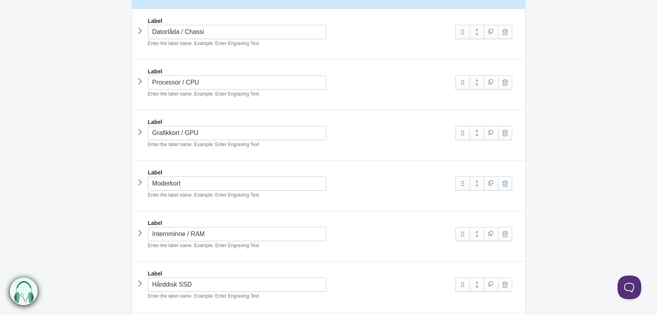
click at [140, 80] on icon at bounding box center [140, 81] width 0 height 12
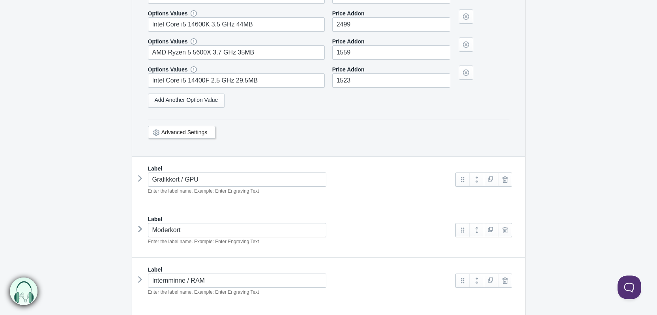
scroll to position [434, 0]
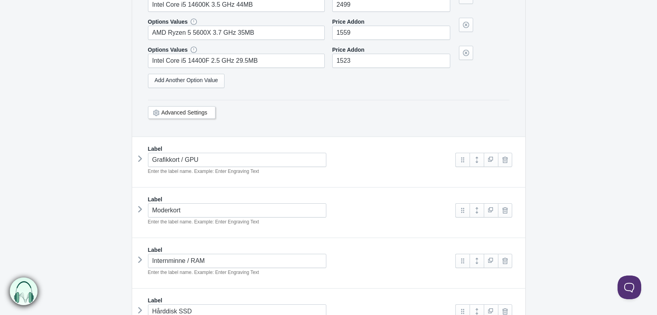
click at [187, 114] on link "Advanced Settings" at bounding box center [184, 112] width 46 height 6
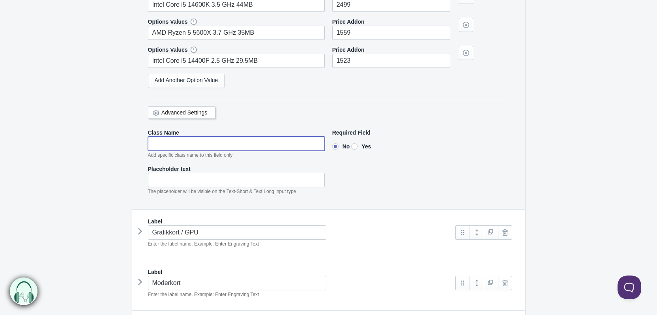
click at [171, 138] on input"] "text" at bounding box center [236, 143] width 177 height 14
click at [204, 178] on input"] "text" at bounding box center [236, 180] width 177 height 14
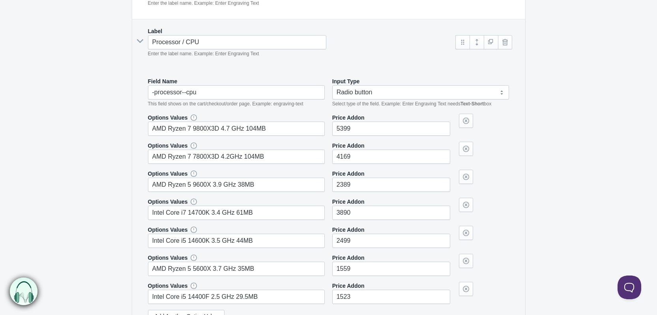
scroll to position [197, 0]
click at [379, 93] on select "Text-Short Text-Long Radio button Drop-down select Image Checkbox Datepicker" at bounding box center [420, 93] width 177 height 14
select select "5"
click at [332, 86] on select "Text-Short Text-Long Radio button Drop-down select Image Checkbox Datepicker" at bounding box center [420, 93] width 177 height 14
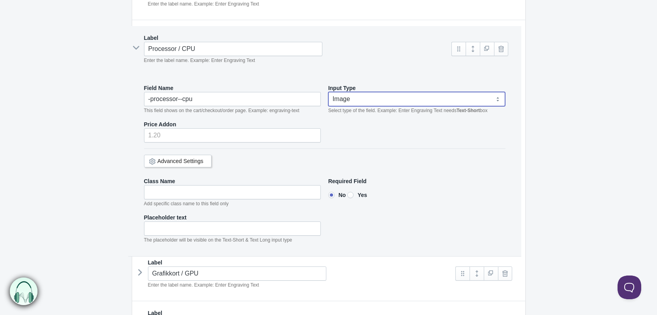
drag, startPoint x: 335, startPoint y: 104, endPoint x: 337, endPoint y: 109, distance: 5.4
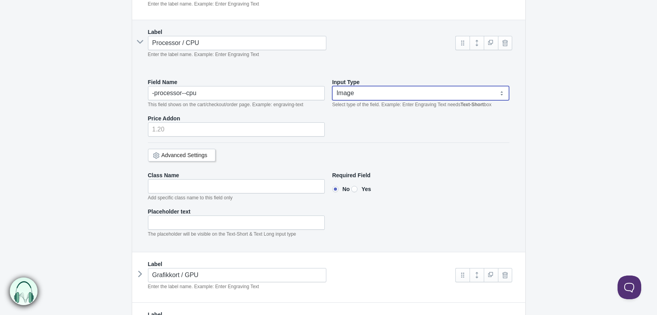
click at [355, 95] on select "Text-Short Text-Long Radio button Drop-down select Image Checkbox Datepicker" at bounding box center [420, 93] width 177 height 14
click at [332, 86] on select "Text-Short Text-Long Radio button Drop-down select Image Checkbox Datepicker" at bounding box center [420, 93] width 177 height 14
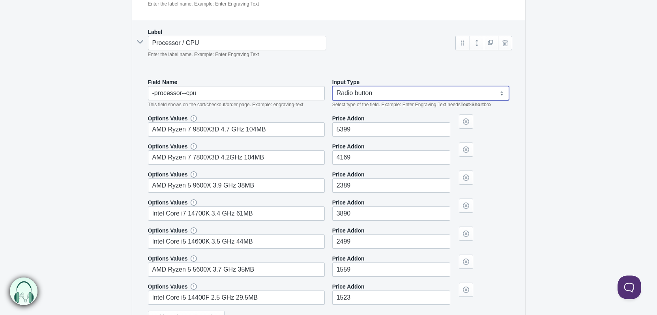
click at [370, 95] on select "Text-Short Text-Long Radio button Drop-down select Image Checkbox Datepicker" at bounding box center [420, 93] width 177 height 14
click at [332, 86] on select "Text-Short Text-Long Radio button Drop-down select Image Checkbox Datepicker" at bounding box center [420, 93] width 177 height 14
click at [362, 94] on select "Text-Short Text-Long Radio button Drop-down select Image Checkbox Datepicker" at bounding box center [420, 93] width 177 height 14
click at [332, 86] on select "Text-Short Text-Long Radio button Drop-down select Image Checkbox Datepicker" at bounding box center [420, 93] width 177 height 14
click at [361, 98] on select "Text-Short Text-Long Radio button Drop-down select Image Checkbox Datepicker" at bounding box center [420, 93] width 177 height 14
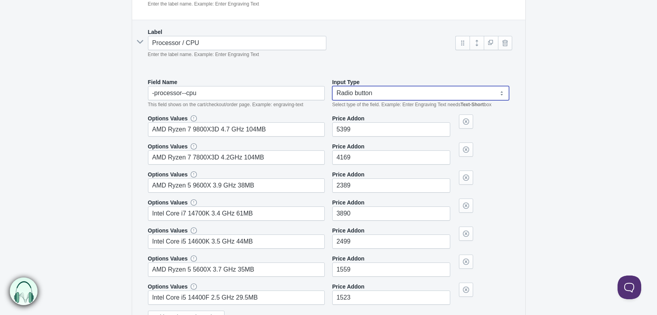
click at [332, 86] on select "Text-Short Text-Long Radio button Drop-down select Image Checkbox Datepicker" at bounding box center [420, 93] width 177 height 14
click at [371, 91] on select "Text-Short Text-Long Radio button Drop-down select Image Checkbox Datepicker" at bounding box center [420, 93] width 177 height 14
click at [332, 86] on select "Text-Short Text-Long Radio button Drop-down select Image Checkbox Datepicker" at bounding box center [420, 93] width 177 height 14
click at [368, 91] on select "Text-Short Text-Long Radio button Drop-down select Image Checkbox Datepicker" at bounding box center [420, 93] width 177 height 14
click at [332, 86] on select "Text-Short Text-Long Radio button Drop-down select Image Checkbox Datepicker" at bounding box center [420, 93] width 177 height 14
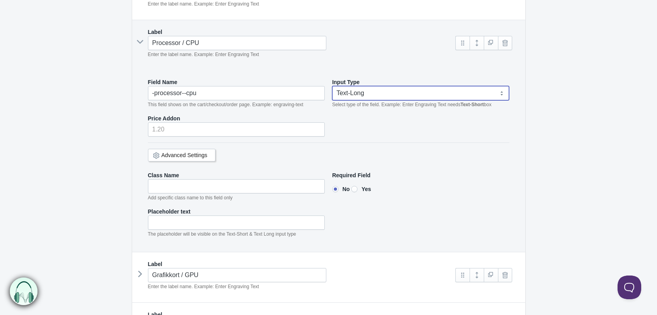
click at [368, 95] on select "Text-Short Text-Long Radio button Drop-down select Image Checkbox Datepicker" at bounding box center [420, 93] width 177 height 14
click at [332, 86] on select "Text-Short Text-Long Radio button Drop-down select Image Checkbox Datepicker" at bounding box center [420, 93] width 177 height 14
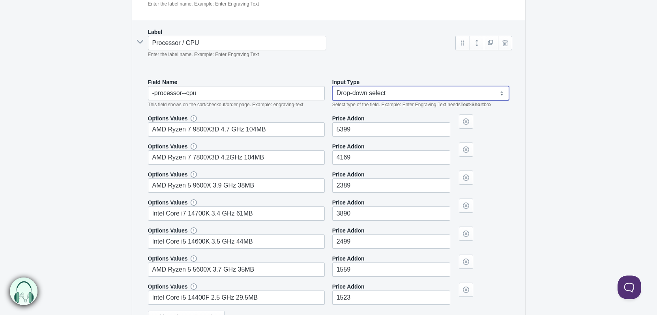
click at [372, 95] on select "Text-Short Text-Long Radio button Drop-down select Image Checkbox Datepicker" at bounding box center [420, 93] width 177 height 14
select select "3"
click at [332, 86] on select "Text-Short Text-Long Radio button Drop-down select Image Checkbox Datepicker" at bounding box center [420, 93] width 177 height 14
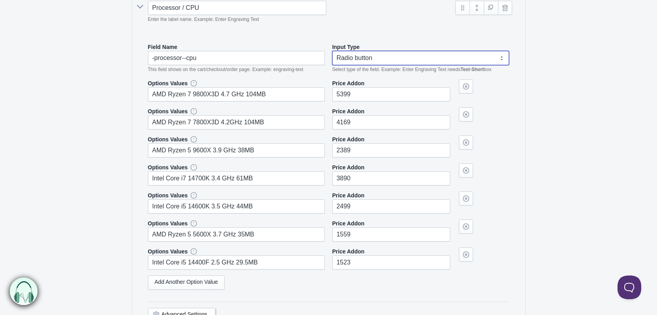
scroll to position [237, 0]
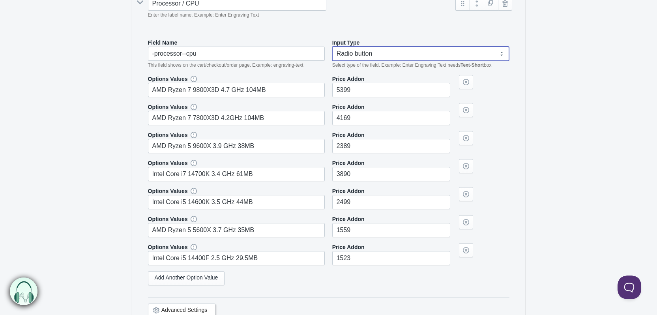
click at [408, 47] on select "Text-Short Text-Long Radio button Drop-down select Image Checkbox Datepicker" at bounding box center [420, 54] width 177 height 14
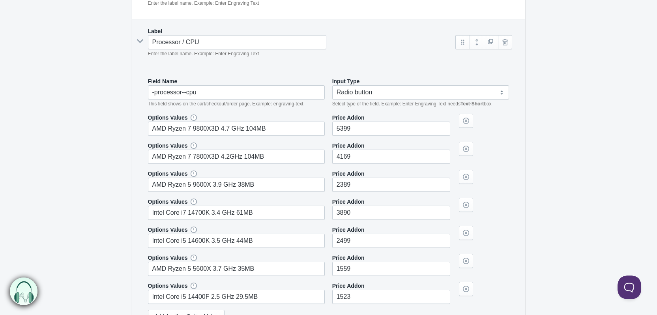
scroll to position [276, 0]
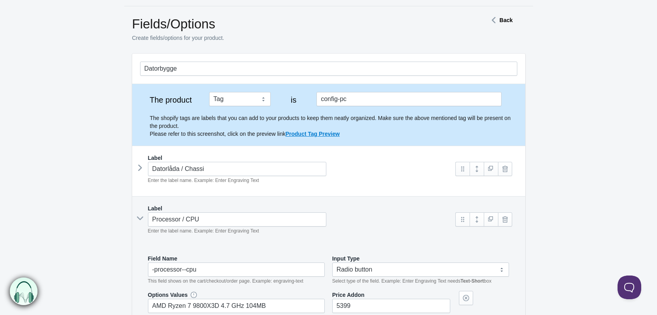
scroll to position [0, 0]
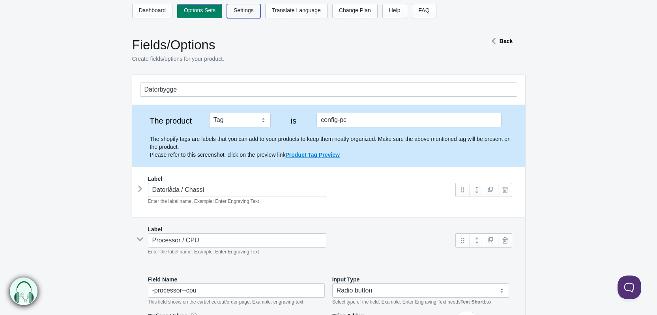
click at [237, 11] on link "Settings" at bounding box center [244, 11] width 34 height 14
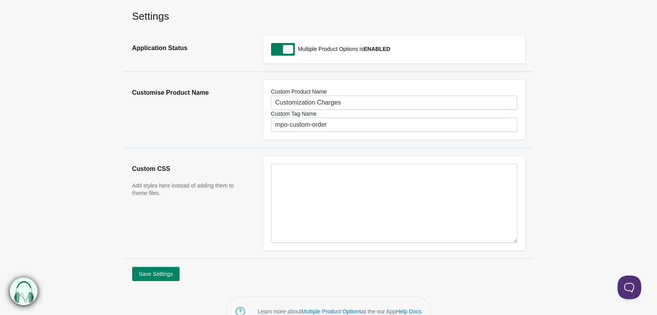
scroll to position [47, 0]
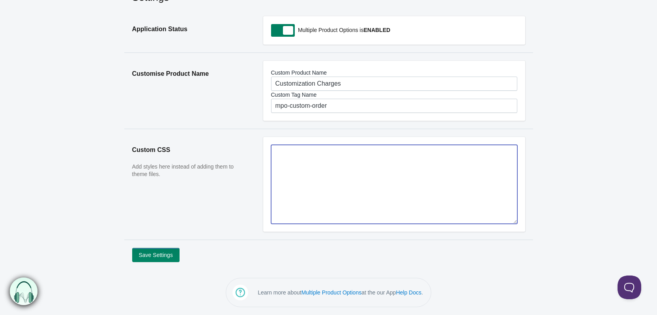
click at [325, 185] on textarea at bounding box center [394, 184] width 246 height 79
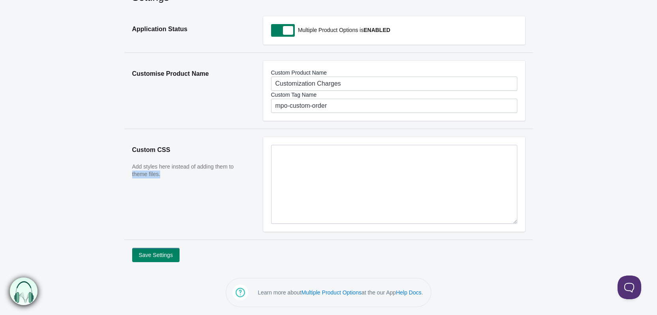
drag, startPoint x: 137, startPoint y: 174, endPoint x: 203, endPoint y: 183, distance: 66.6
click at [203, 183] on aside "Custom CSS Add styles here instead of adding them to theme files." at bounding box center [189, 188] width 131 height 103
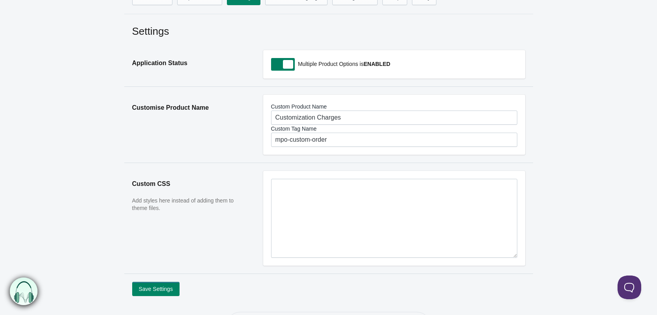
scroll to position [0, 0]
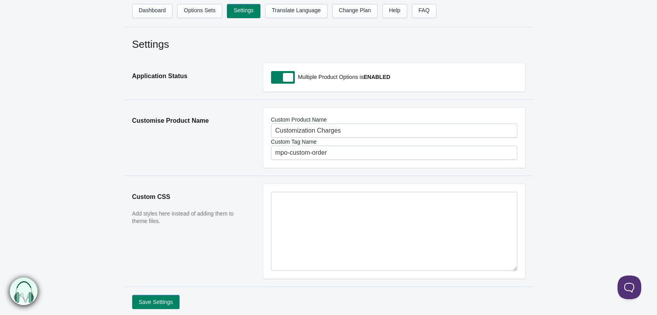
click at [213, 3] on nav "Dashboard Options Sets Settings Translate Language Change Plan Help FAQ Hook te…" at bounding box center [328, 13] width 409 height 27
click at [201, 11] on link "Options Sets" at bounding box center [199, 11] width 45 height 14
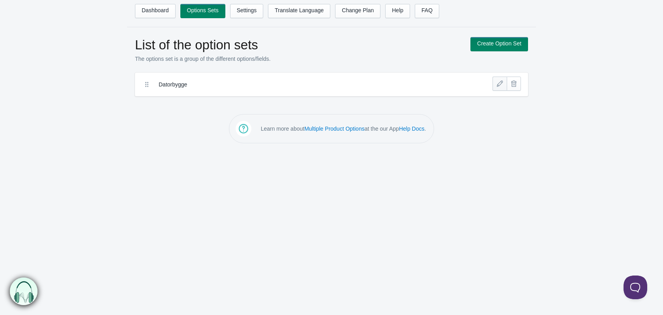
click at [501, 83] on link at bounding box center [499, 84] width 14 height 14
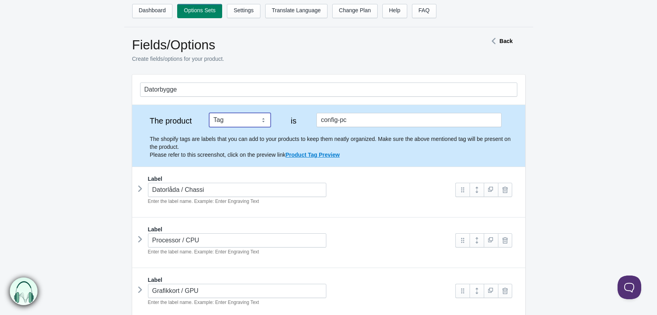
click at [241, 120] on select "Tag Vendor Type URL Handle All Products" at bounding box center [240, 120] width 62 height 14
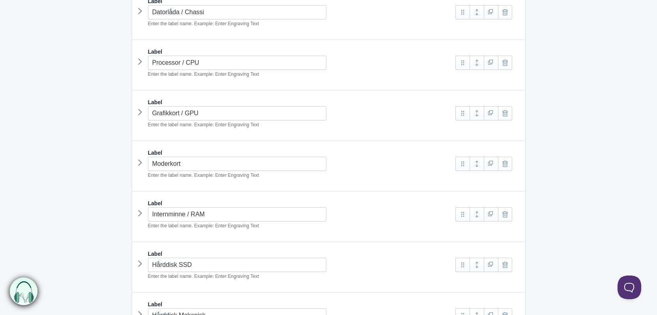
scroll to position [197, 0]
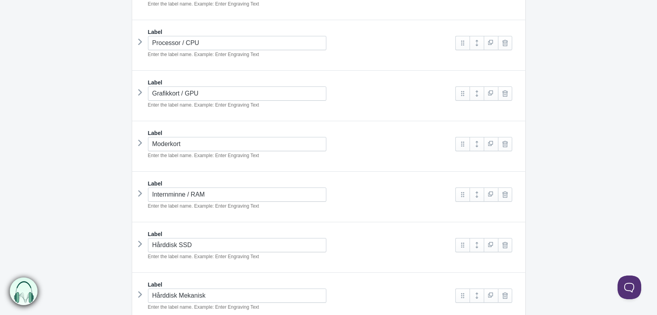
click at [140, 45] on icon at bounding box center [140, 42] width 0 height 12
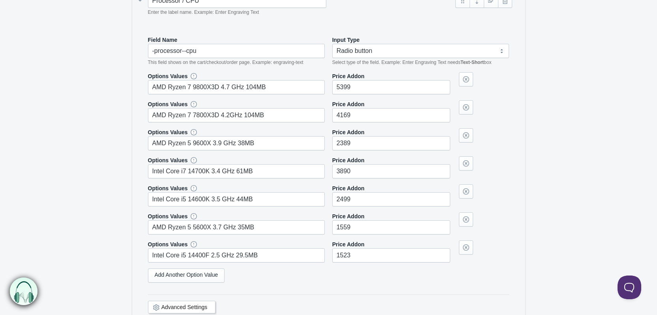
scroll to position [253, 0]
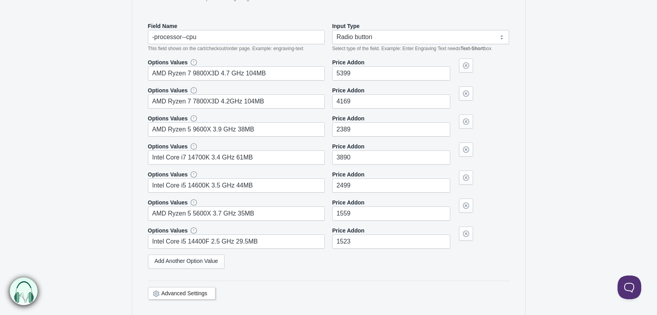
click at [184, 290] on link "Advanced Settings" at bounding box center [184, 293] width 46 height 6
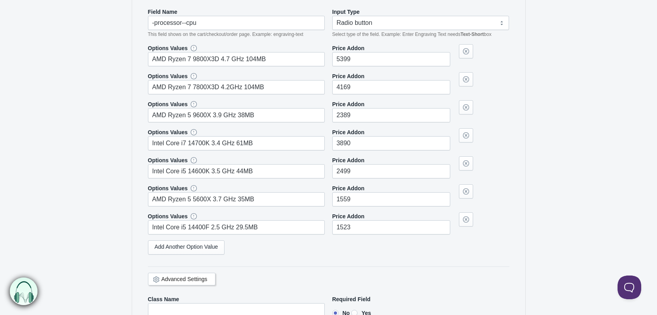
scroll to position [332, 0]
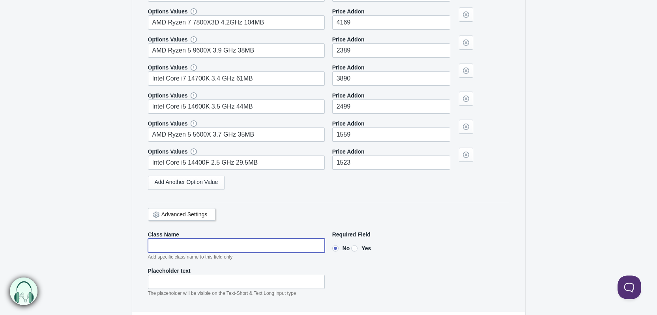
click at [278, 246] on input"] "text" at bounding box center [236, 245] width 177 height 14
click at [226, 247] on input"] "text" at bounding box center [236, 245] width 177 height 14
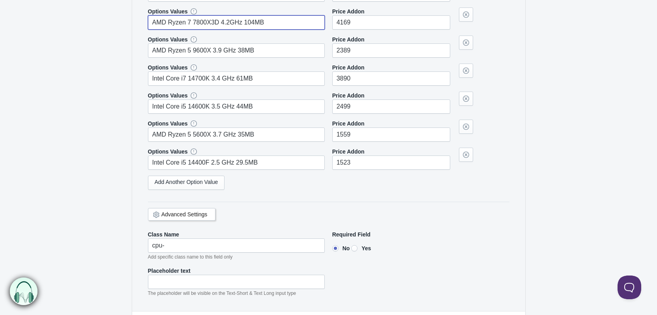
drag, startPoint x: 186, startPoint y: 24, endPoint x: 216, endPoint y: 22, distance: 30.4
click at [216, 22] on input "AMD Ryzen 7 7800X3D 4.2GHz 104MB" at bounding box center [236, 22] width 177 height 14
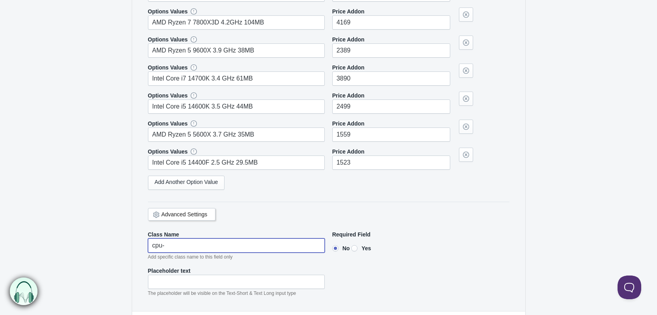
click at [197, 242] on input"] "cpu-" at bounding box center [236, 245] width 177 height 14
paste input"] "7 7800X3D"
type input"] "cpu-7 7800X3D"
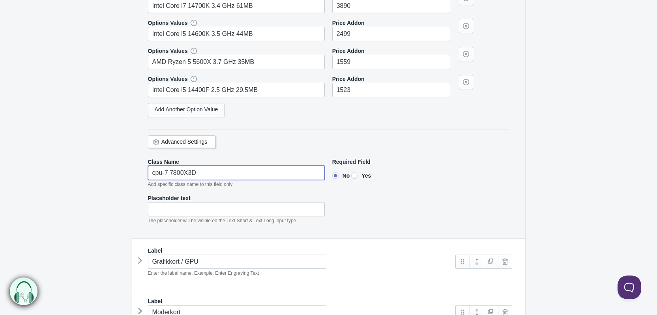
scroll to position [411, 0]
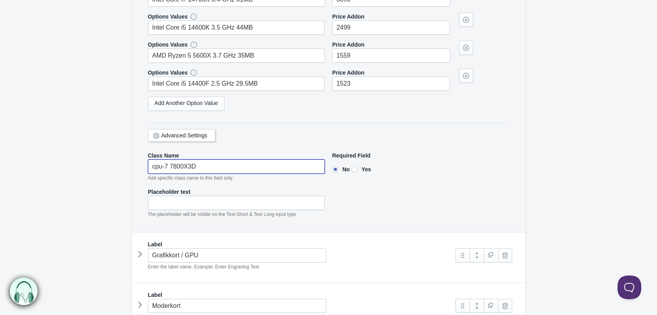
drag, startPoint x: 212, startPoint y: 165, endPoint x: 117, endPoint y: 174, distance: 95.1
click at [118, 174] on form "Datorbygge The product Tag Vendor Type URL Handle All Products is config-pc Lab…" at bounding box center [328, 231] width 657 height 1134
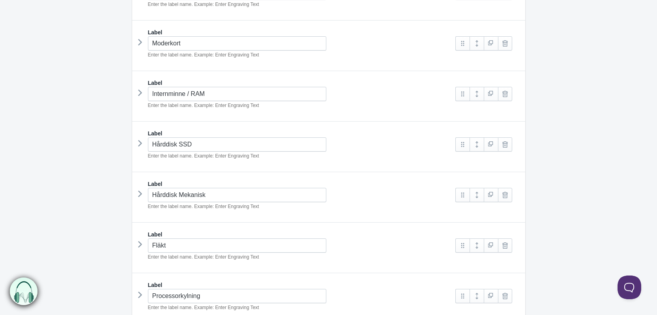
scroll to position [648, 0]
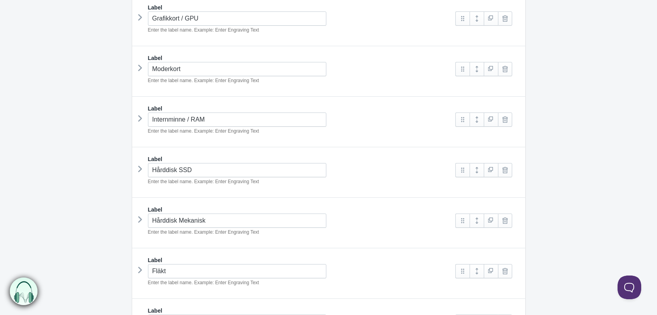
click at [140, 67] on icon at bounding box center [140, 68] width 0 height 12
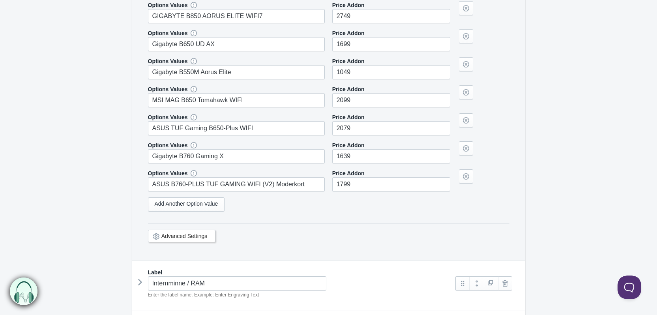
scroll to position [845, 0]
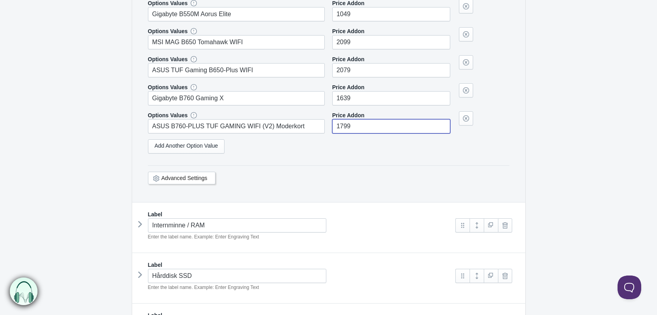
click at [350, 120] on input"] "1799" at bounding box center [391, 126] width 118 height 14
click at [204, 175] on link "Advanced Settings" at bounding box center [184, 178] width 46 height 6
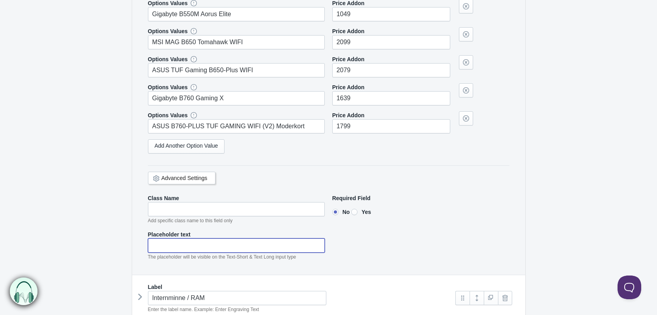
drag, startPoint x: 200, startPoint y: 240, endPoint x: 195, endPoint y: 241, distance: 4.4
click at [198, 240] on input"] "text" at bounding box center [236, 245] width 177 height 14
click at [168, 221] on div "Class Name Add specific class name to this field only Required Field No Yes Pla…" at bounding box center [328, 227] width 361 height 67
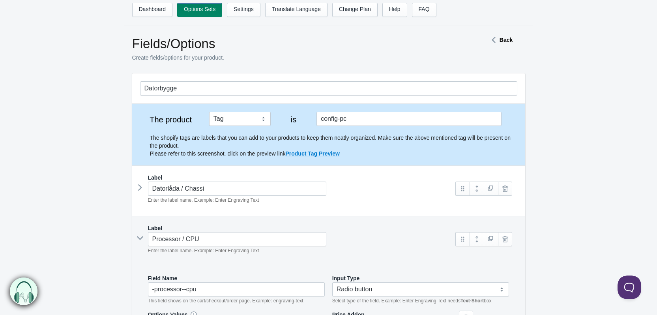
scroll to position [0, 0]
click at [247, 12] on link "Settings" at bounding box center [244, 11] width 34 height 14
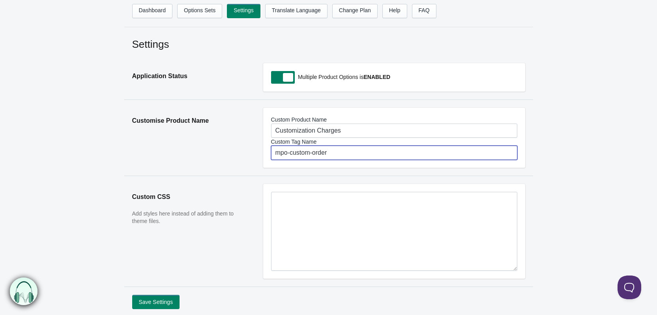
click at [295, 148] on input "mpo-custom-order" at bounding box center [394, 153] width 246 height 14
click at [297, 149] on input "mpo-custom-order" at bounding box center [394, 153] width 246 height 14
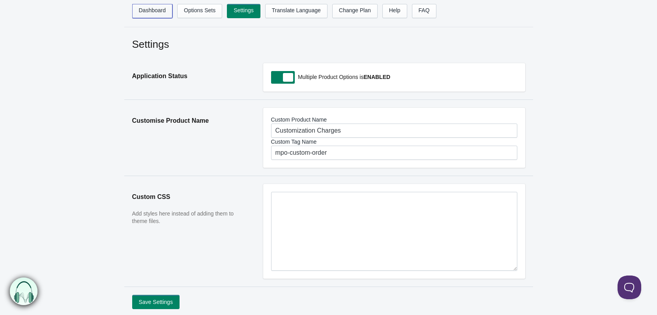
click at [164, 11] on link "Dashboard" at bounding box center [152, 11] width 41 height 14
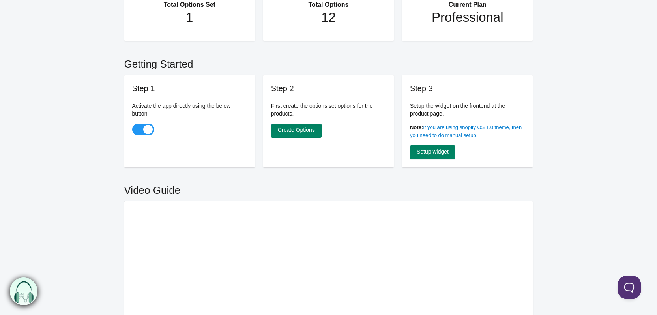
scroll to position [197, 0]
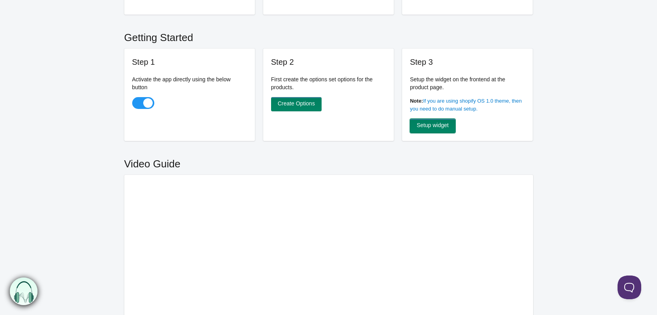
click at [443, 129] on link "Setup widget" at bounding box center [432, 126] width 45 height 14
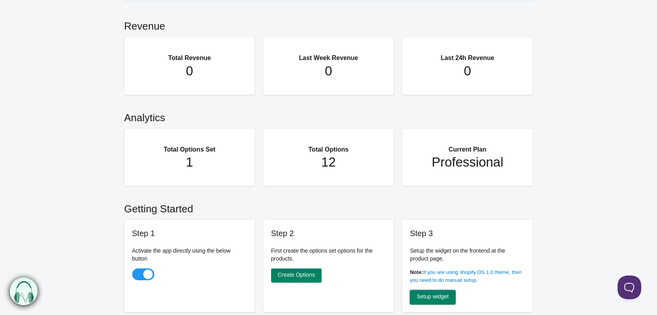
scroll to position [0, 0]
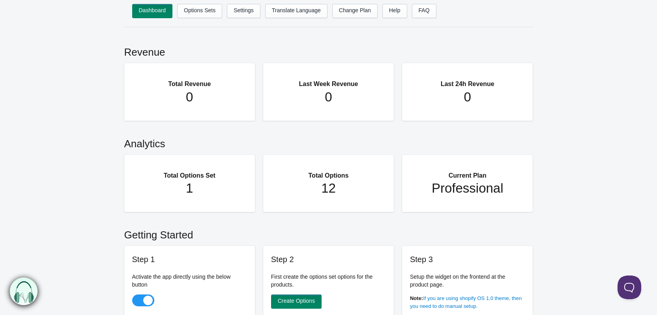
click at [193, 7] on link "Options Sets" at bounding box center [199, 11] width 45 height 14
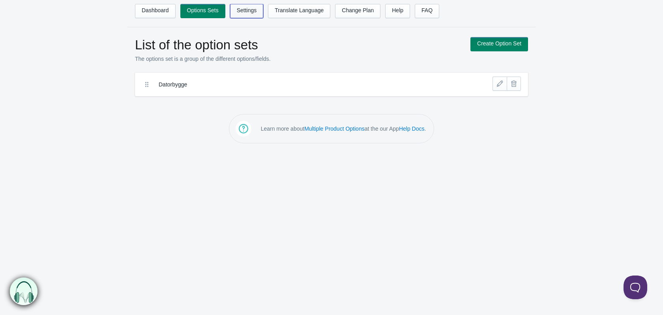
click at [246, 17] on link "Settings" at bounding box center [247, 11] width 34 height 14
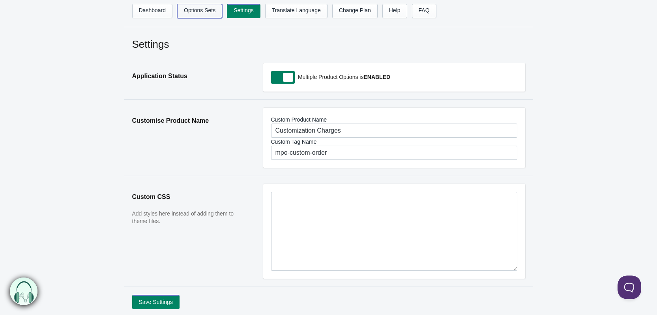
click at [195, 7] on link "Options Sets" at bounding box center [199, 11] width 45 height 14
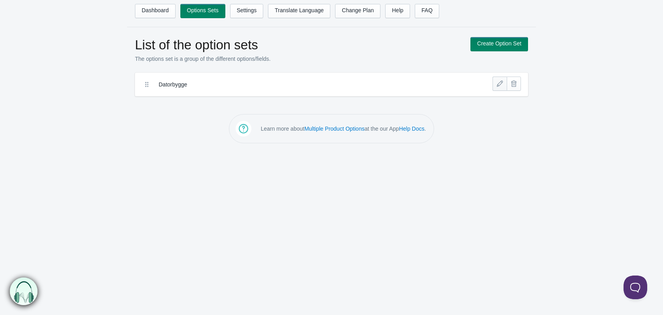
click at [501, 88] on link at bounding box center [499, 84] width 14 height 14
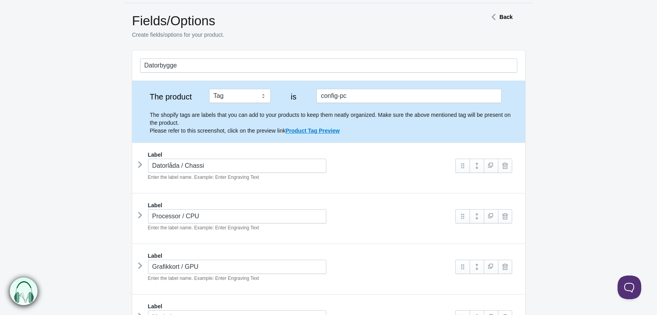
scroll to position [118, 0]
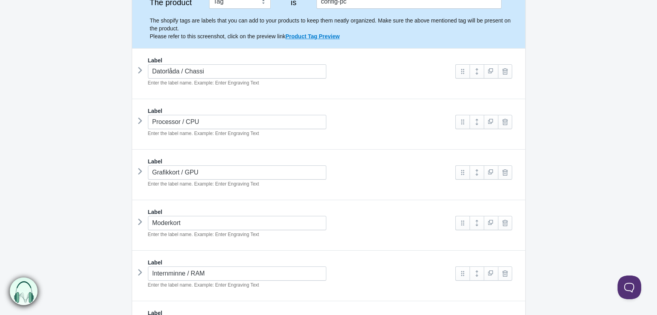
click at [140, 121] on icon at bounding box center [140, 121] width 0 height 12
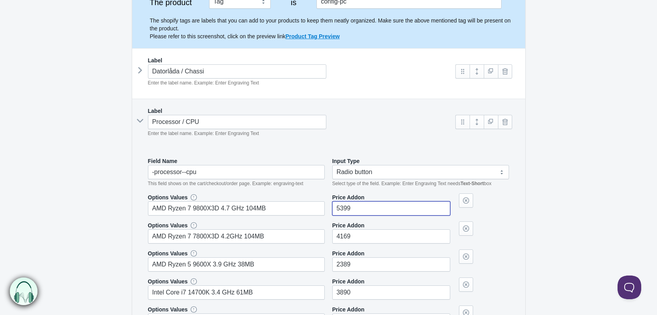
click at [337, 207] on input"] "5399" at bounding box center [391, 208] width 118 height 14
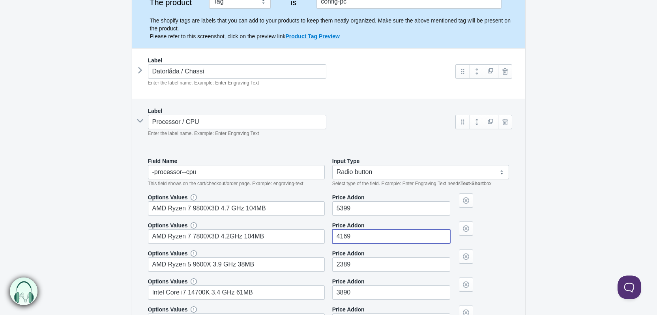
click at [332, 239] on input"] "4169" at bounding box center [391, 236] width 118 height 14
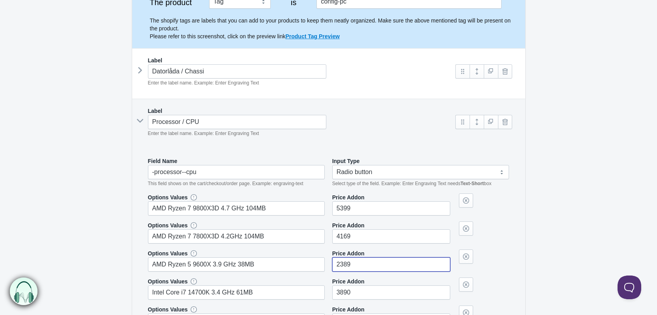
click at [332, 267] on input"] "2389" at bounding box center [391, 264] width 118 height 14
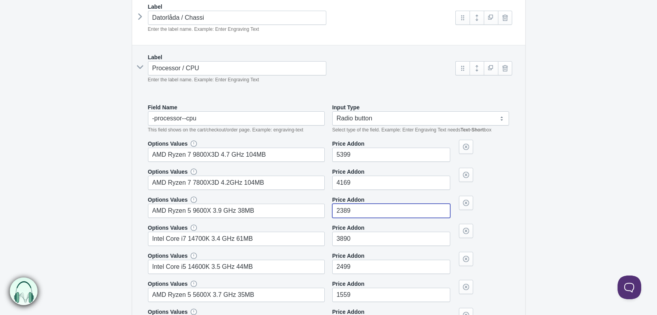
scroll to position [237, 0]
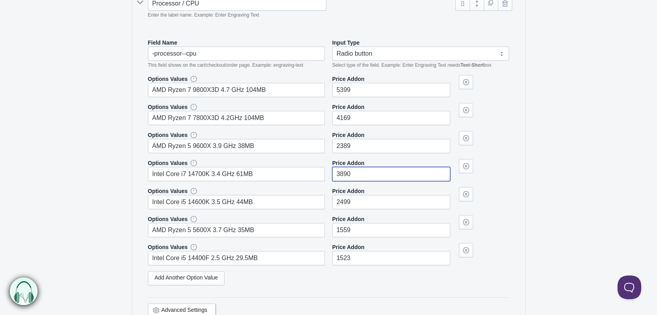
click at [336, 175] on input"] "3890" at bounding box center [391, 174] width 118 height 14
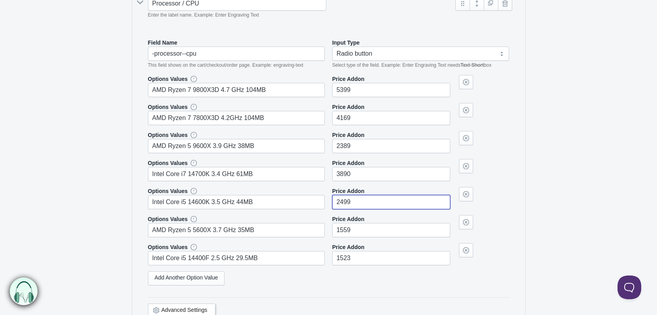
click at [335, 201] on input"] "2499" at bounding box center [391, 202] width 118 height 14
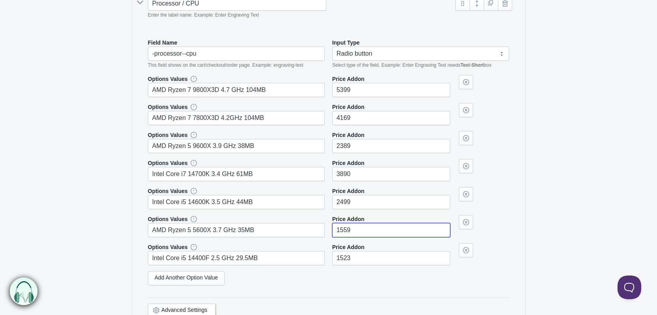
drag, startPoint x: 336, startPoint y: 230, endPoint x: 347, endPoint y: 237, distance: 13.3
click at [337, 230] on input"] "1559" at bounding box center [391, 230] width 118 height 14
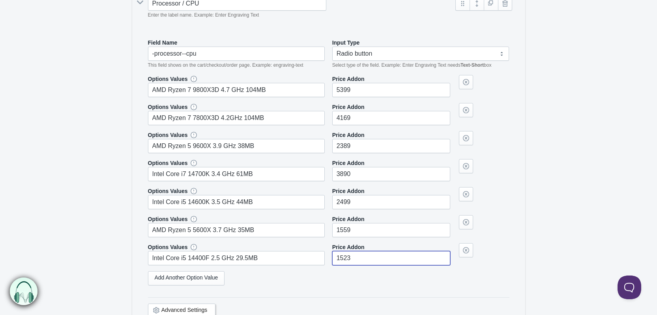
click at [338, 256] on input"] "1523" at bounding box center [391, 258] width 118 height 14
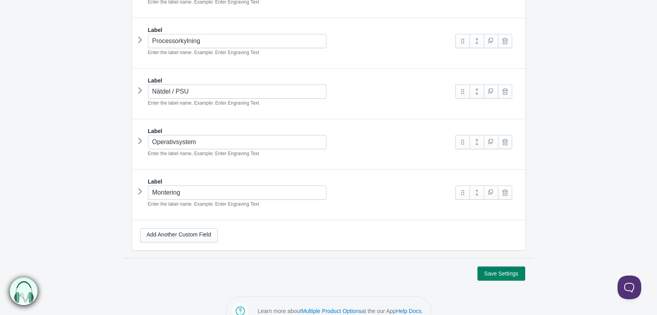
scroll to position [869, 0]
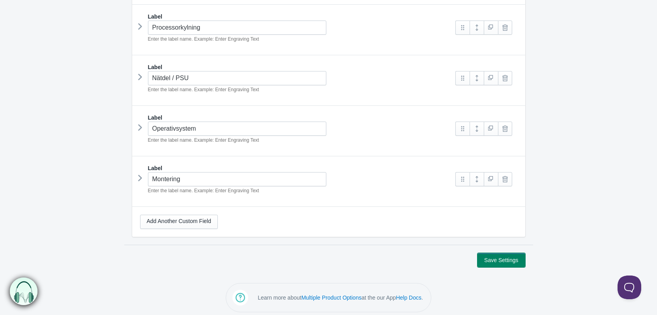
click at [501, 255] on button "Save Settings" at bounding box center [500, 260] width 47 height 14
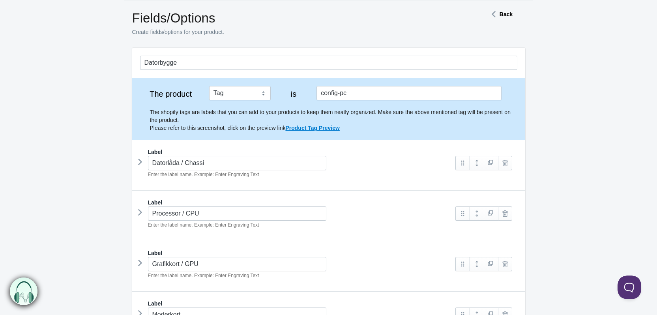
scroll to position [158, 0]
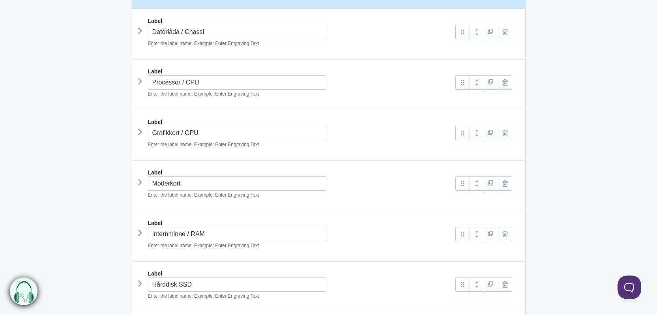
click at [140, 86] on icon at bounding box center [140, 81] width 0 height 12
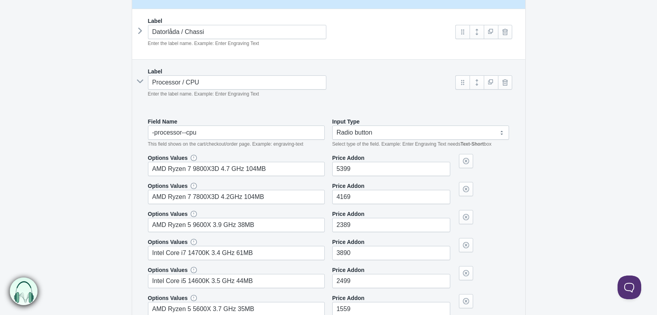
click at [136, 86] on div "Label Processor / CPU Enter the label name. Example: Enter Engraving Text" at bounding box center [328, 236] width 393 height 353
click at [141, 81] on icon at bounding box center [140, 81] width 12 height 0
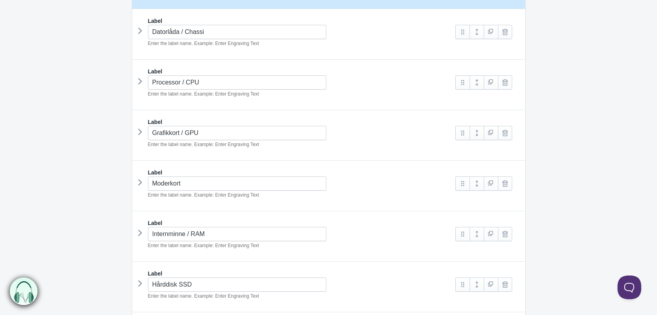
click at [140, 132] on icon at bounding box center [140, 132] width 0 height 12
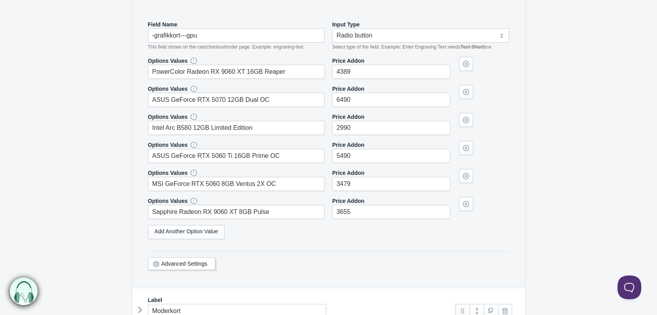
scroll to position [434, 0]
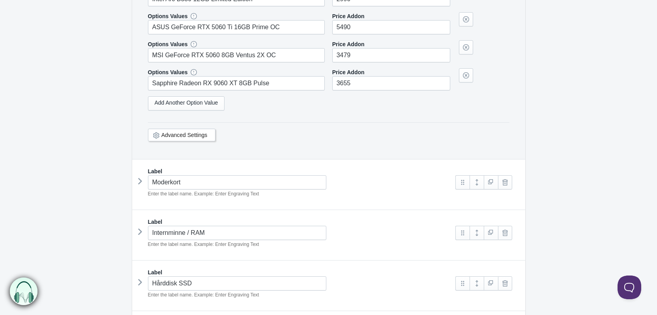
click at [144, 183] on div "Moderkort Enter the label name. Example: Enter Engraving Text" at bounding box center [294, 186] width 308 height 22
click at [140, 182] on icon at bounding box center [140, 181] width 0 height 12
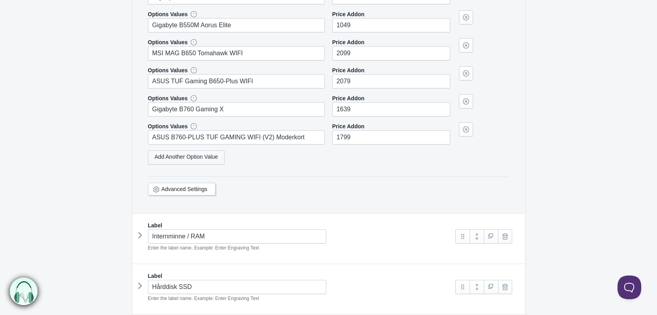
scroll to position [749, 0]
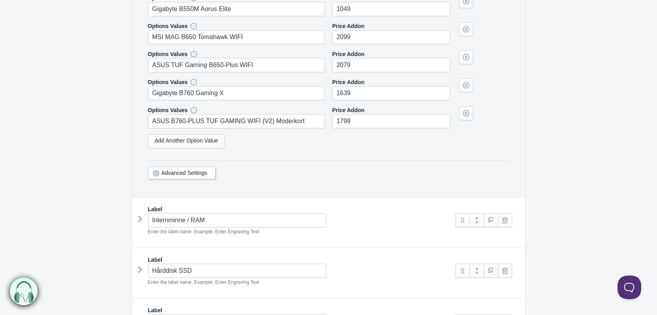
click at [140, 220] on icon at bounding box center [140, 219] width 0 height 12
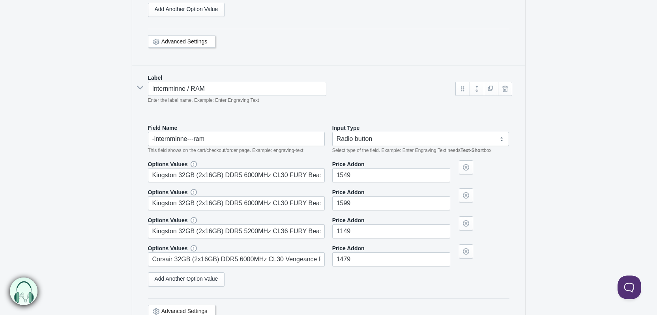
scroll to position [907, 0]
